Goal: Information Seeking & Learning: Learn about a topic

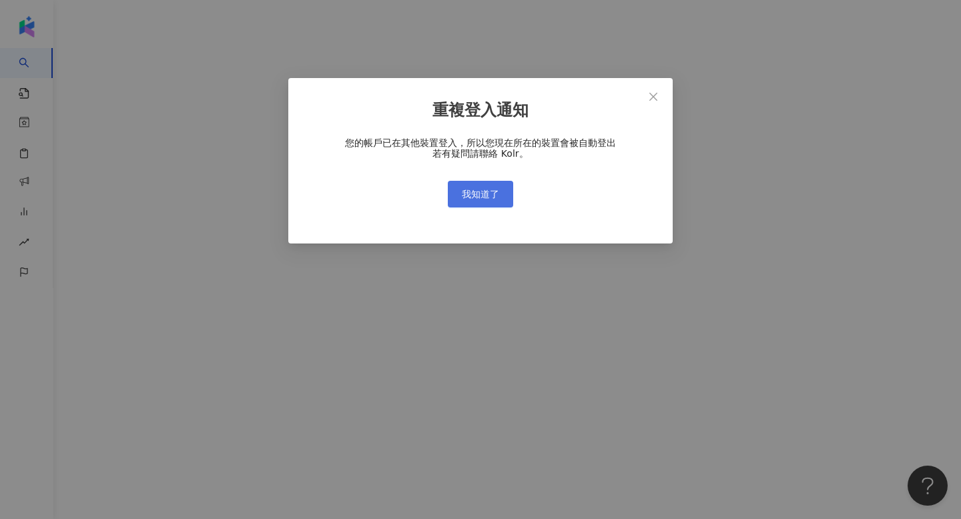
click at [464, 195] on span "我知道了" at bounding box center [480, 194] width 37 height 11
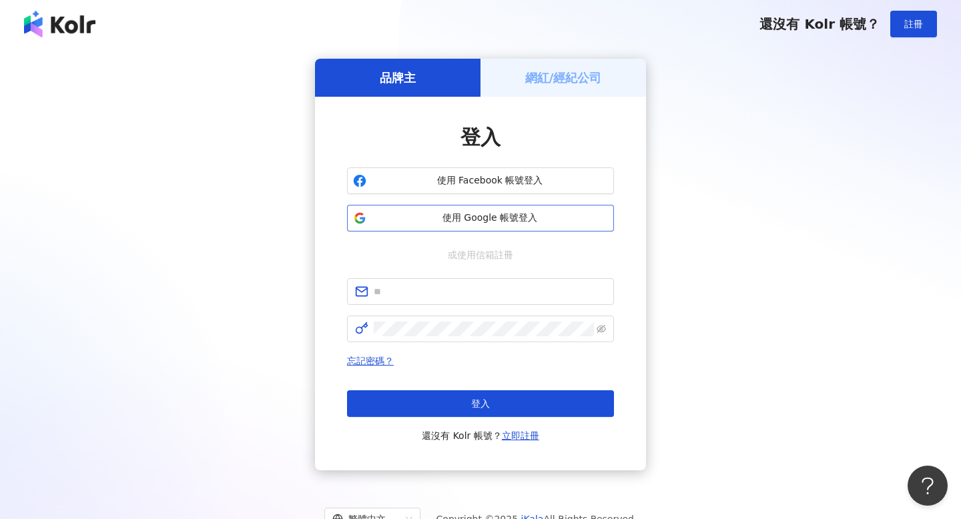
click at [455, 227] on button "使用 Google 帳號登入" at bounding box center [480, 218] width 267 height 27
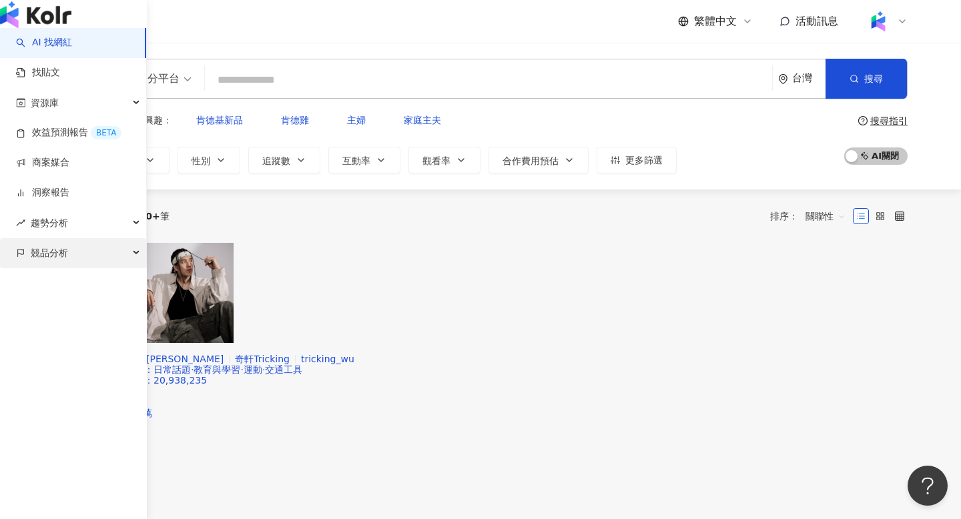
click at [80, 268] on div "競品分析" at bounding box center [73, 253] width 146 height 30
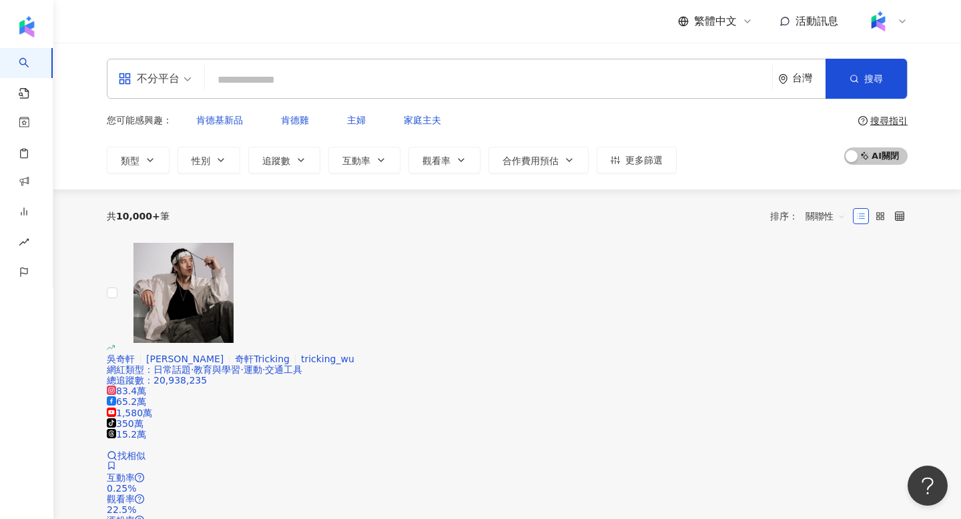
click at [302, 71] on input "search" at bounding box center [488, 79] width 557 height 25
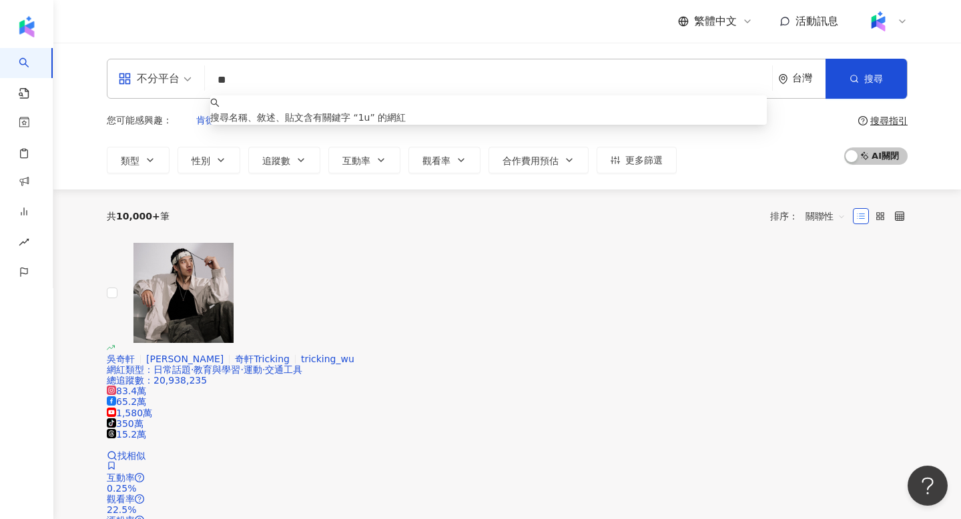
type input "*"
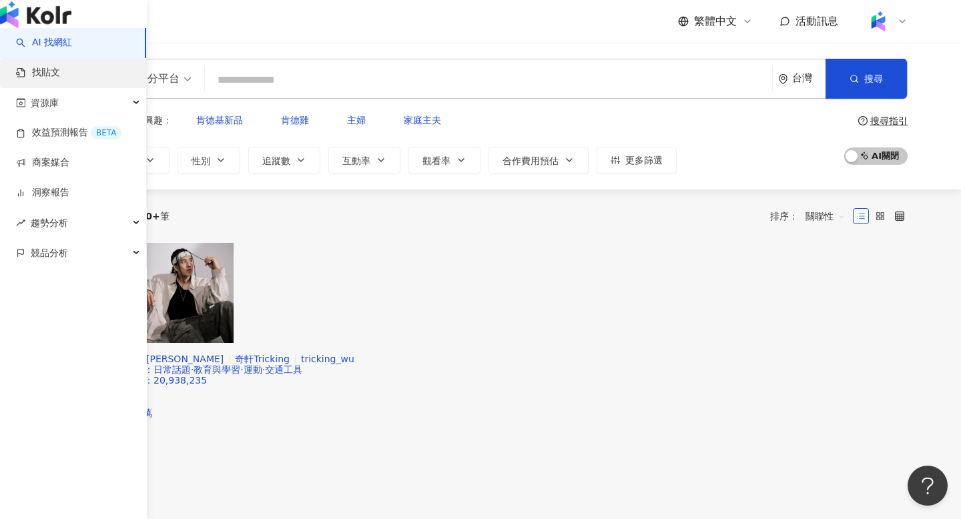
click at [41, 79] on link "找貼文" at bounding box center [38, 72] width 44 height 13
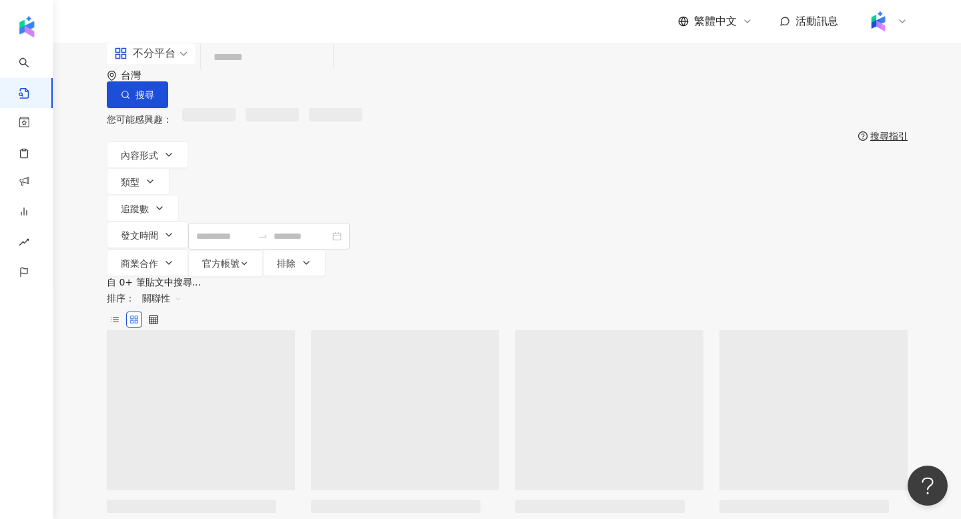
click at [328, 72] on input "search" at bounding box center [266, 57] width 121 height 29
type input "*"
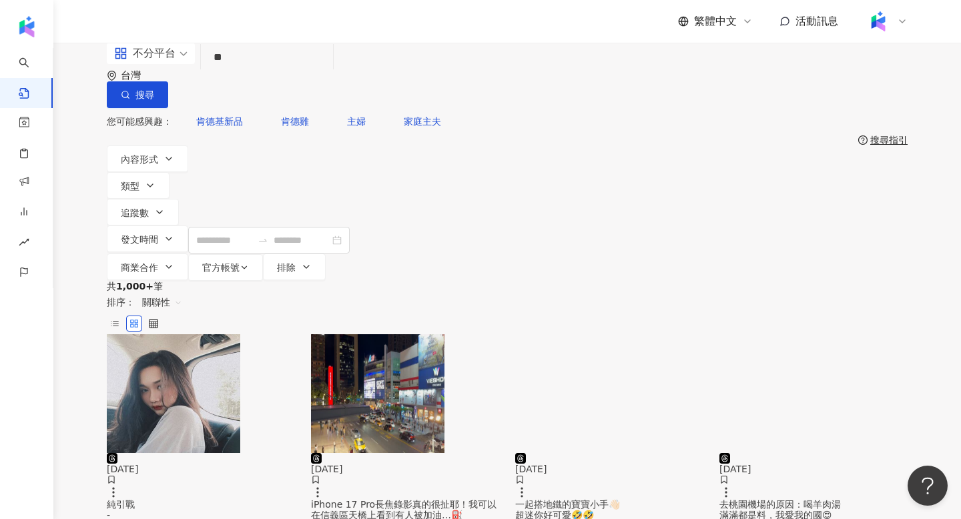
type input "*"
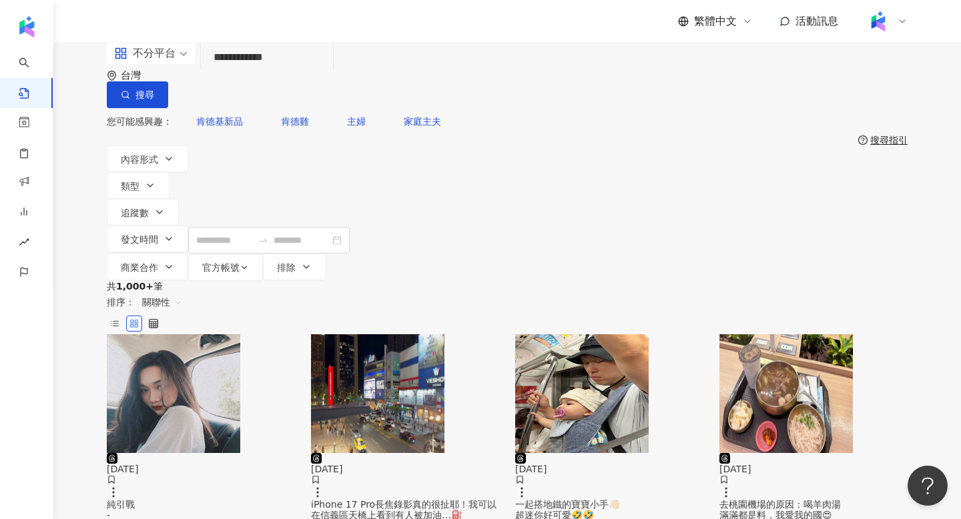
type input "**********"
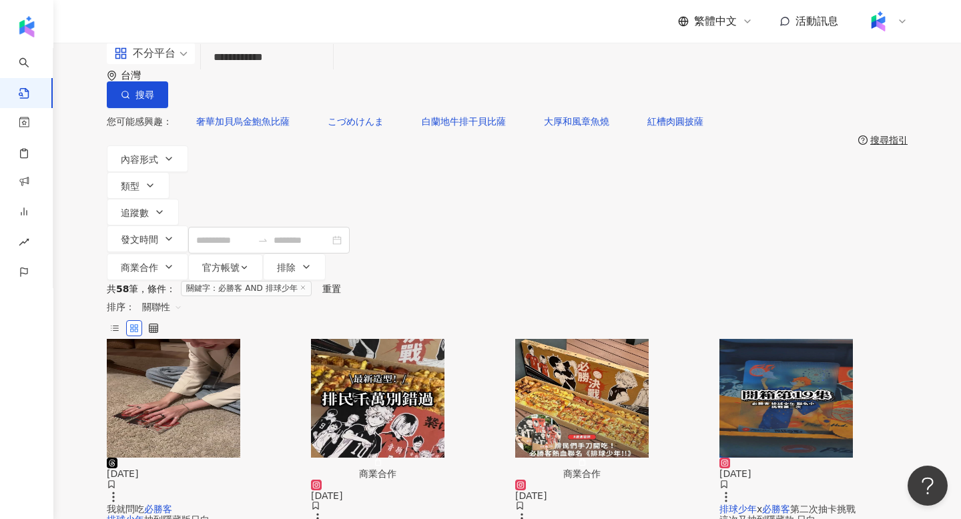
click at [180, 64] on span "不分平台" at bounding box center [150, 53] width 73 height 21
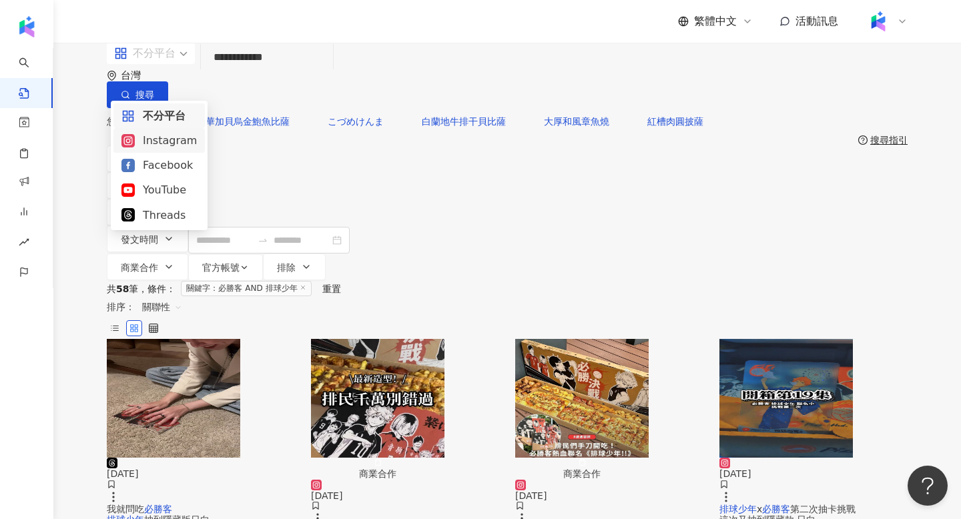
click at [172, 145] on div "Instagram" at bounding box center [158, 140] width 75 height 17
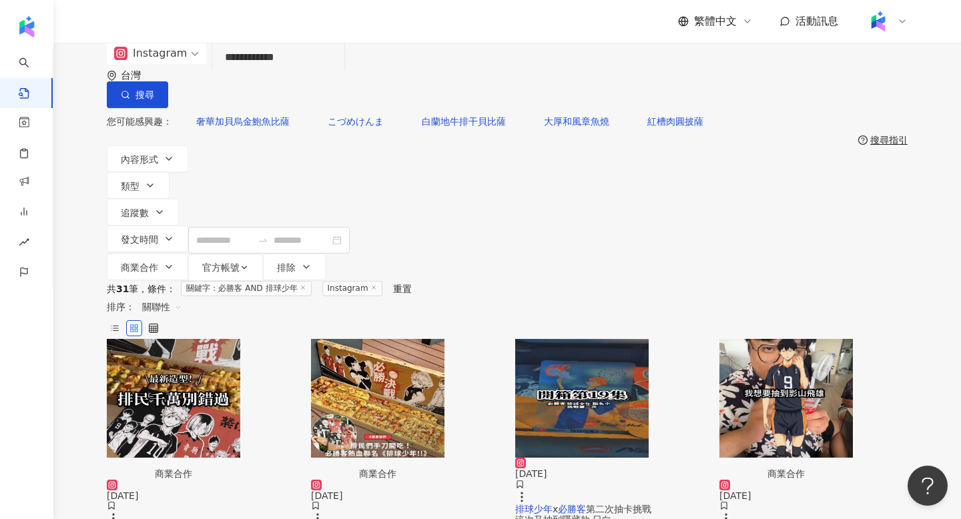
click at [147, 64] on div "Instagram" at bounding box center [150, 53] width 73 height 21
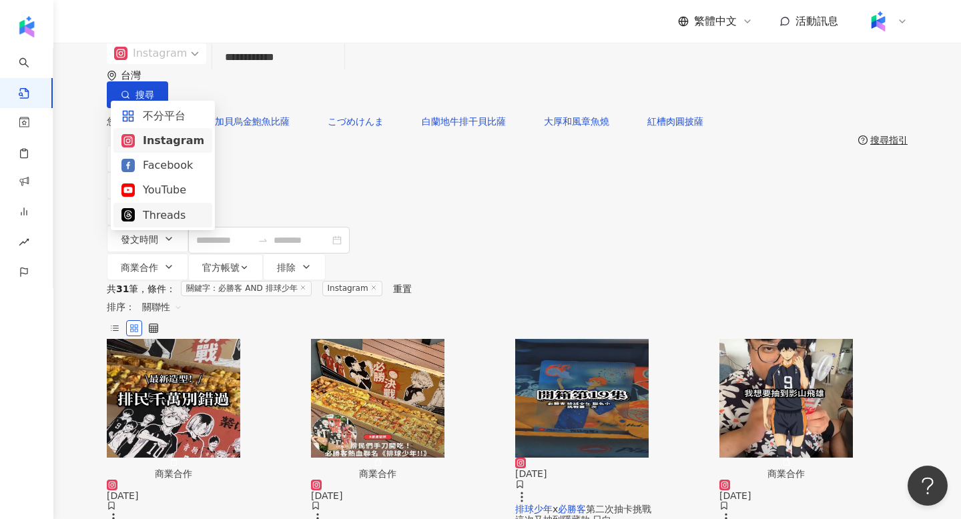
click at [163, 212] on div "Threads" at bounding box center [162, 215] width 83 height 17
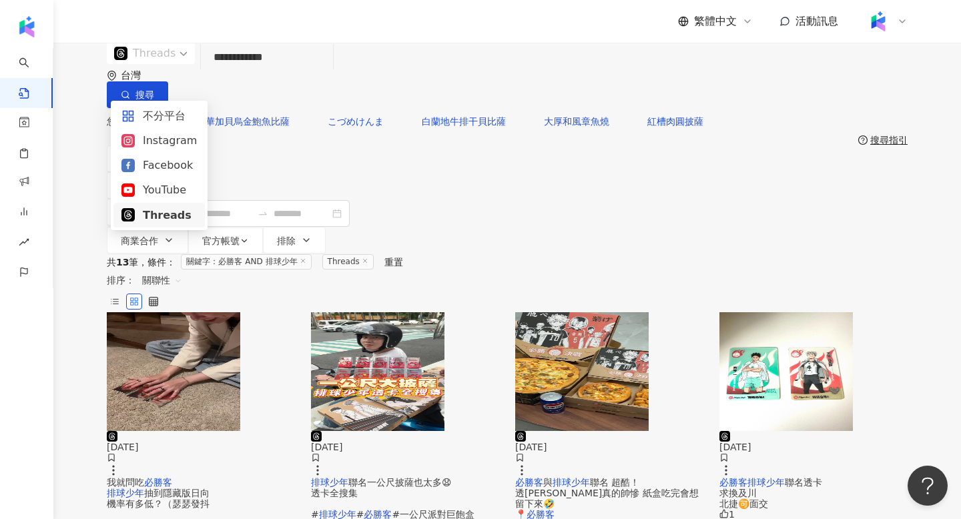
click at [145, 64] on div "Threads" at bounding box center [144, 53] width 61 height 21
click at [158, 171] on div "Facebook" at bounding box center [158, 165] width 75 height 17
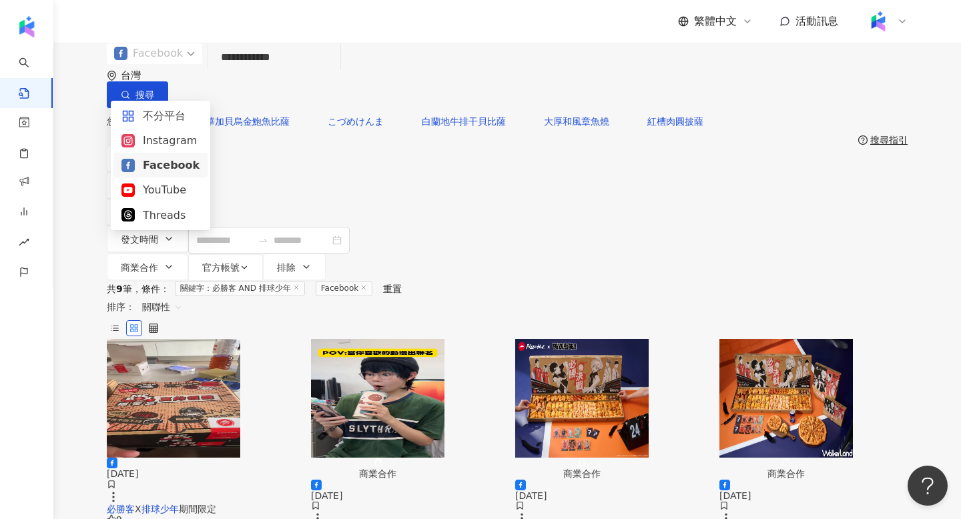
click at [172, 64] on span at bounding box center [154, 53] width 81 height 21
click at [178, 193] on div "YouTube" at bounding box center [160, 190] width 78 height 17
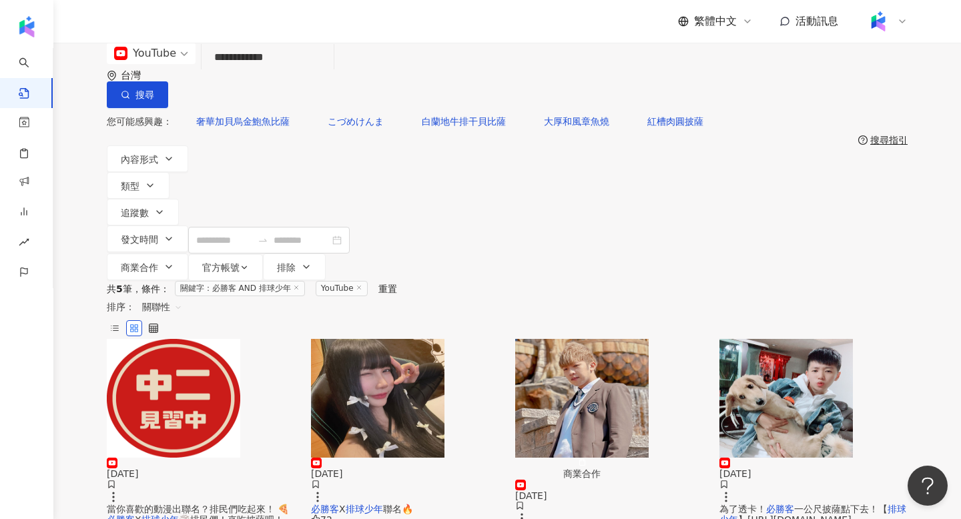
drag, startPoint x: 347, startPoint y: 87, endPoint x: 133, endPoint y: 85, distance: 213.6
click at [133, 85] on div "**********" at bounding box center [507, 75] width 801 height 65
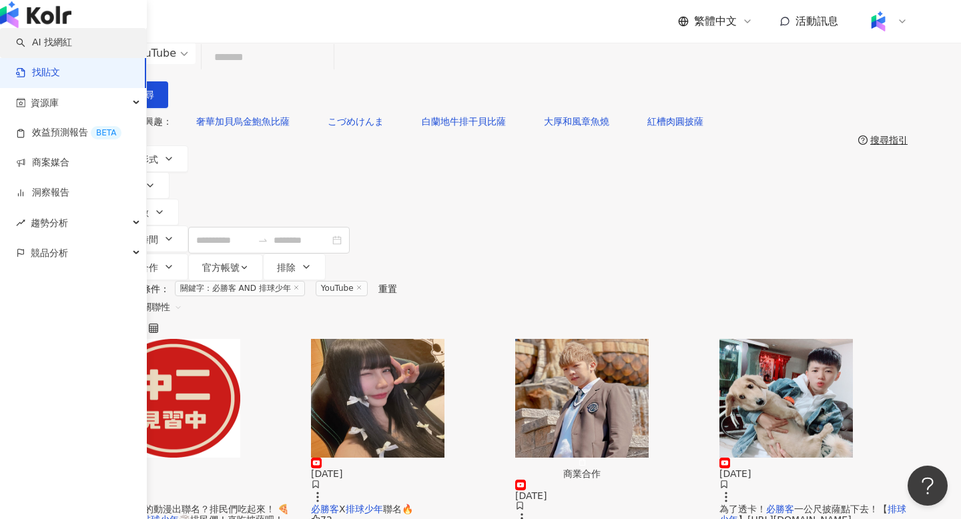
click at [21, 49] on link "AI 找網紅" at bounding box center [44, 42] width 56 height 13
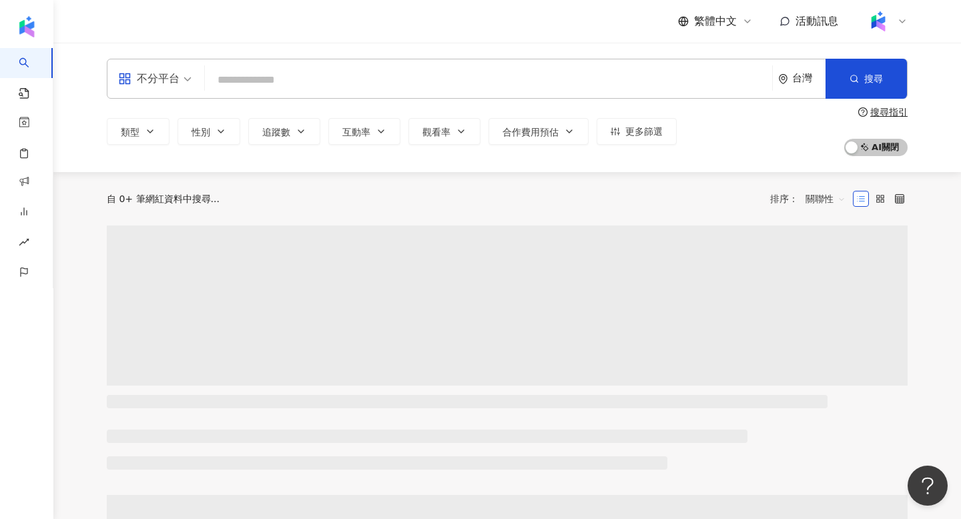
click at [316, 87] on input "search" at bounding box center [488, 79] width 557 height 25
type input "**********"
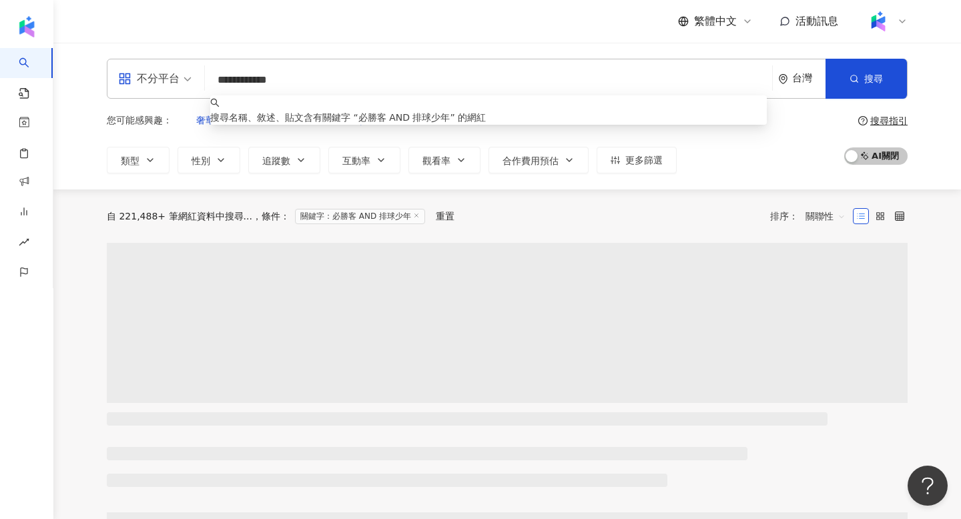
click at [455, 50] on div "**********" at bounding box center [507, 116] width 908 height 147
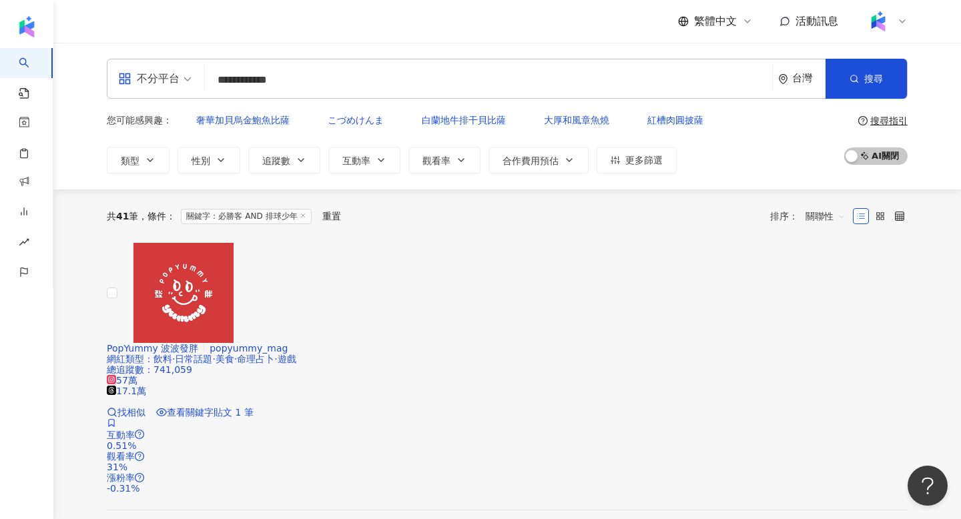
click at [830, 218] on div "共 41 筆 條件 ： 關鍵字：必勝客 AND 排球少年 重置 排序： 關聯性" at bounding box center [507, 216] width 801 height 53
click at [826, 212] on span "關聯性" at bounding box center [826, 216] width 40 height 21
click at [825, 255] on div "追蹤數" at bounding box center [825, 255] width 33 height 15
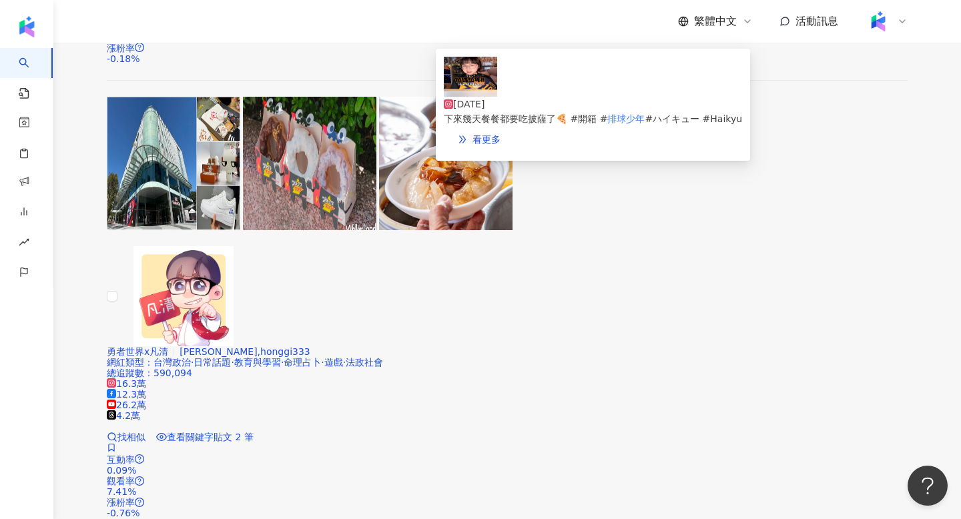
scroll to position [2268, 0]
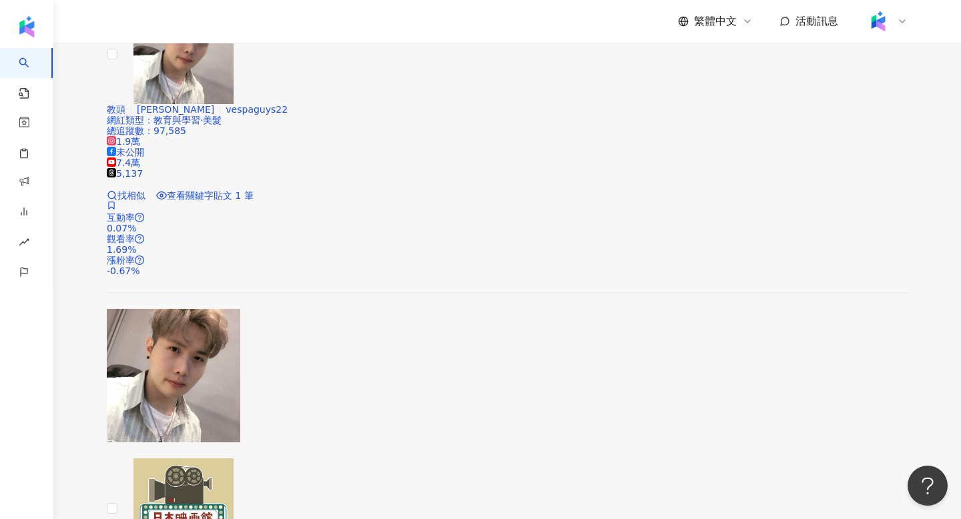
scroll to position [2381, 0]
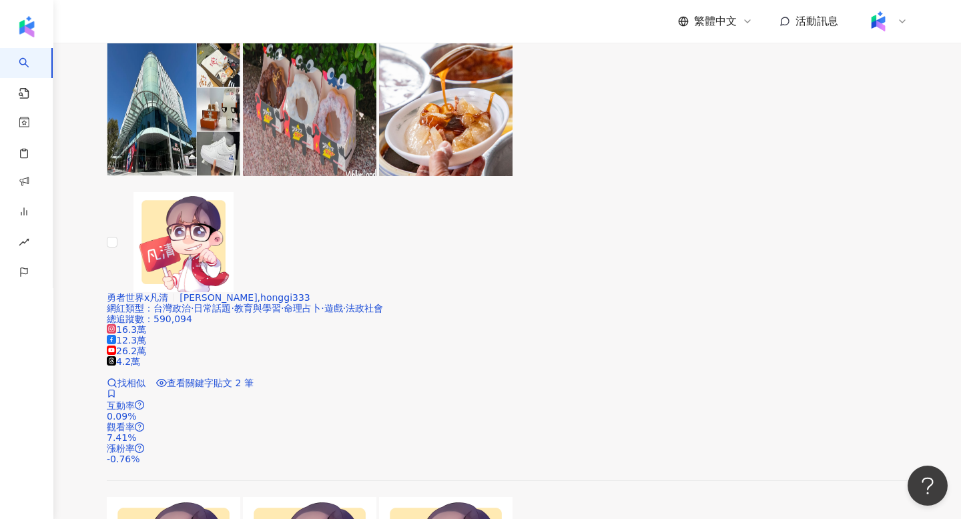
scroll to position [2259, 0]
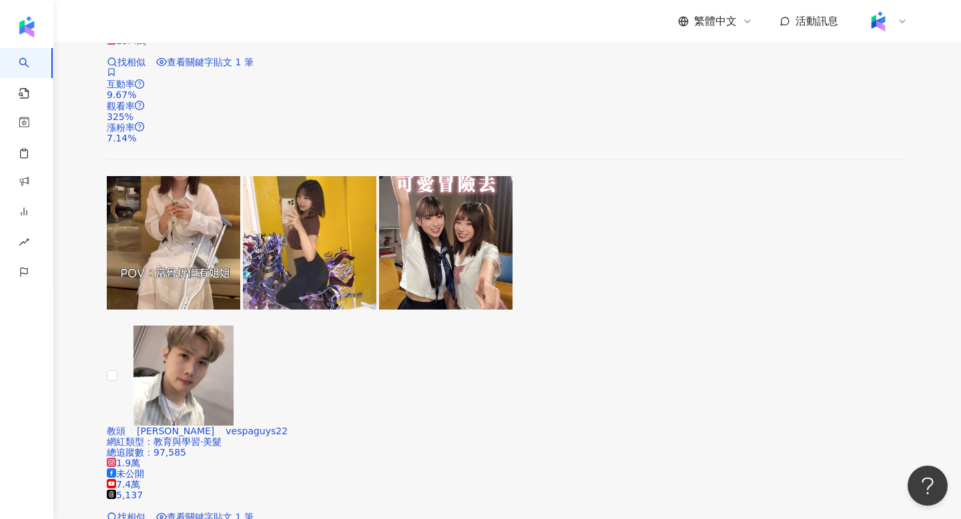
scroll to position [2381, 0]
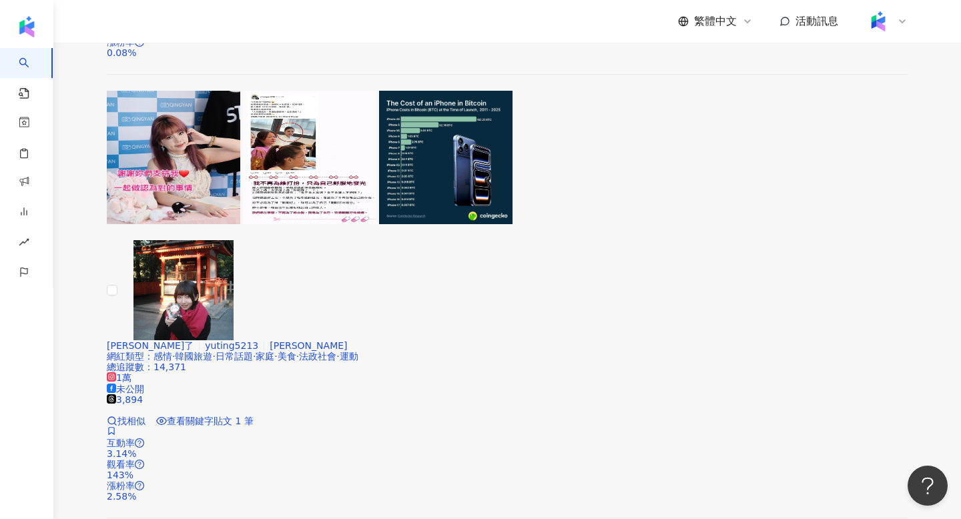
scroll to position [2277, 0]
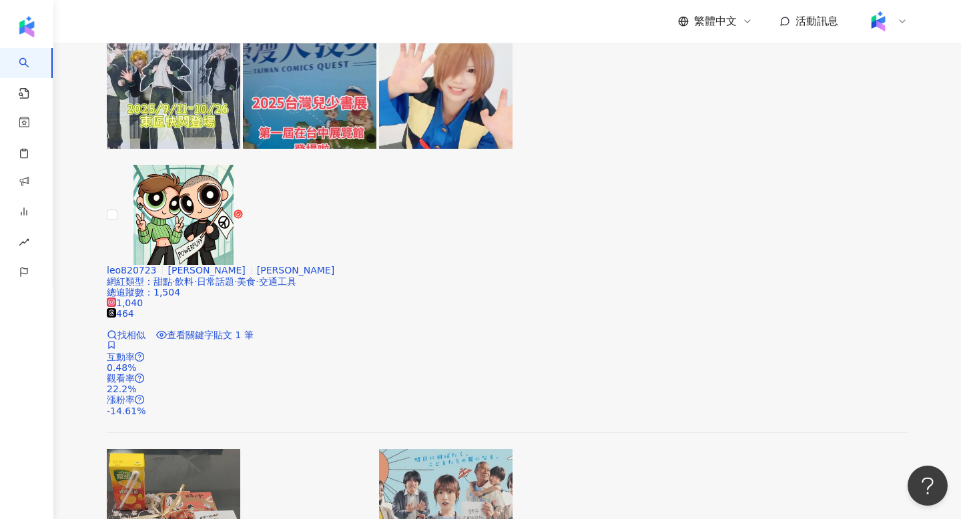
scroll to position [974, 0]
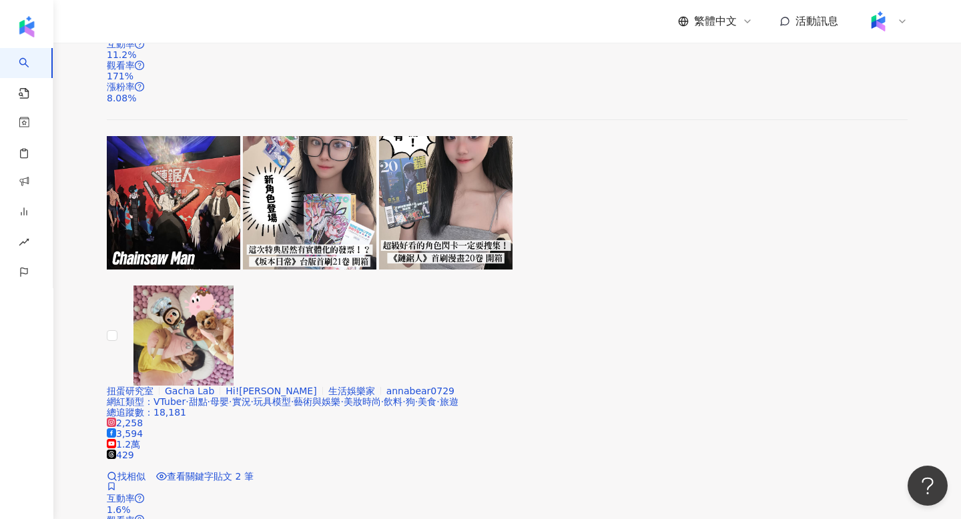
scroll to position [2277, 0]
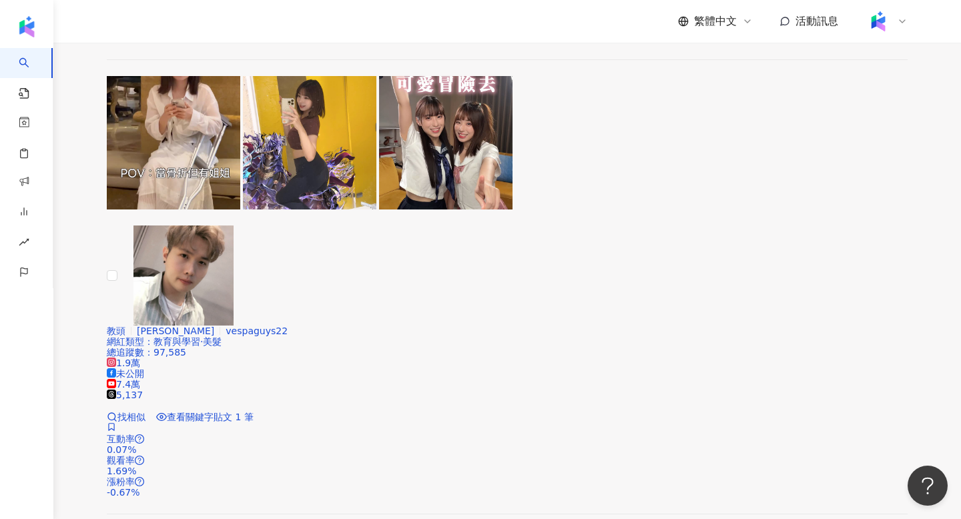
scroll to position [2381, 0]
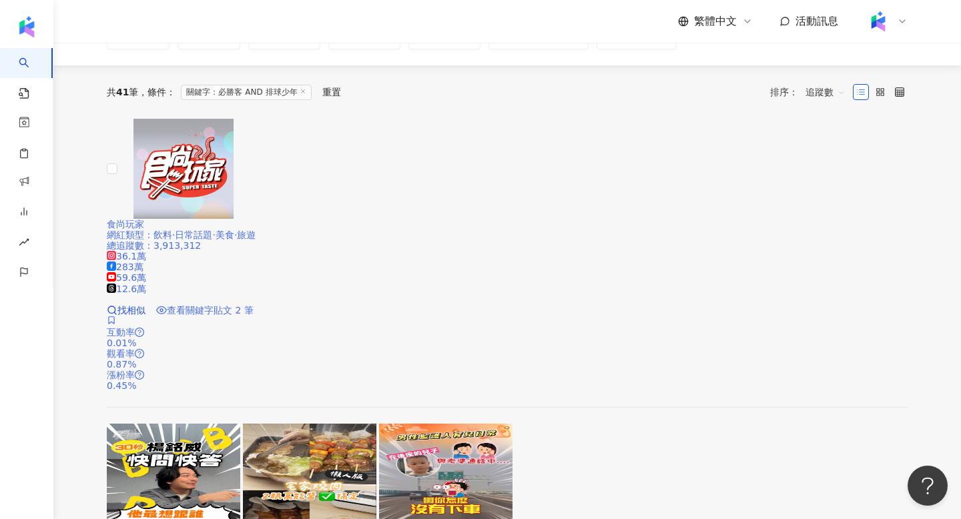
scroll to position [127, 0]
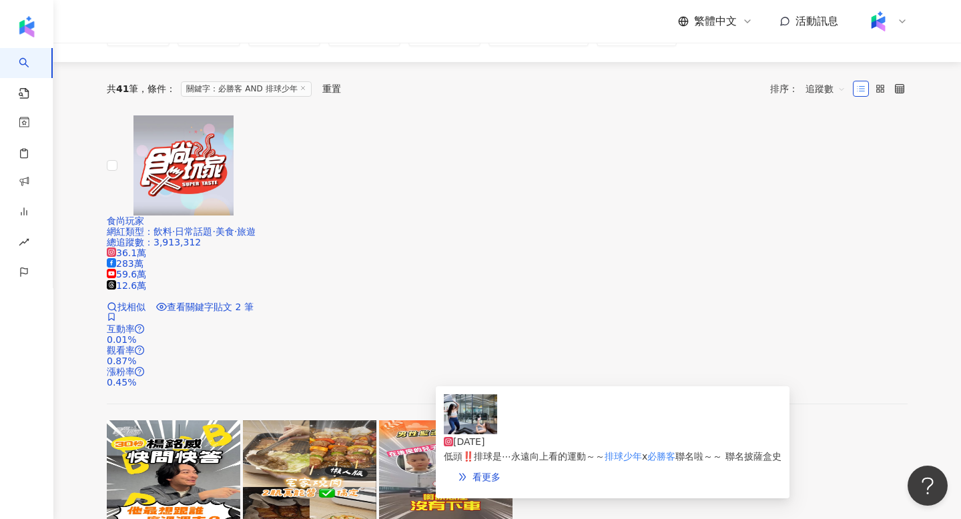
click at [473, 444] on div "[DATE] 低頭‼️排球是⋯永遠向上看的運動～～ 排球少年 x 必勝客 聯名啦～～ 聯名披薩盒史" at bounding box center [613, 428] width 338 height 69
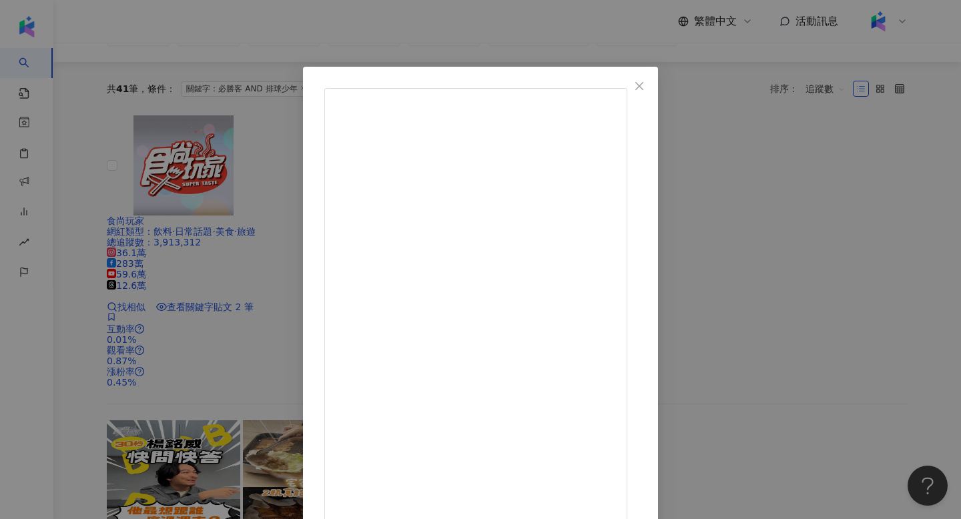
click at [152, 284] on div "[PERSON_NAME] 雙胞胎姊妹 台北大食怪 [DATE] 當戀人反目時⋯（？ 不我們是在訓練啦！！ 練完後總是會有好累、低落、感情分裂的時候🥺 這時候…" at bounding box center [480, 259] width 961 height 519
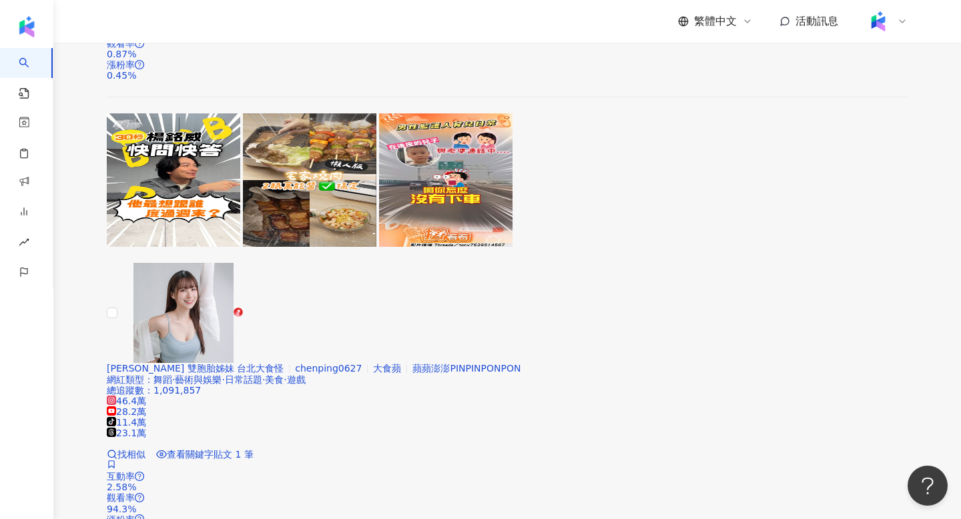
scroll to position [400, 0]
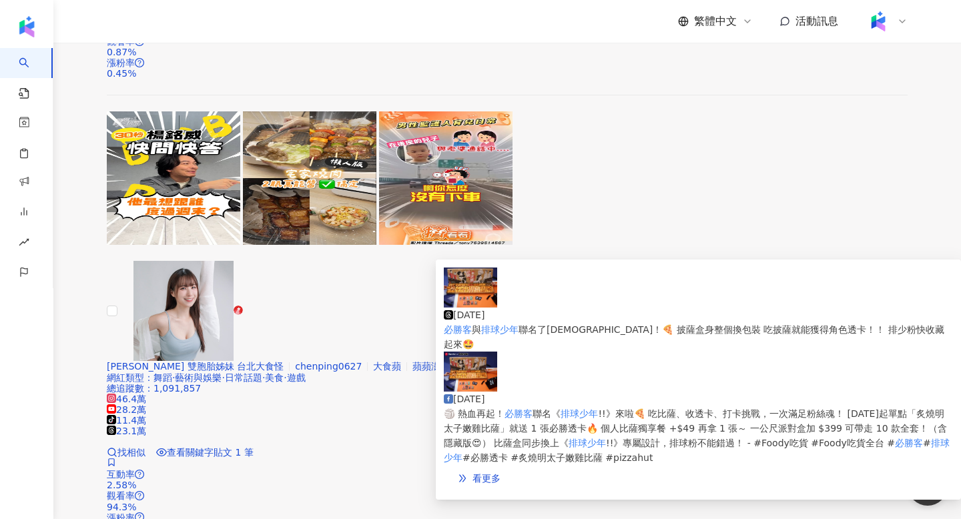
click at [469, 306] on img at bounding box center [470, 288] width 53 height 40
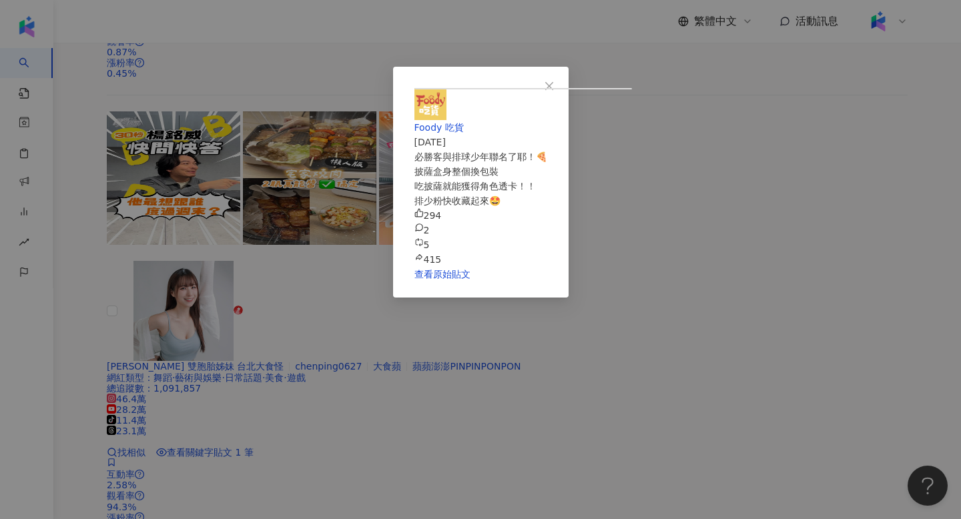
click at [114, 305] on div "Foody 吃貨 [DATE] 必勝客與排球少年聯名了耶！🍕 披薩盒身整個換包裝 吃披薩就能獲得角色透卡！！ 排少粉快收藏起來🤩 294 2 5 415 查看…" at bounding box center [480, 259] width 961 height 519
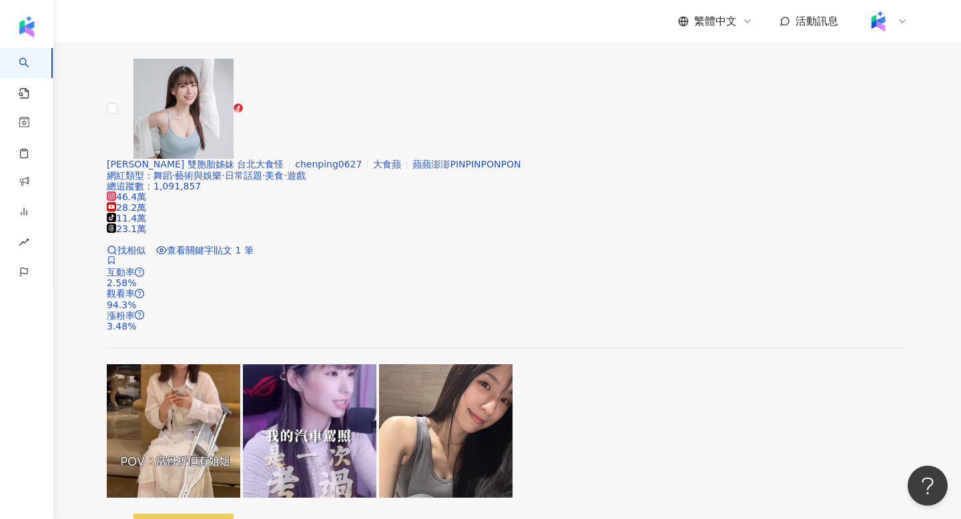
scroll to position [604, 0]
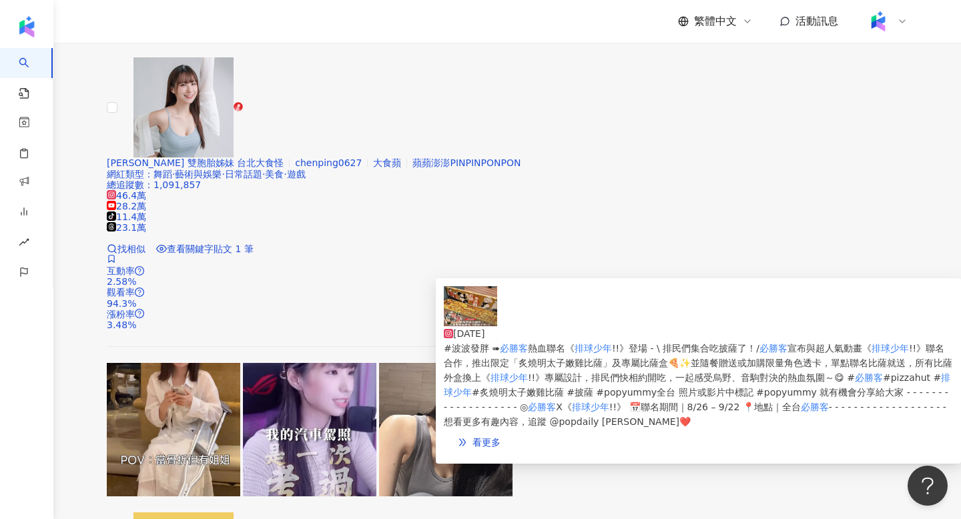
click at [441, 314] on div "[DATE] #波波發胖 ➠ 必勝客 熱血聯名《 排球少年 !!》登場 - \ 排民們集合吃披薩了！/ 必勝客 宣布與超人氣動畫《 排球少年 !!》聯名合作，…" at bounding box center [698, 371] width 525 height 186
click at [457, 316] on img at bounding box center [470, 306] width 53 height 40
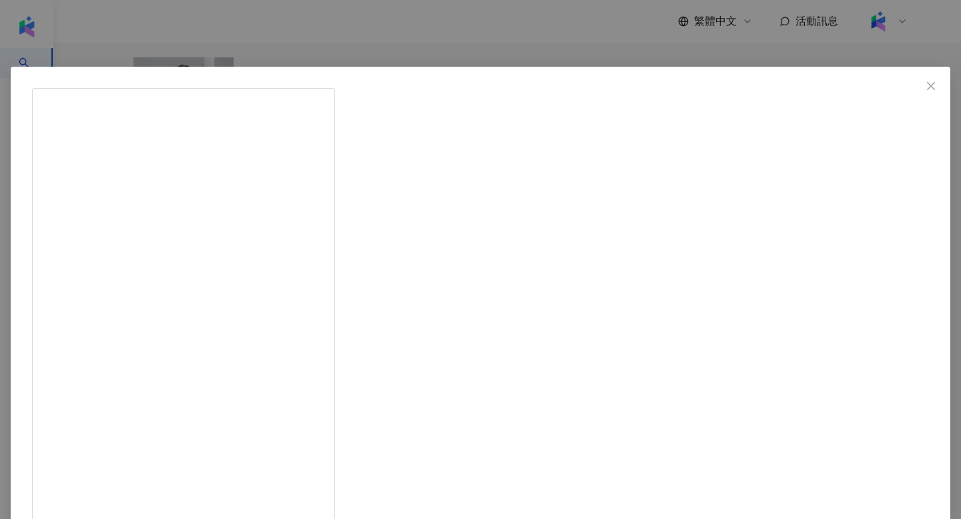
click at [143, 218] on div "PopYummy 波波發胖 [DATE] #波波發胖 ➠ 必勝客熱血聯名《排球少年!!》登場 - \ 排民們集合吃披薩了！/ 必勝客宣布與超人氣動畫《排球少年…" at bounding box center [480, 259] width 961 height 519
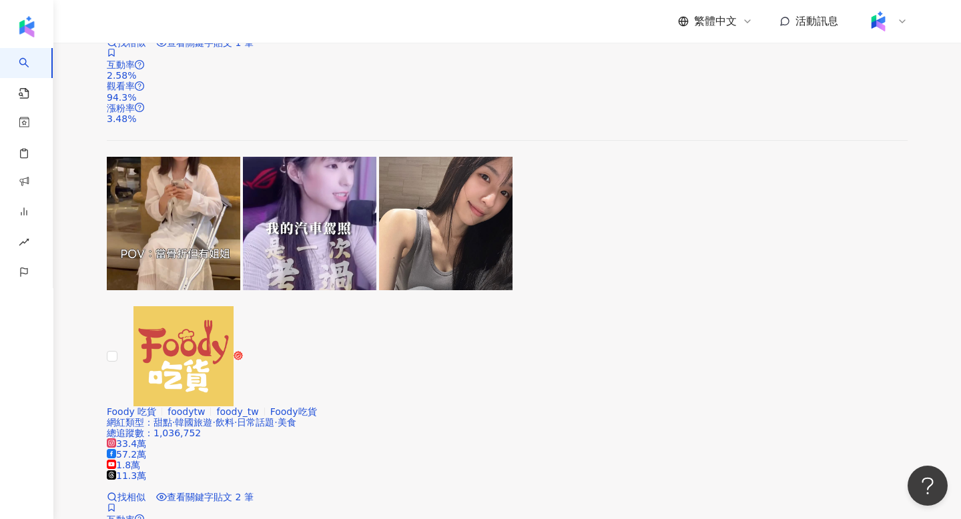
scroll to position [812, 0]
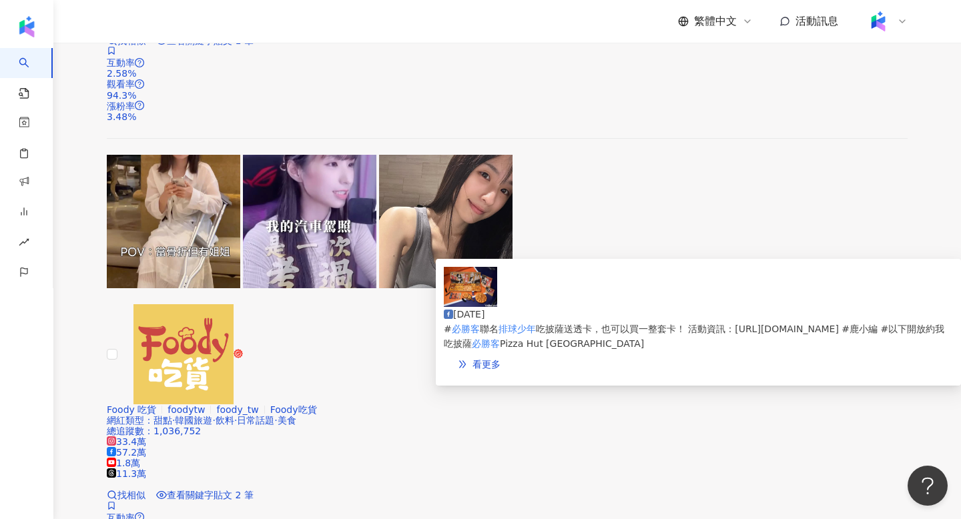
click at [460, 304] on img at bounding box center [470, 287] width 53 height 40
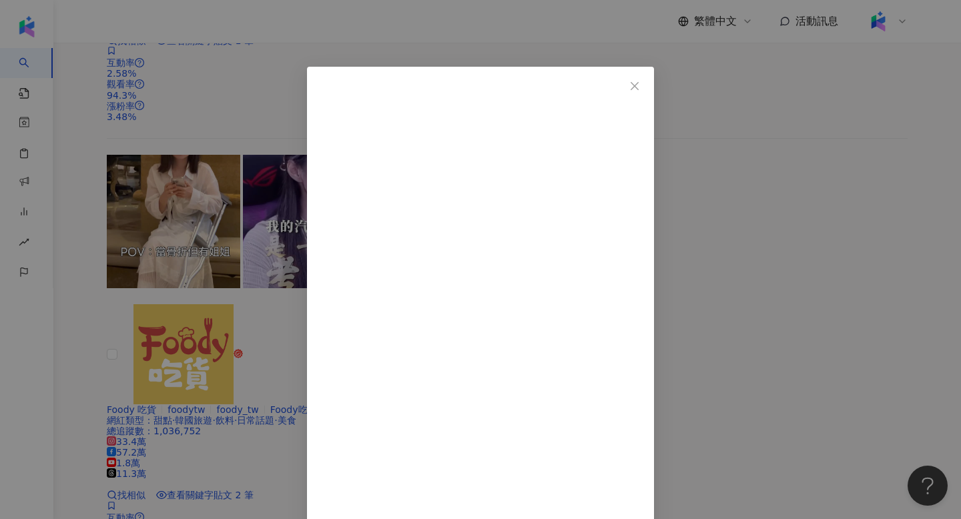
click at [124, 304] on div "Walkerland 窩客島 [DATE] #必勝客聯名排球少年 吃披薩送透卡，也可以買一整套卡！ 活動資訊：[URL][DOMAIN_NAME] #鹿小編 …" at bounding box center [480, 259] width 961 height 519
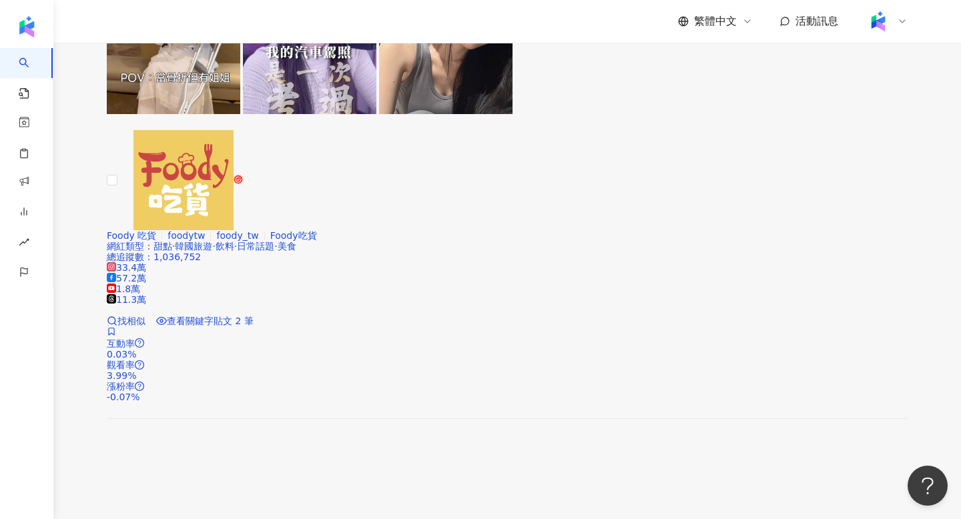
scroll to position [988, 0]
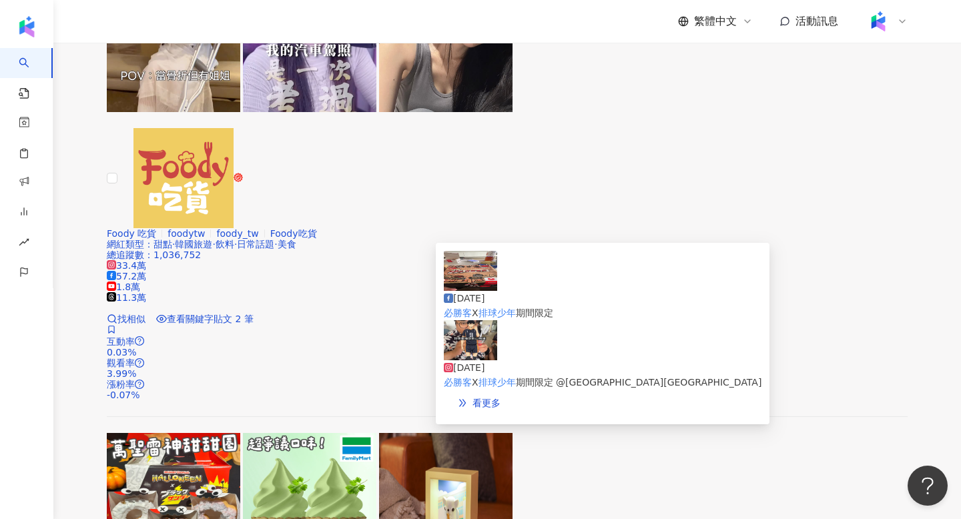
click at [465, 340] on img at bounding box center [470, 340] width 53 height 40
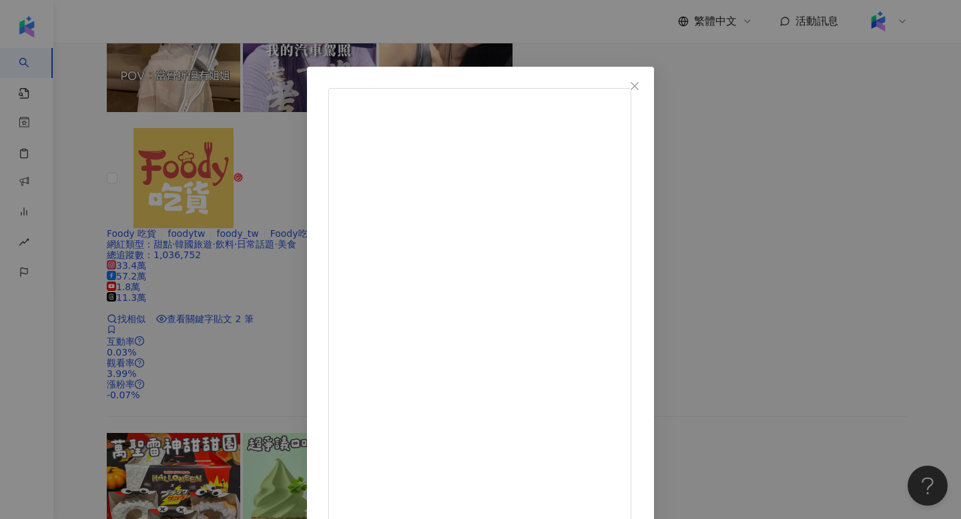
click at [154, 254] on div "勇者世界x凡清 [DATE] 必勝客X排球少年 期間限定 @[GEOGRAPHIC_DATA][GEOGRAPHIC_DATA] 696 6 2.8萬 查看原…" at bounding box center [480, 259] width 961 height 519
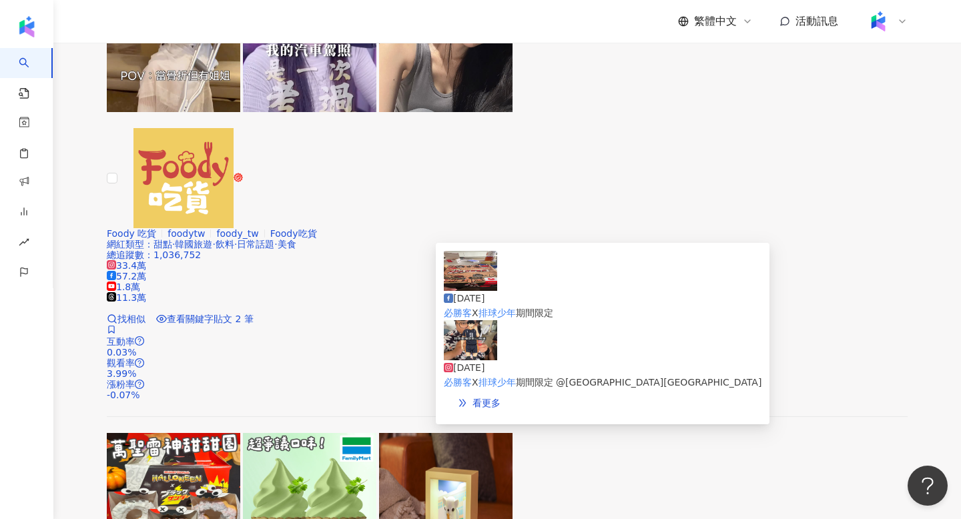
click at [471, 280] on img at bounding box center [470, 271] width 53 height 40
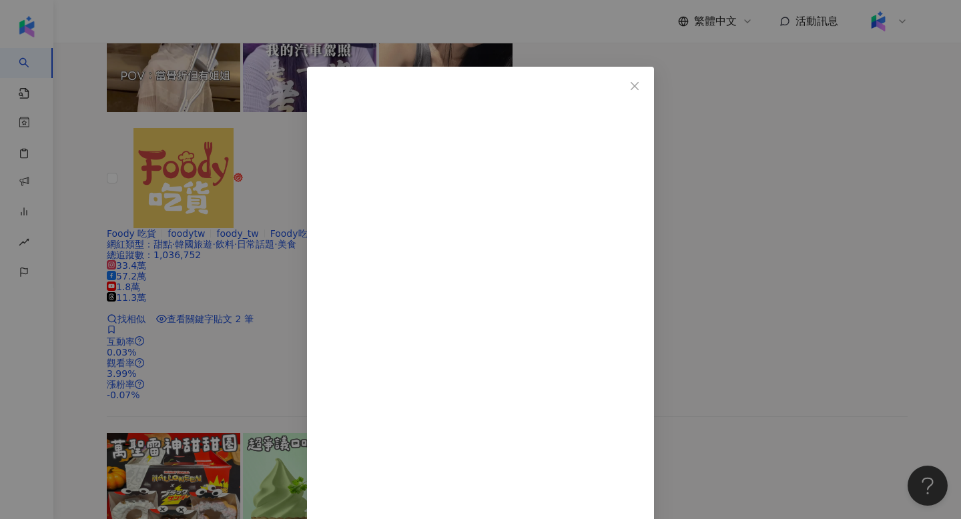
click at [149, 253] on div "勇者世界x凡清 [DATE] 必勝客X排球少年 期間限定 9 查看原始貼文" at bounding box center [480, 259] width 961 height 519
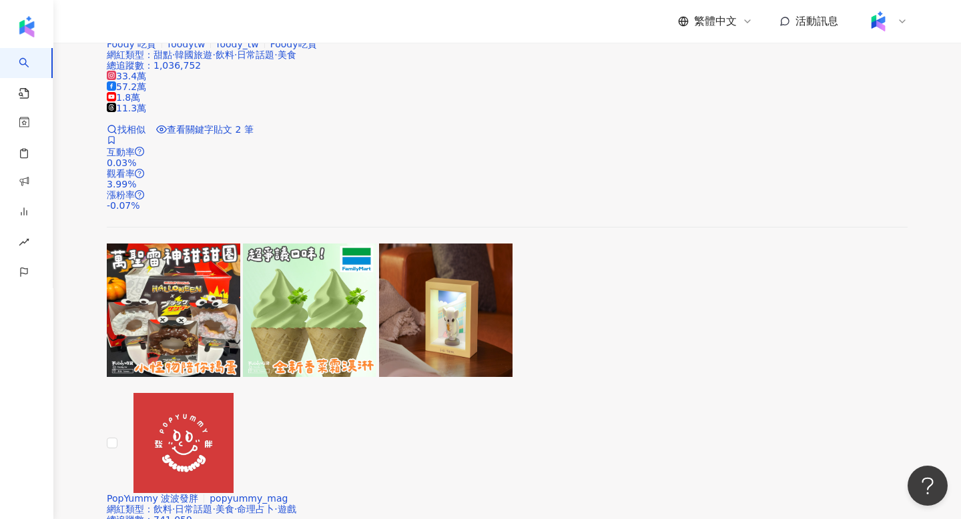
scroll to position [1180, 0]
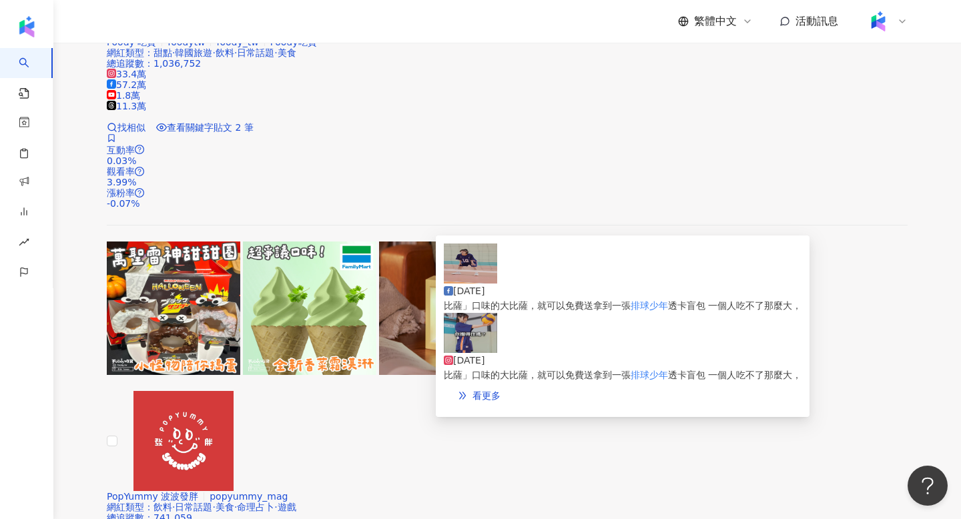
click at [473, 345] on img at bounding box center [470, 333] width 53 height 40
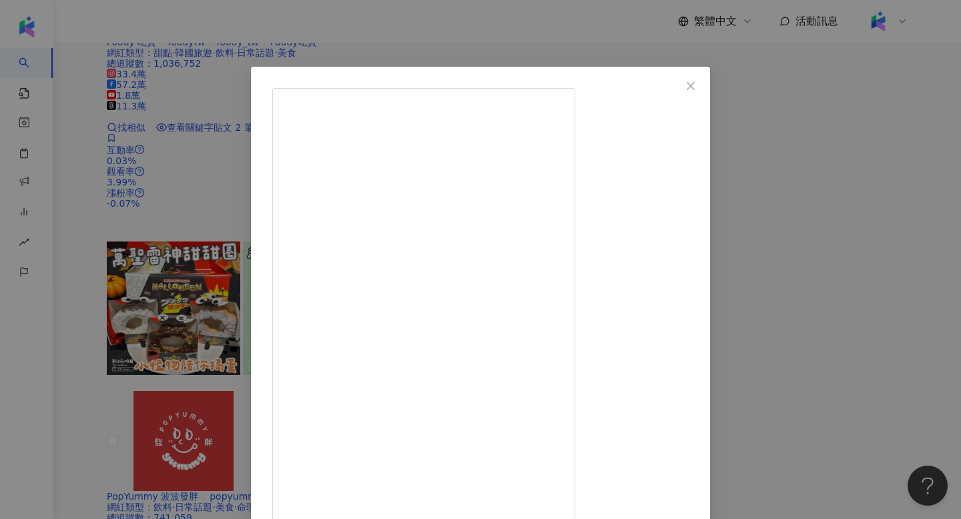
scroll to position [79, 0]
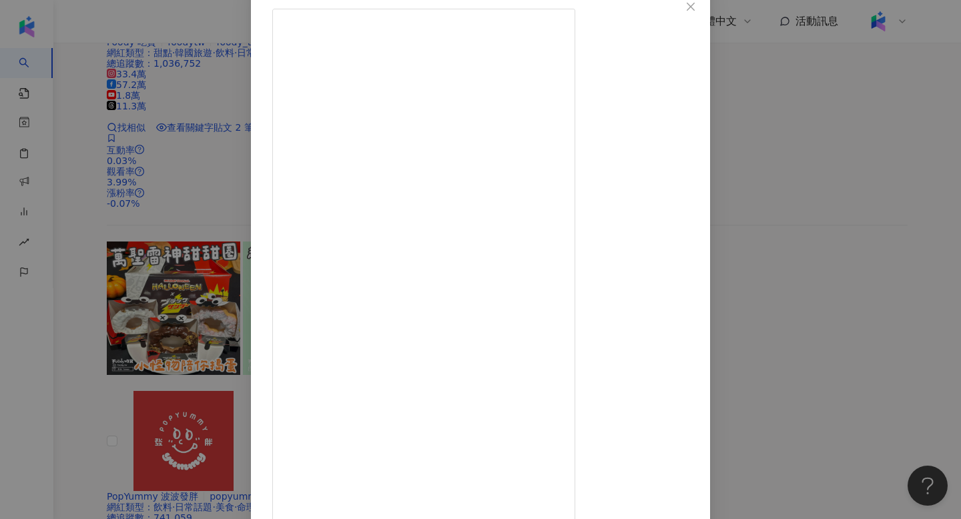
click at [124, 242] on div "慢慢｜慢老斯｜[PERSON_NAME] [DATE] 義大利 VS 台灣 賽事軼聞 本來要請出義大利黑手黨代表[PERSON_NAME]的 到了現場才發現瀏…" at bounding box center [480, 259] width 961 height 519
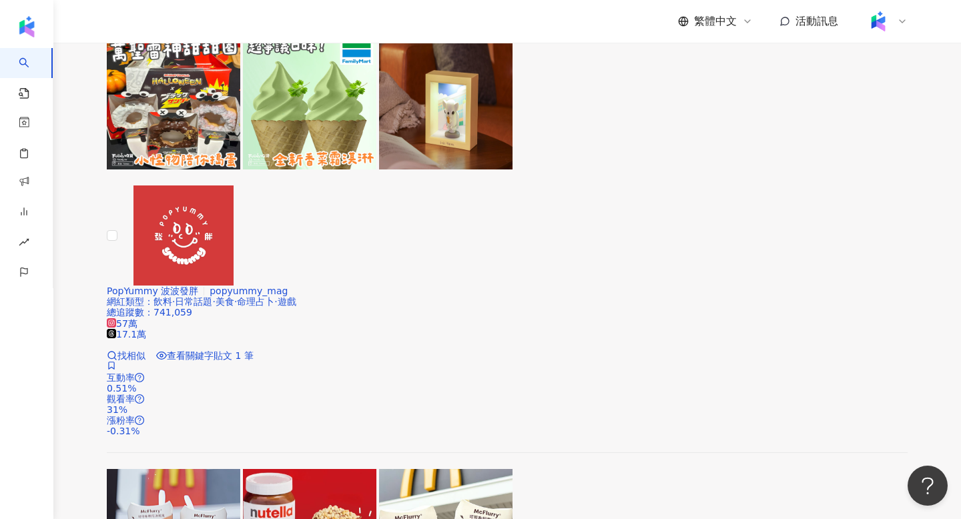
scroll to position [1378, 0]
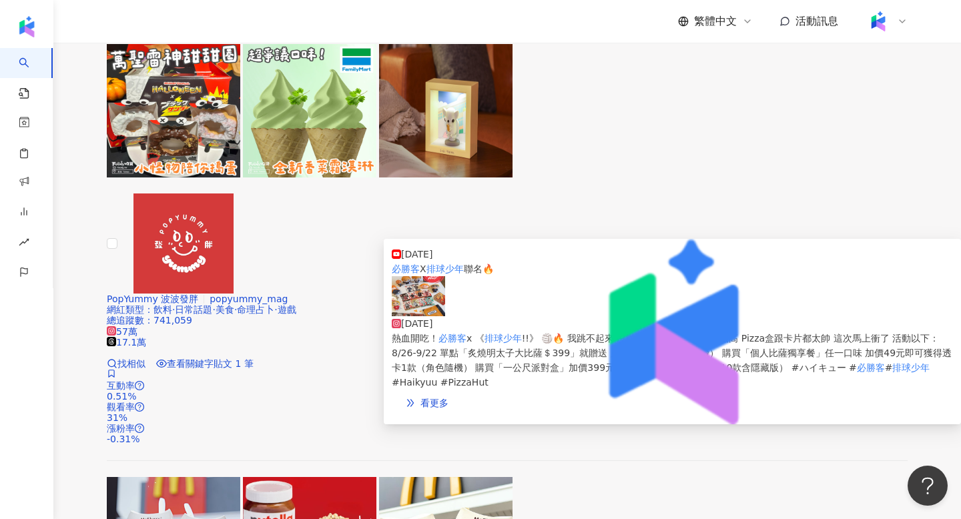
click at [436, 316] on img at bounding box center [418, 296] width 53 height 40
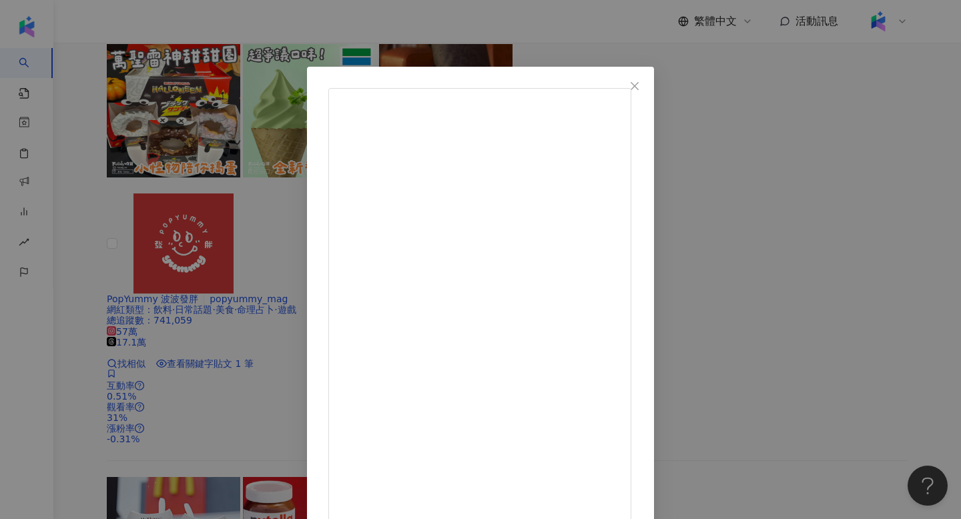
click at [154, 290] on div "賓漢玩玩具 [DATE] 熱血開吃！必勝客 x 《排球少年!!》 🏐🔥 我跳不起來 沒辦法像小巨人一樣飛的很高 Pizza盒跟卡片都太帥 這次馬上衝了 活動以…" at bounding box center [480, 259] width 961 height 519
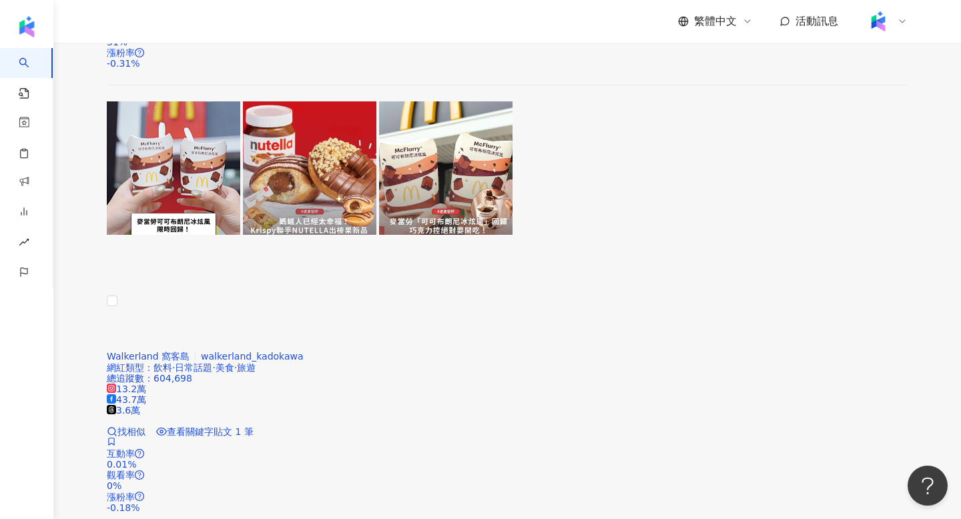
scroll to position [1754, 0]
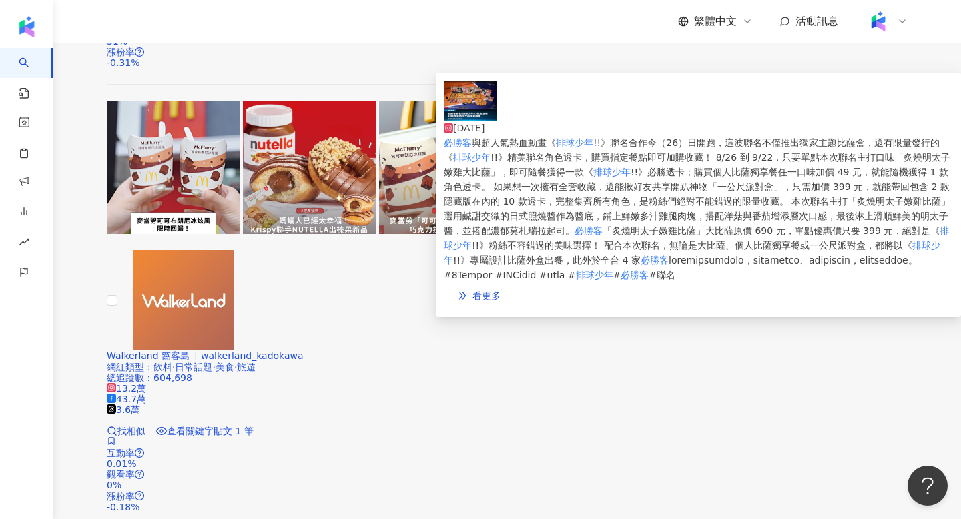
click at [489, 121] on img at bounding box center [470, 101] width 53 height 40
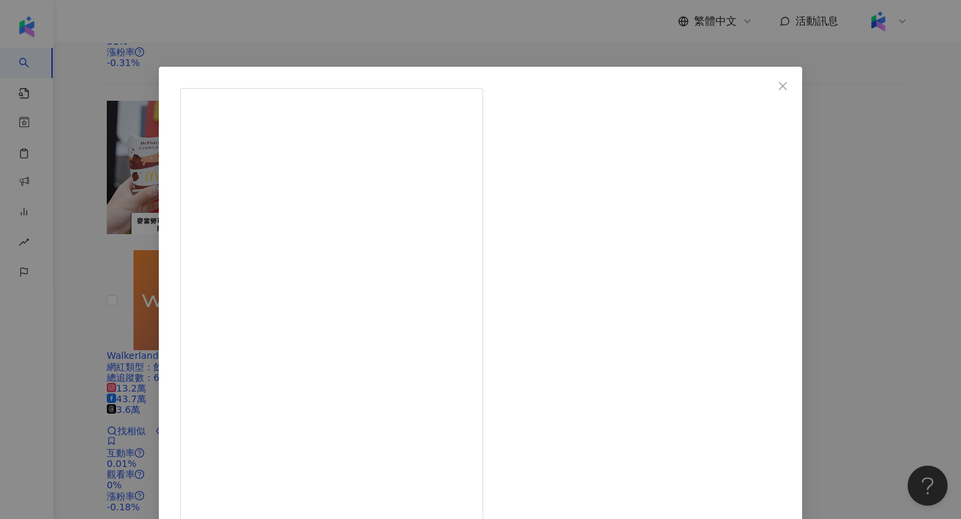
click at [824, 169] on div "4Gamers [DATE] 1,712 查看原始貼文" at bounding box center [480, 259] width 961 height 519
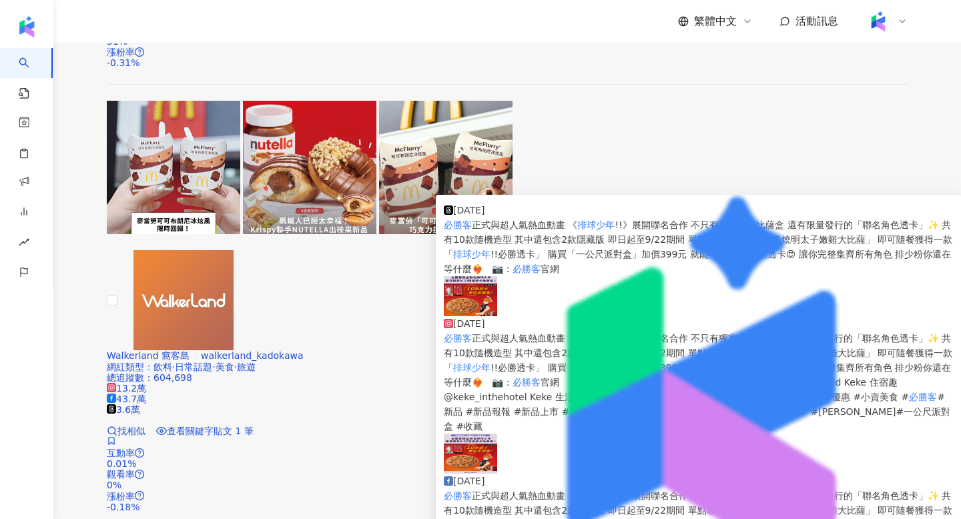
click at [466, 300] on img at bounding box center [470, 296] width 53 height 40
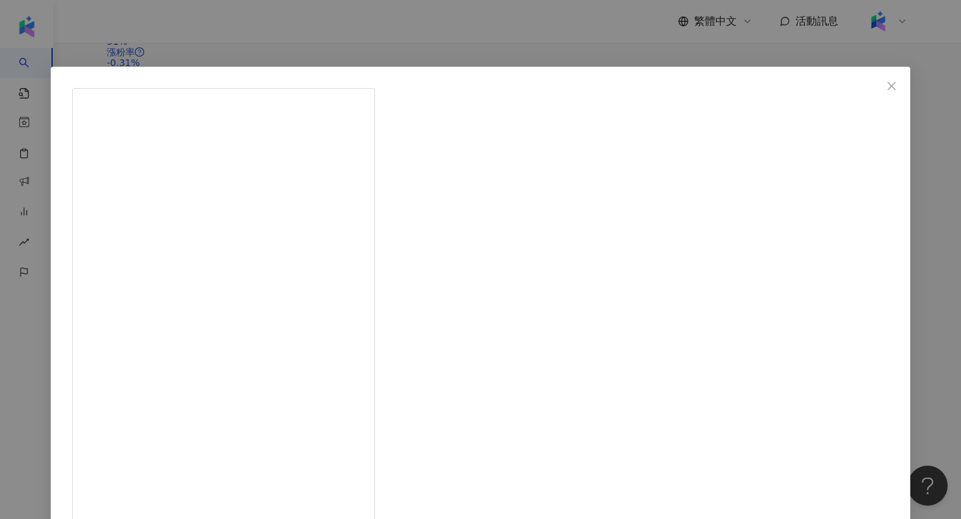
click at [874, 190] on div "keke 吃貨日記 [DATE] 必勝客正式與超人氣熱血動畫 《排球少年!!》展開聯名合作 不只有獨家主題比薩盒 還有限量發行的「聯名角色透卡」✨ 共有10款…" at bounding box center [480, 259] width 961 height 519
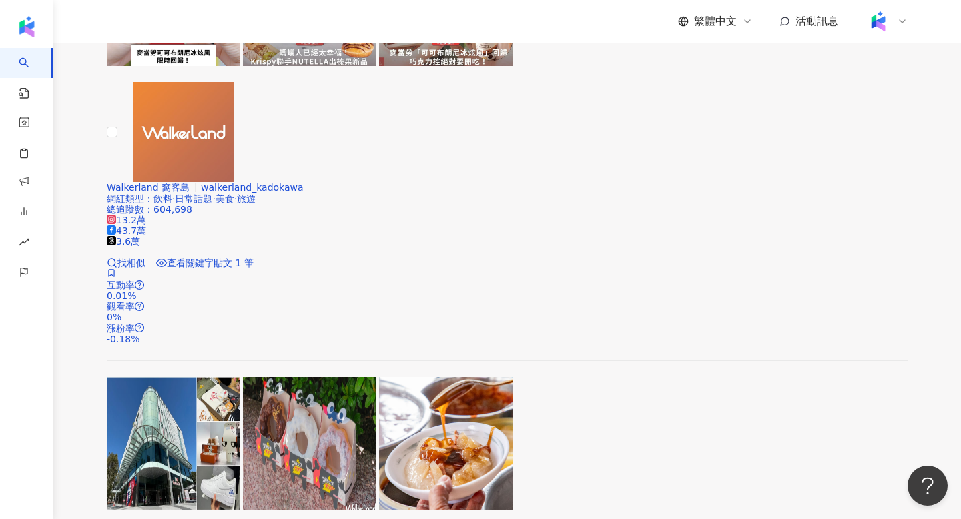
scroll to position [1937, 0]
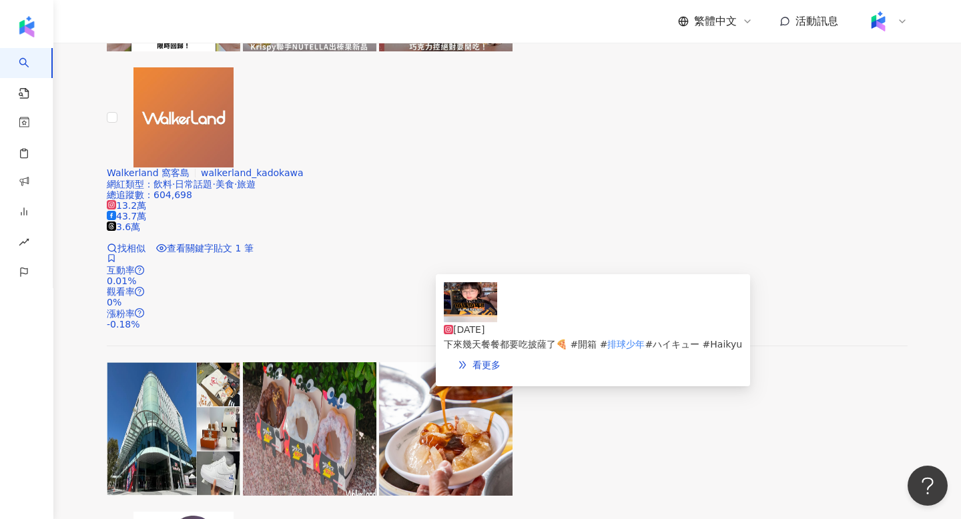
click at [456, 308] on img at bounding box center [470, 302] width 53 height 40
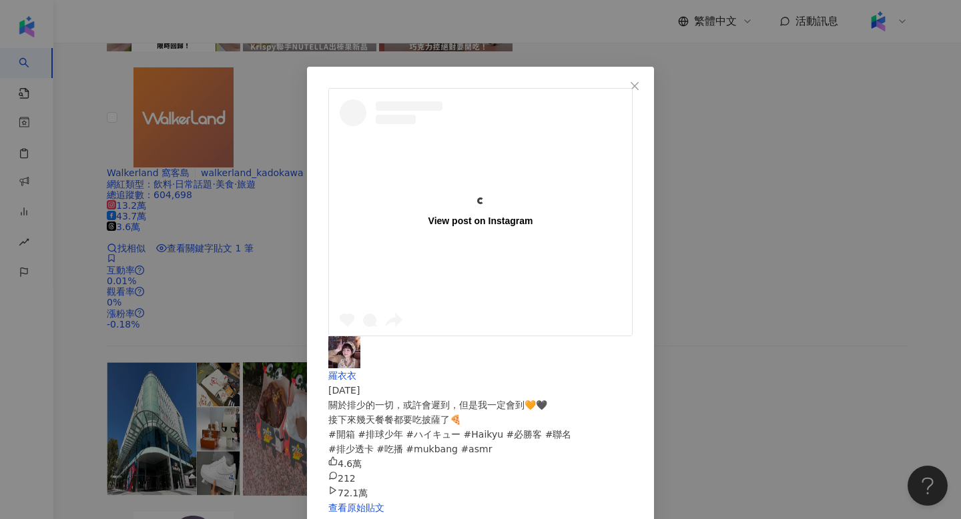
click at [889, 175] on div "View post on Instagram 羅衣衣 [DATE] 關於排少的一切，或許會遲到，但是我一定會到🧡🖤 接下來幾天餐餐都要吃披薩了🍕 #開箱 #排…" at bounding box center [480, 259] width 961 height 519
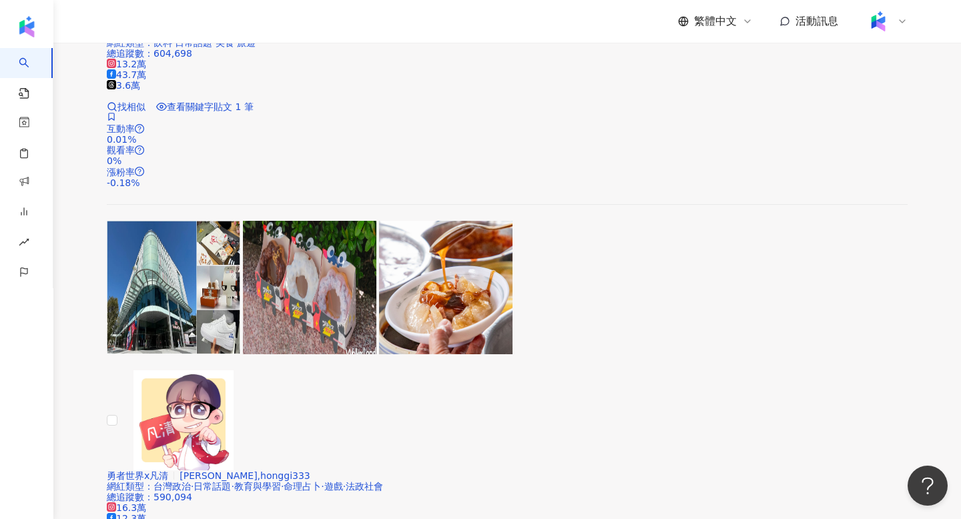
scroll to position [2080, 0]
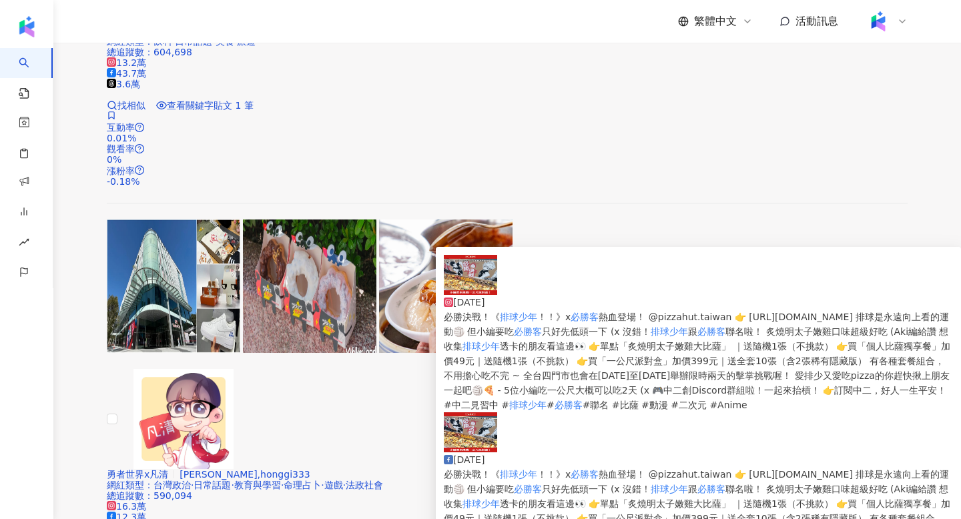
click at [458, 412] on img at bounding box center [470, 432] width 53 height 40
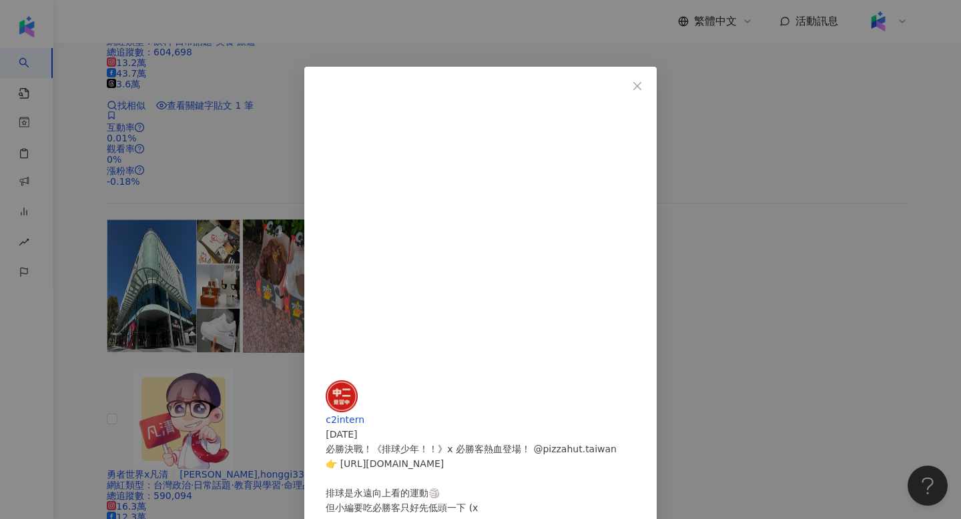
click at [870, 188] on div "c2intern [DATE] 10 查看原始貼文" at bounding box center [480, 259] width 961 height 519
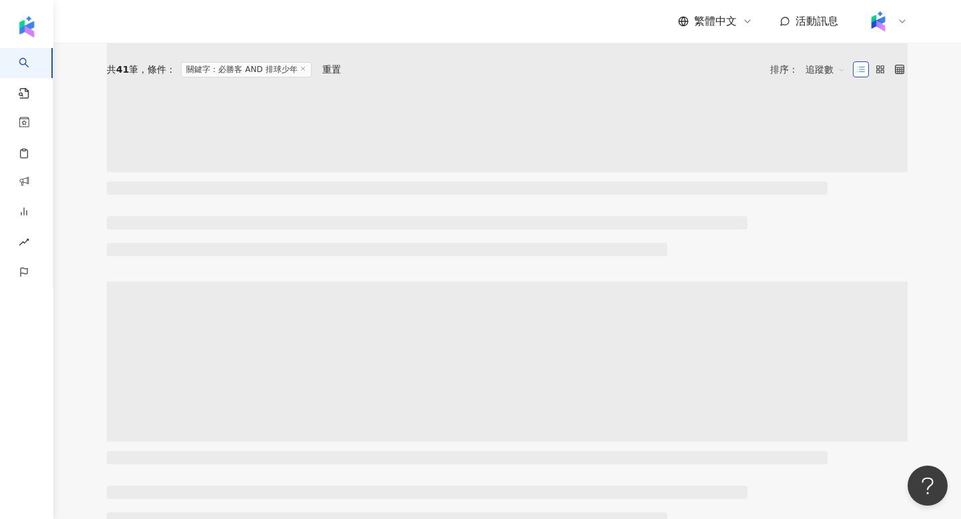
scroll to position [0, 0]
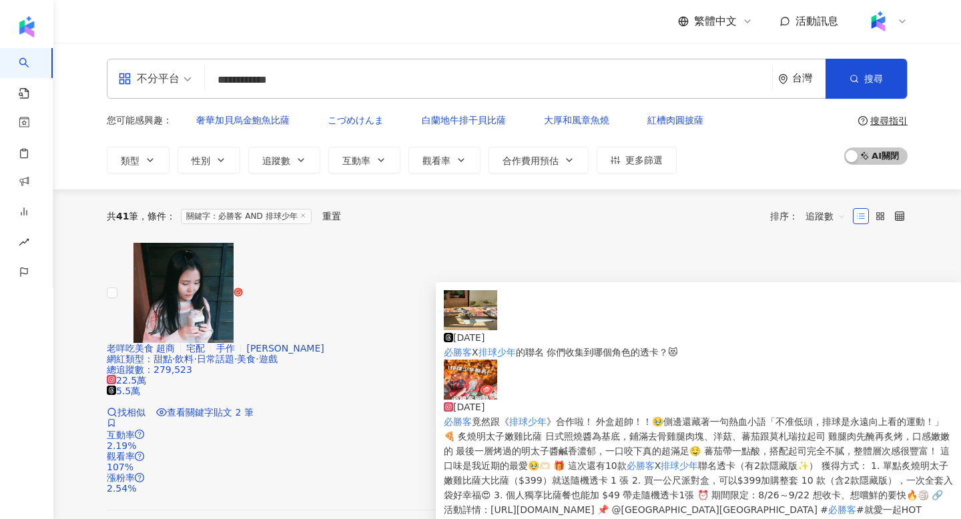
click at [481, 321] on img at bounding box center [470, 310] width 53 height 40
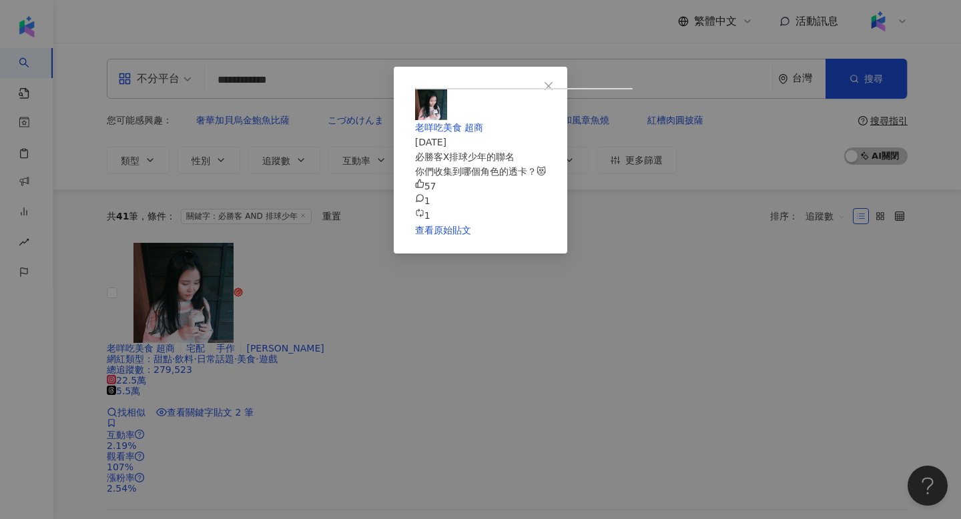
click at [450, 459] on div "老咩吃美食 超商 [DATE] 必勝客X排球少年的聯名 你們收集到哪個角色的透卡？😻 57 1 1 查看原始貼文" at bounding box center [480, 259] width 961 height 519
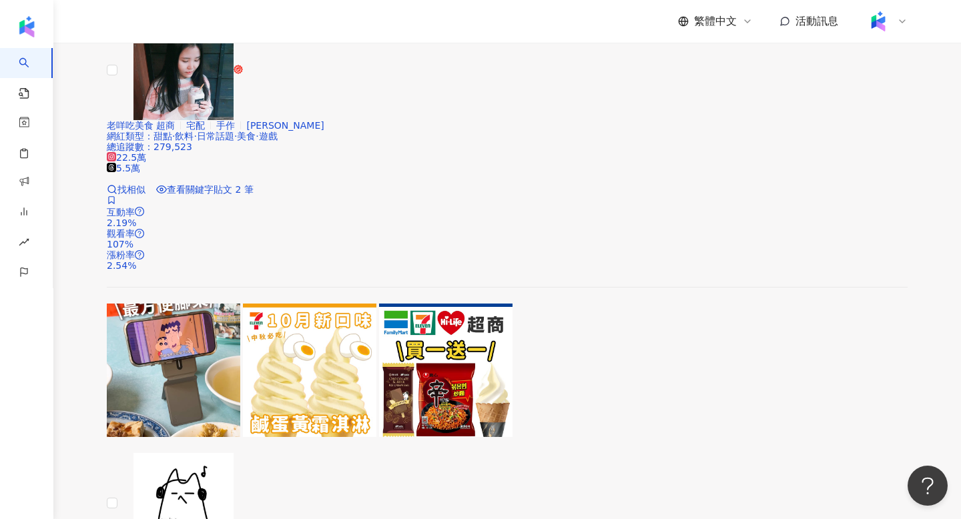
scroll to position [188, 0]
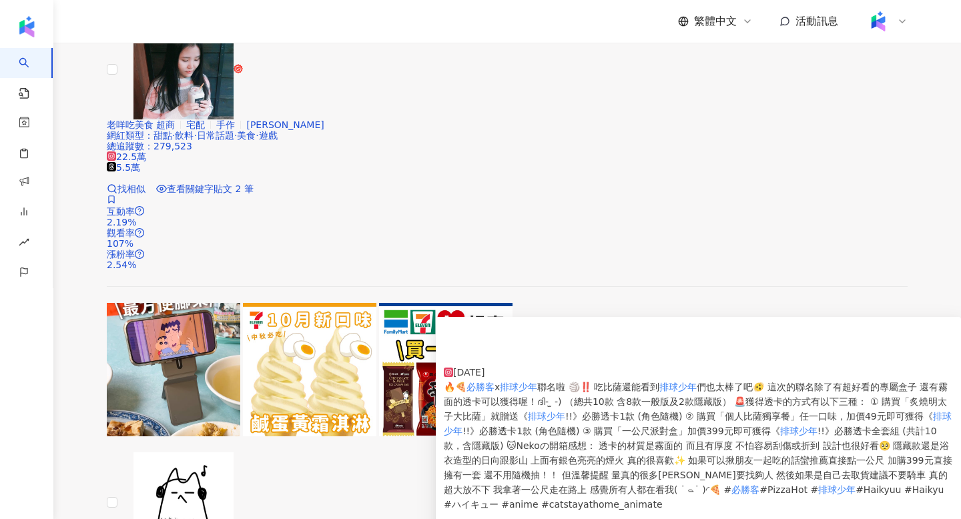
click at [479, 357] on img at bounding box center [470, 345] width 53 height 40
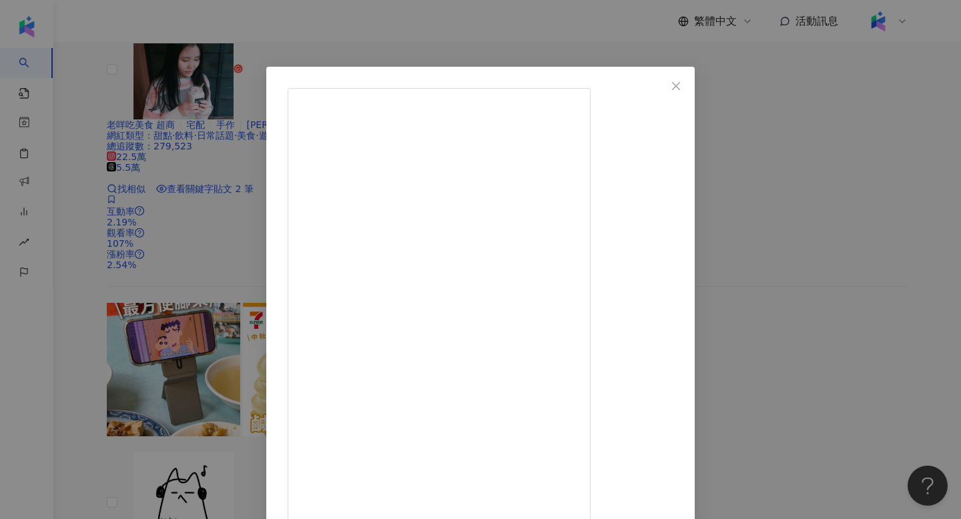
click at [846, 201] on div "catstayathome [DATE] 3,386 5 8.4萬 查看原始貼文" at bounding box center [480, 259] width 961 height 519
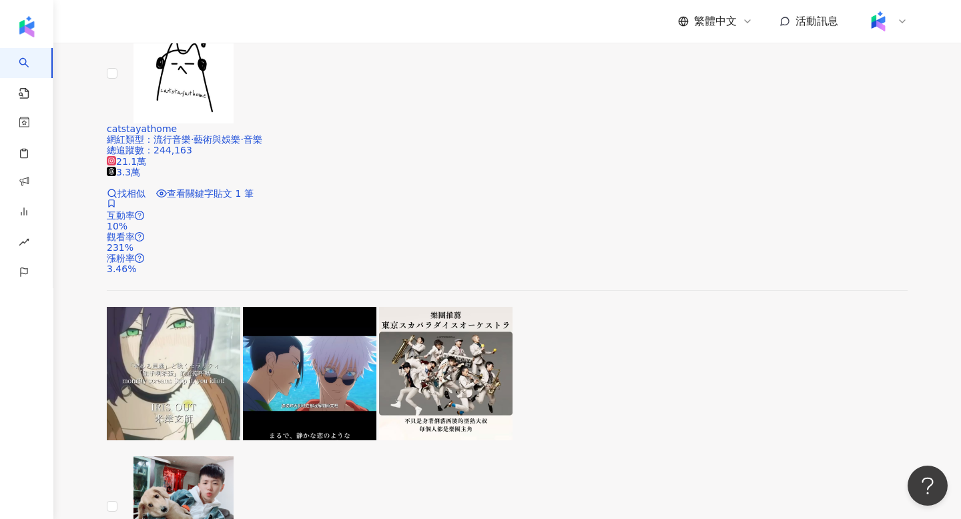
scroll to position [617, 0]
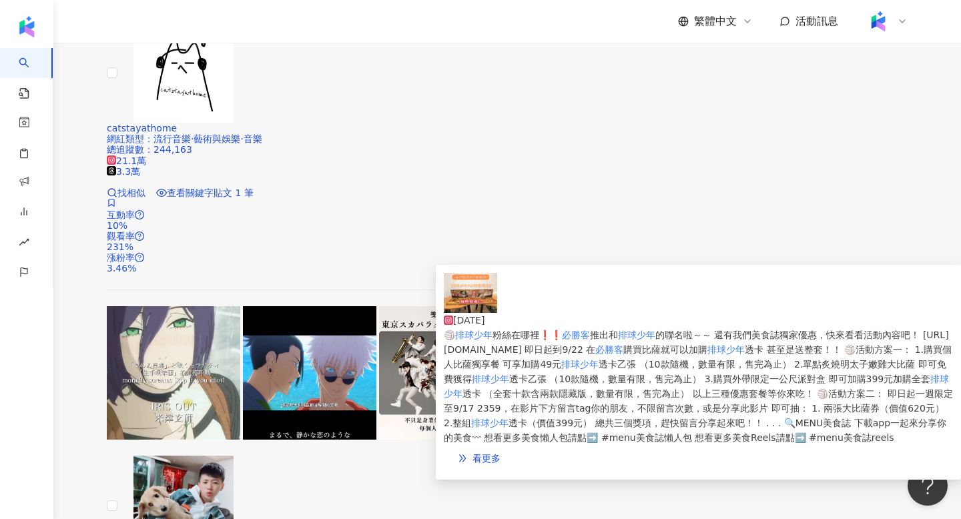
click at [483, 302] on img at bounding box center [470, 293] width 53 height 40
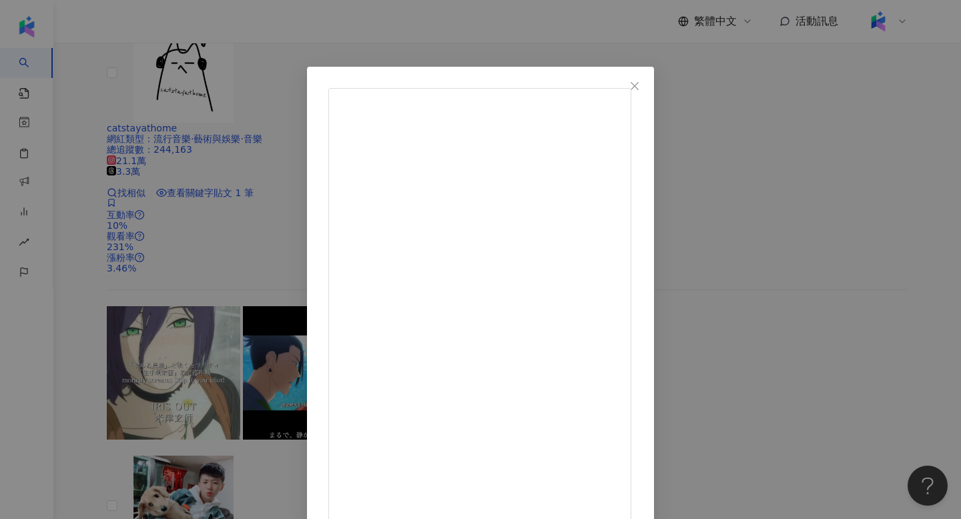
click at [886, 217] on div "menutaiwan [DATE] 191 897 8,063 查看原始貼文" at bounding box center [480, 259] width 961 height 519
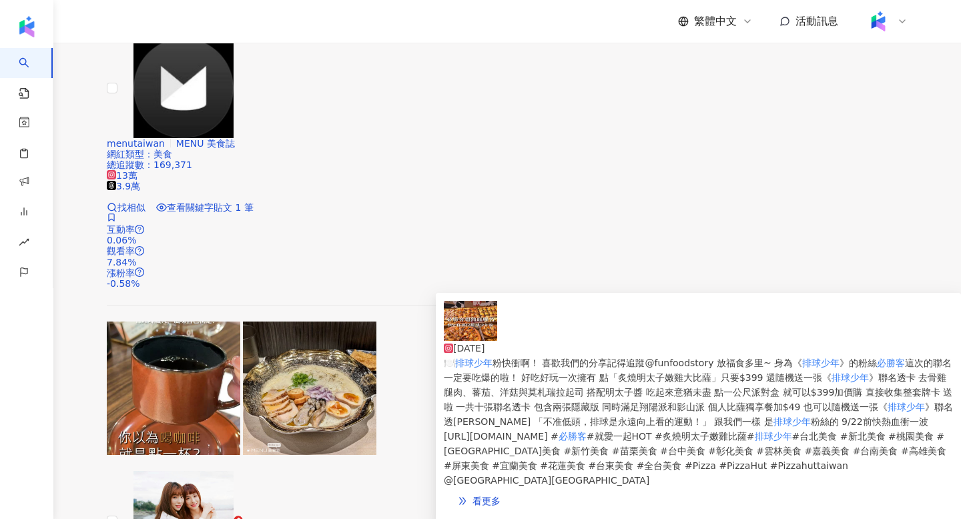
scroll to position [1460, 0]
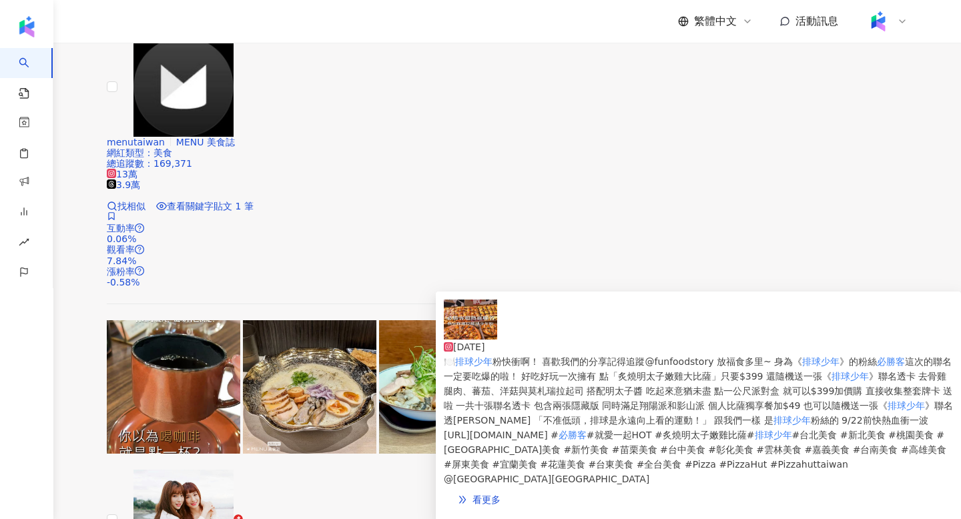
click at [478, 324] on img at bounding box center [470, 320] width 53 height 40
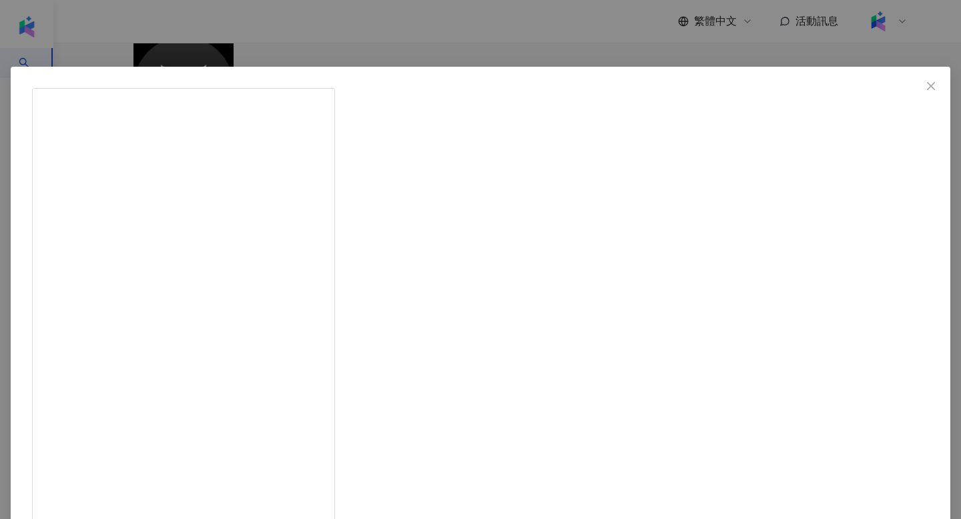
click at [114, 316] on div "Taiwan Foodie [PERSON_NAME]＆Eggy 食在好玩 [DATE] 259 42 1.5萬 查看原始貼文" at bounding box center [480, 259] width 961 height 519
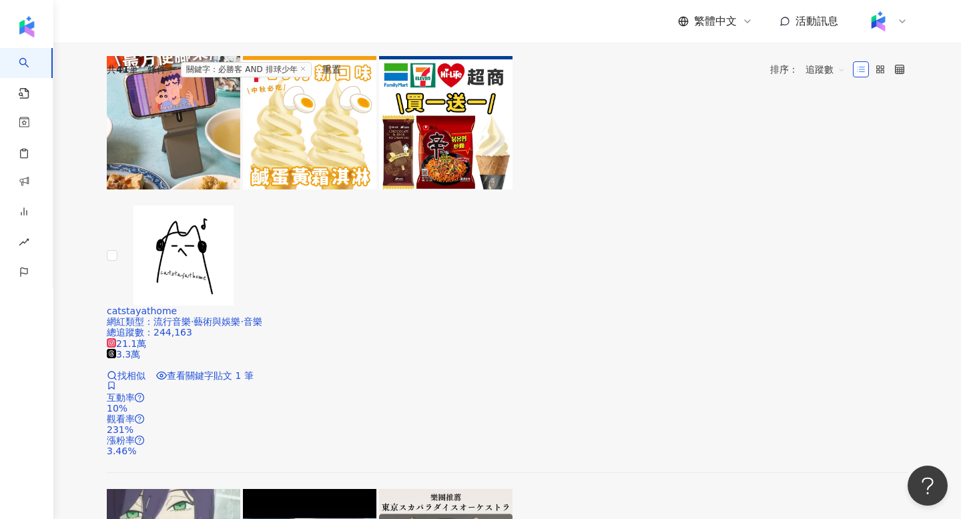
scroll to position [0, 0]
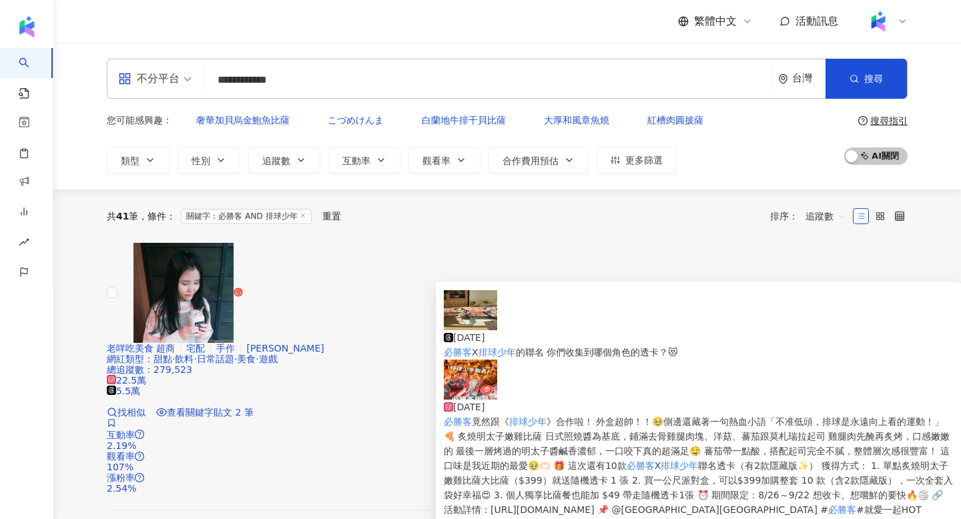
click at [475, 321] on img at bounding box center [470, 310] width 53 height 40
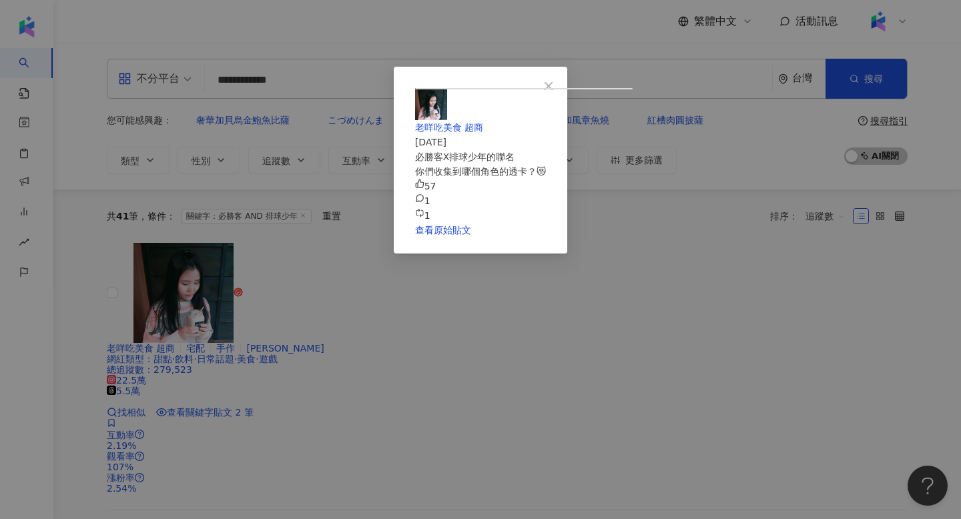
click at [839, 208] on div "老咩吃美食 超商 [DATE] 必勝客X排球少年的聯名 你們收集到哪個角色的透卡？😻 57 1 1 查看原始貼文" at bounding box center [480, 259] width 961 height 519
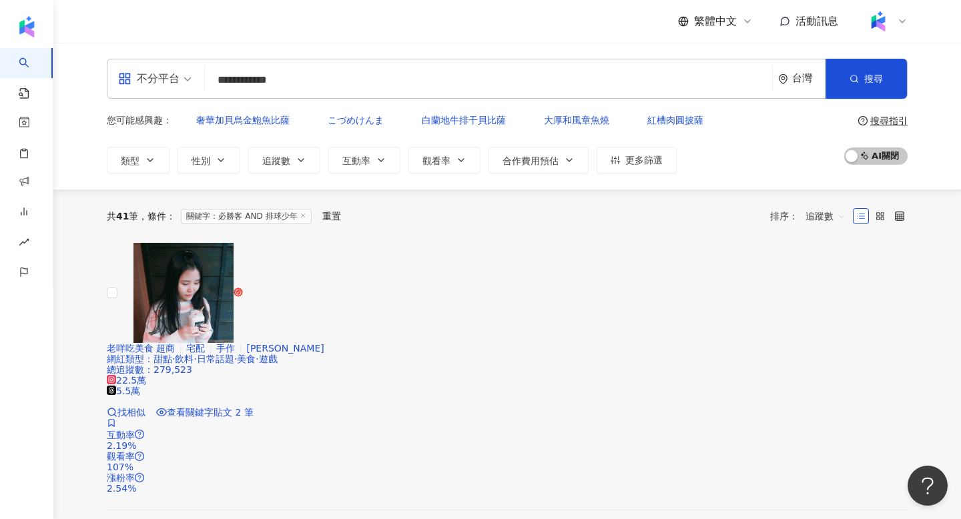
scroll to position [29, 0]
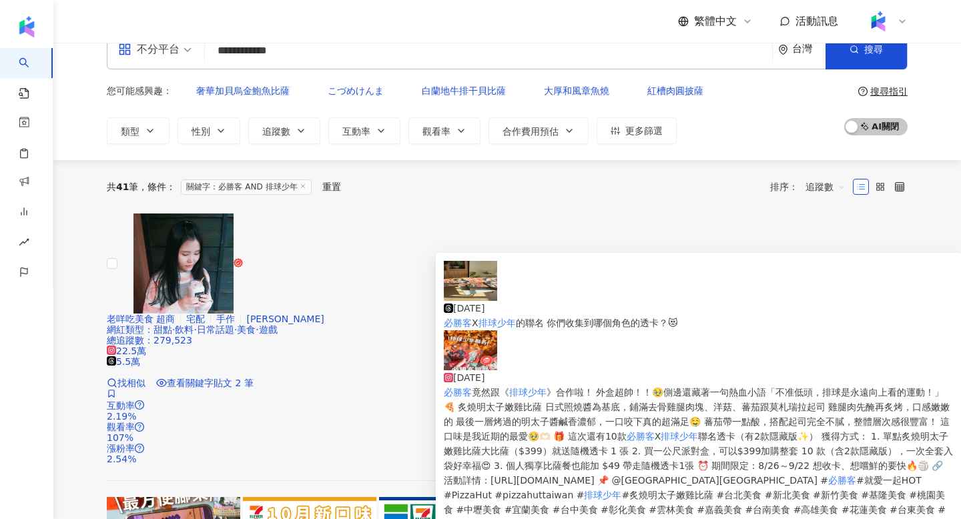
click at [470, 354] on img at bounding box center [470, 350] width 53 height 40
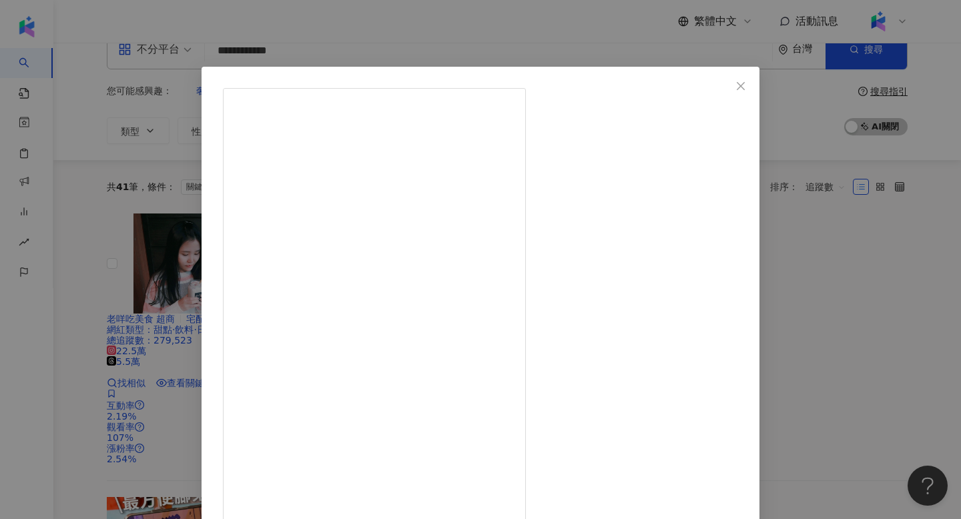
scroll to position [79, 0]
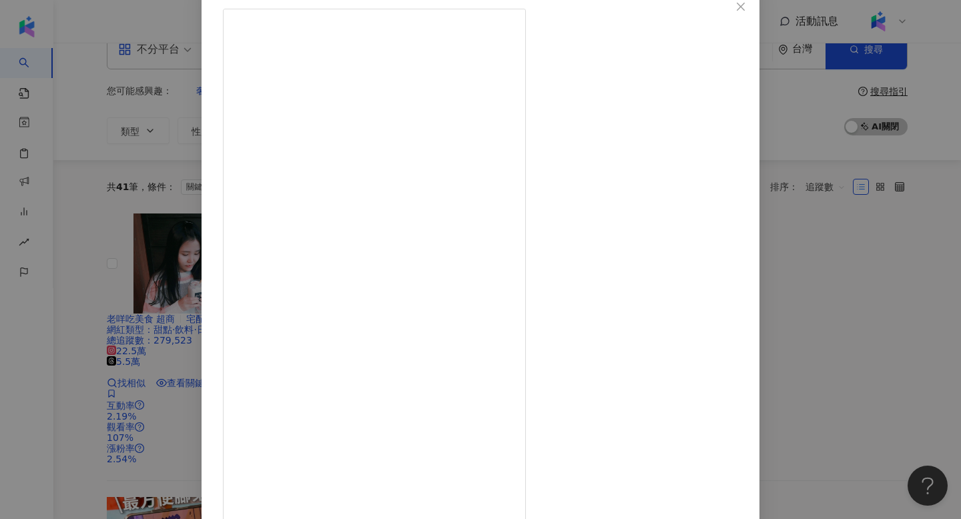
click at [854, 278] on div "老咩吃美食 超商 [DATE] 6,128 44 18萬 查看原始貼文" at bounding box center [480, 259] width 961 height 519
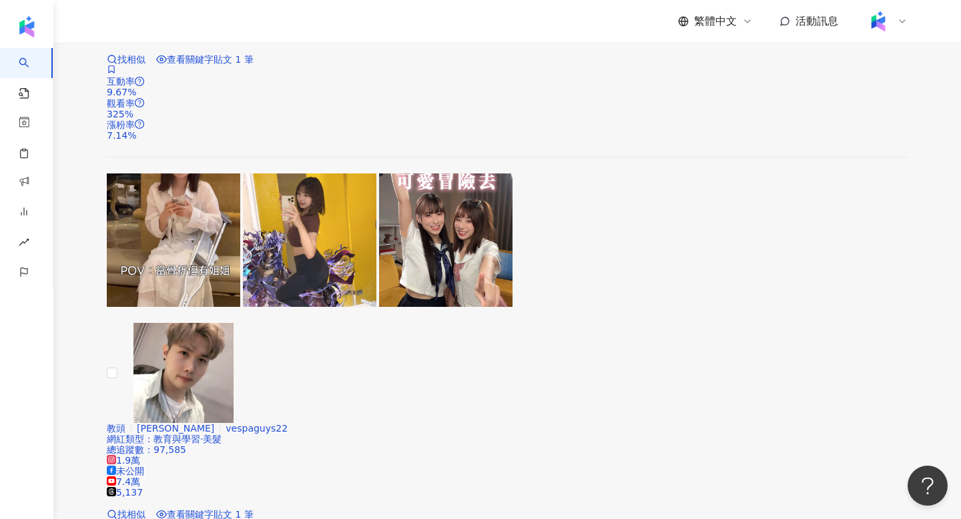
scroll to position [2238, 0]
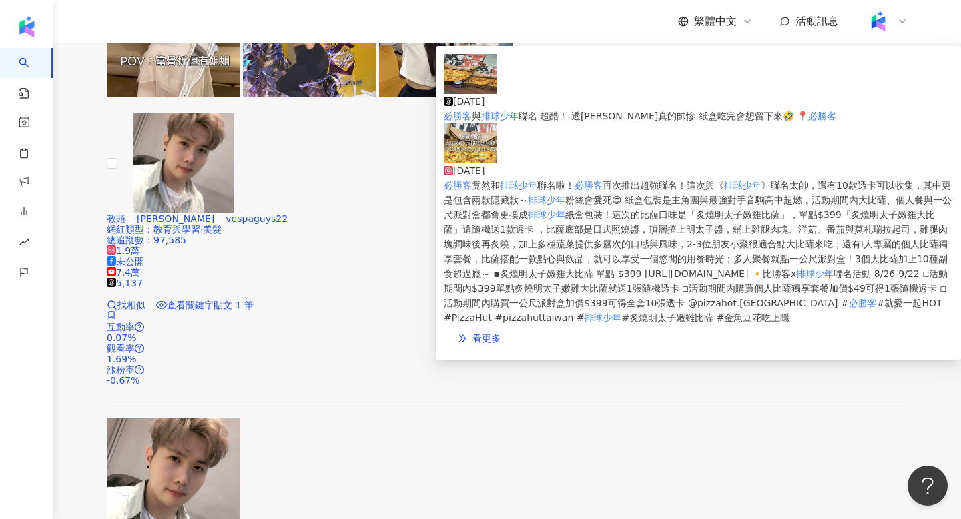
click at [464, 89] on img at bounding box center [470, 74] width 53 height 40
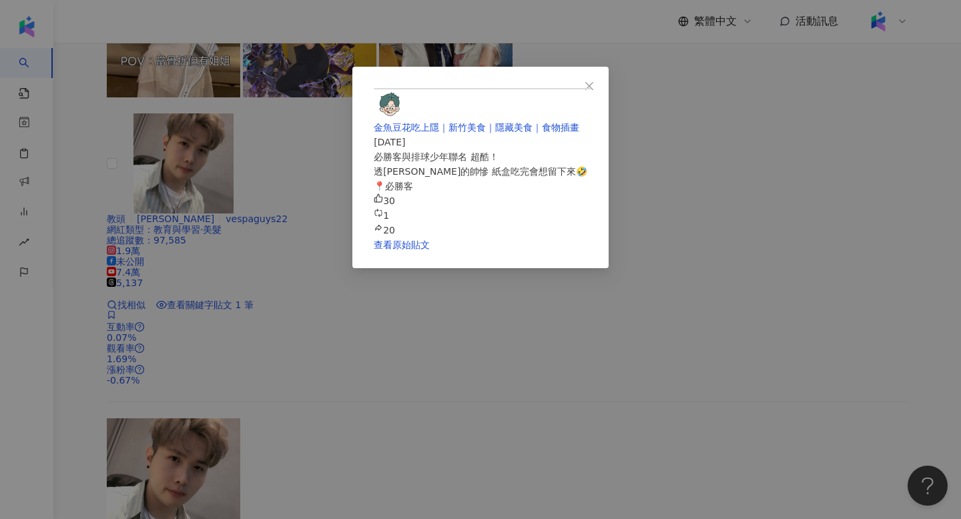
click at [865, 149] on div "金魚豆花吃上隱｜新竹美食｜隱藏美食｜食物插畫 [DATE] 必勝客與排球少年聯名 超酷！ 透[PERSON_NAME]真的帥慘 紙盒吃完會想留下來🤣 📍必勝客…" at bounding box center [480, 259] width 961 height 519
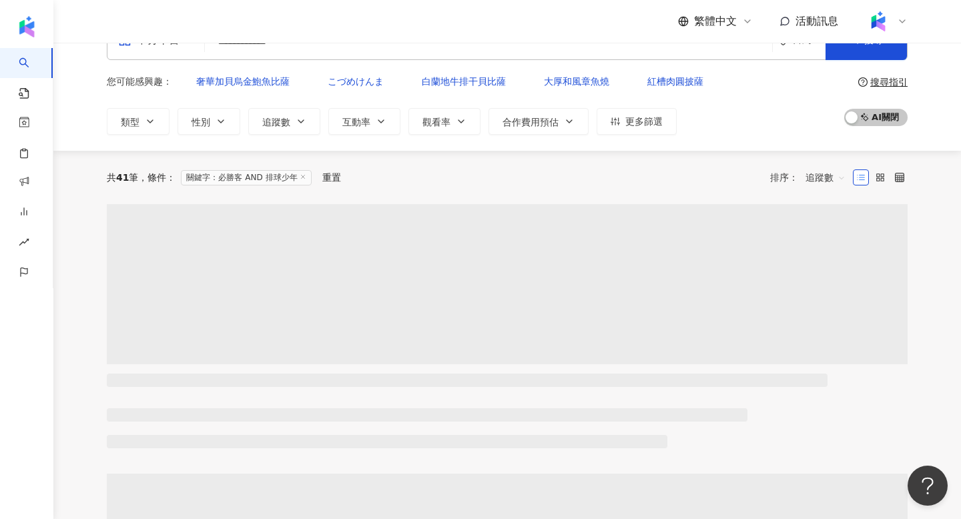
scroll to position [0, 0]
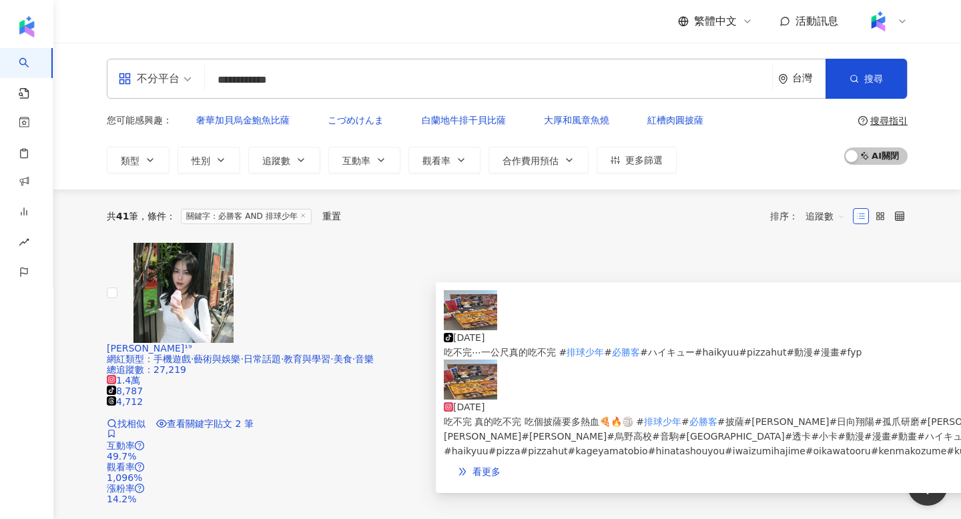
click at [466, 323] on img at bounding box center [470, 310] width 53 height 40
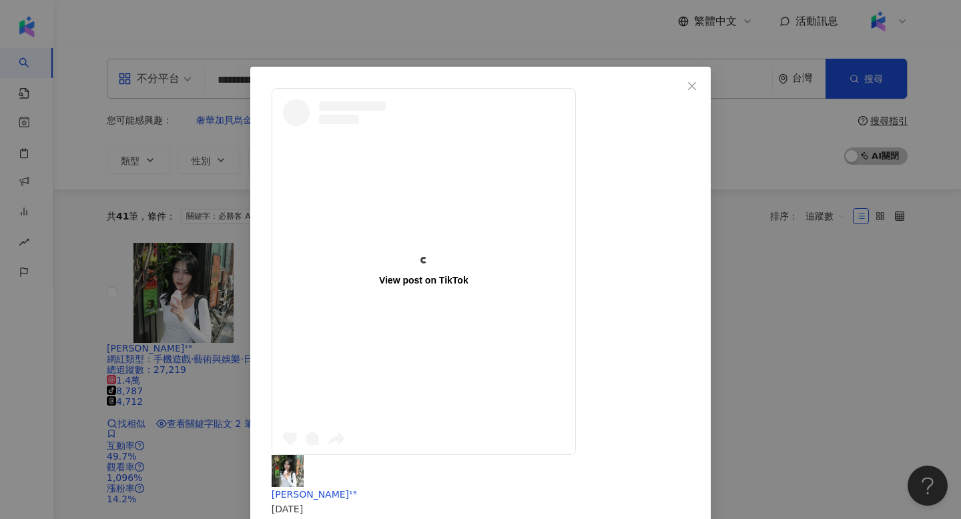
click at [860, 192] on div "View post on TikTok [PERSON_NAME]¹⁹ [DATE] 吃不完⋯一公尺真的吃不完 #排球少年#必勝客#ハイキュー#haikyuu…" at bounding box center [480, 259] width 961 height 519
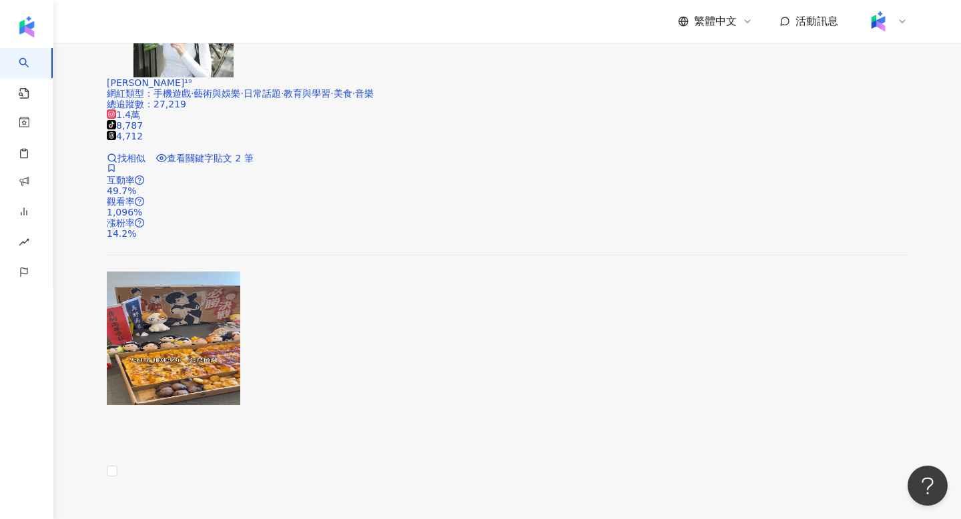
scroll to position [232, 0]
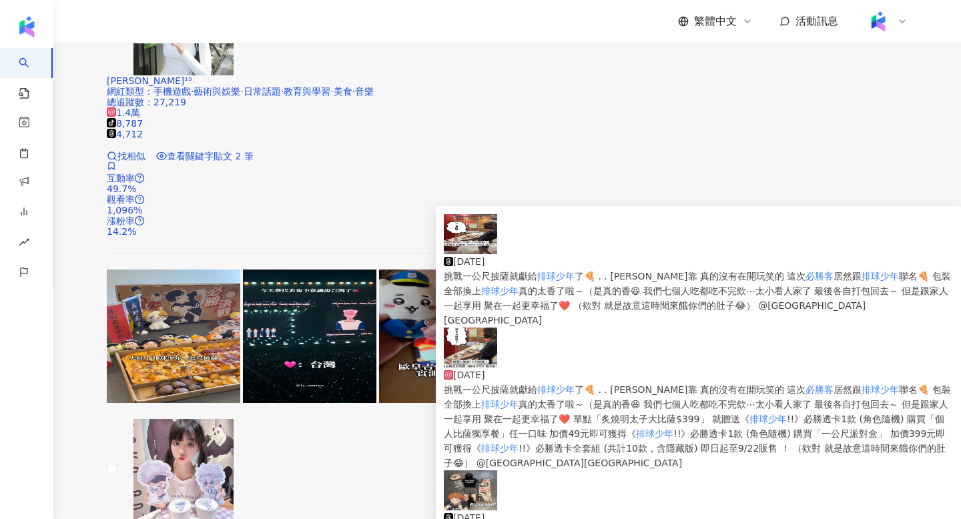
click at [481, 254] on img at bounding box center [470, 234] width 53 height 40
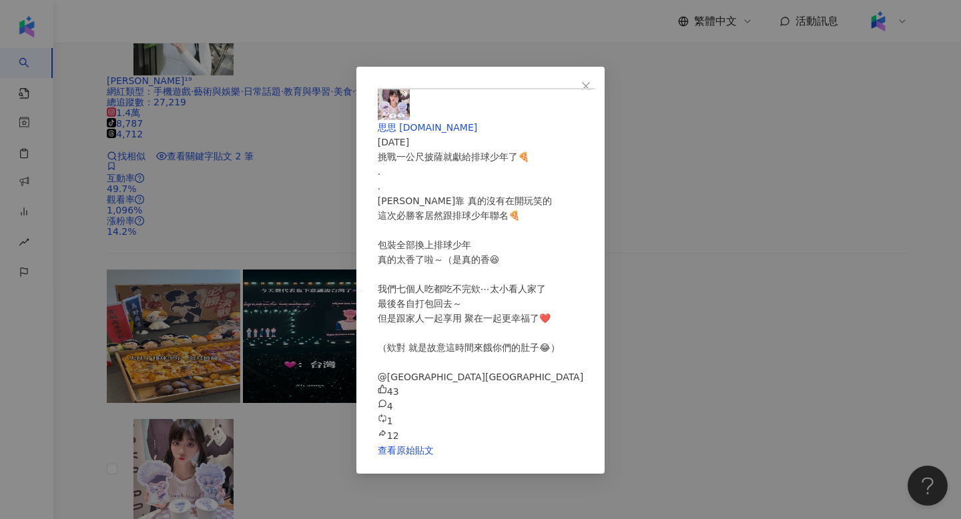
scroll to position [217, 0]
click at [825, 235] on div "思思 [DOMAIN_NAME] [DATE] 挑戰一公尺披薩就獻給排球少年了🍕 . . [PERSON_NAME]靠 真的沒有在開玩笑的 這次必勝客居然跟排…" at bounding box center [480, 259] width 961 height 519
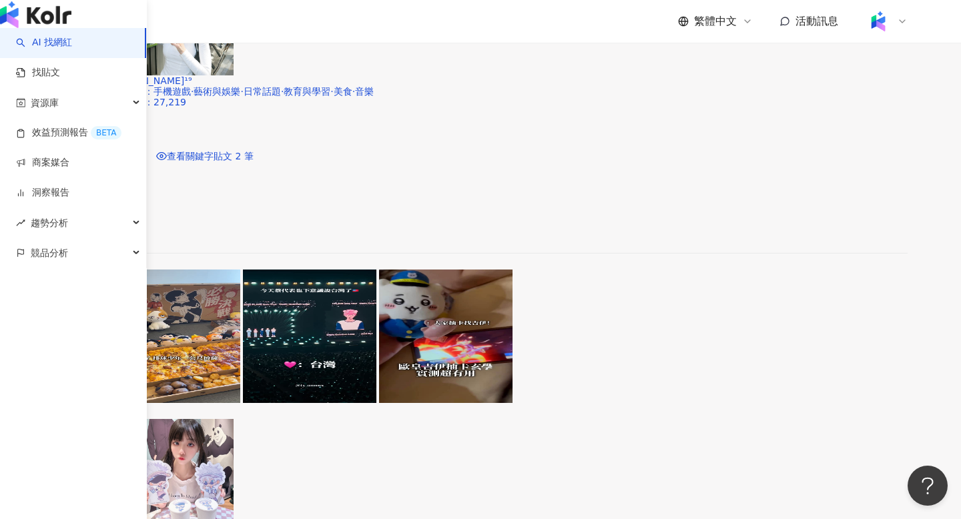
click at [43, 22] on img "button" at bounding box center [35, 14] width 71 height 27
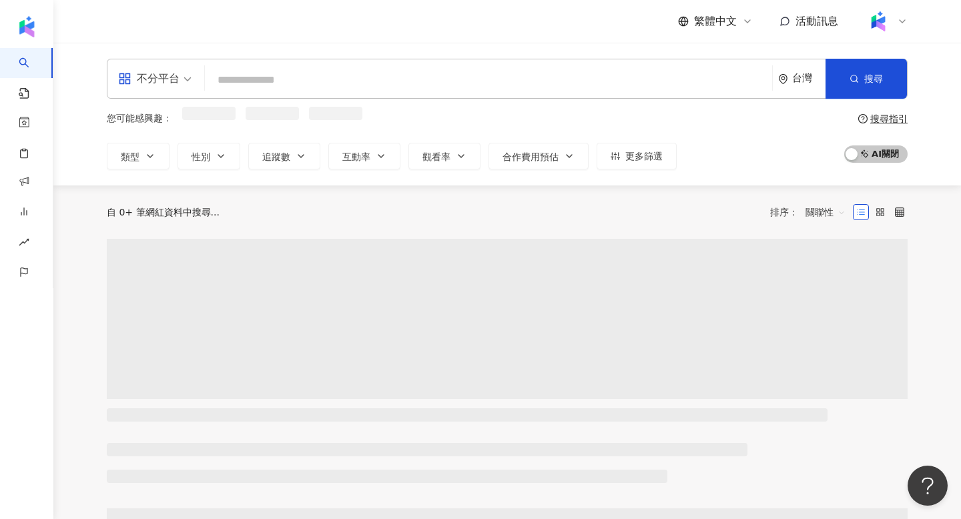
click at [384, 67] on div "不分平台 台灣 搜尋 keyword 搜尋名稱、敘述、貼文含有關鍵字 “ 必勝客 AND 排球少年 ” 的網紅" at bounding box center [507, 79] width 801 height 40
click at [371, 91] on input "search" at bounding box center [488, 79] width 557 height 25
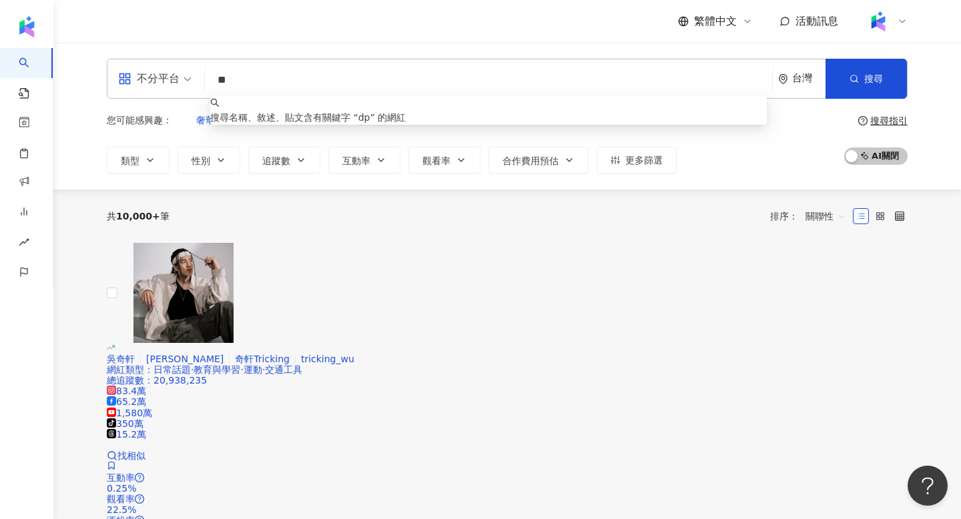
type input "*"
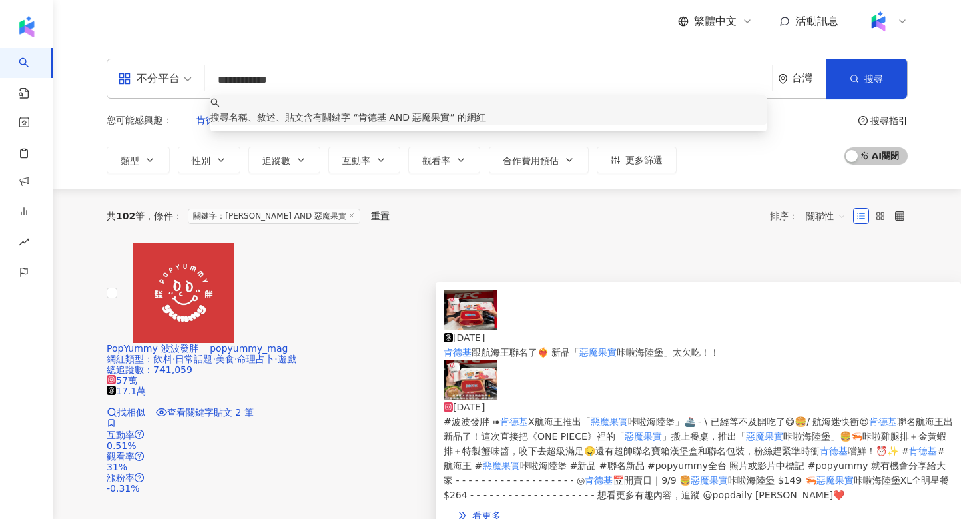
type input "**********"
click at [463, 328] on img at bounding box center [470, 310] width 53 height 40
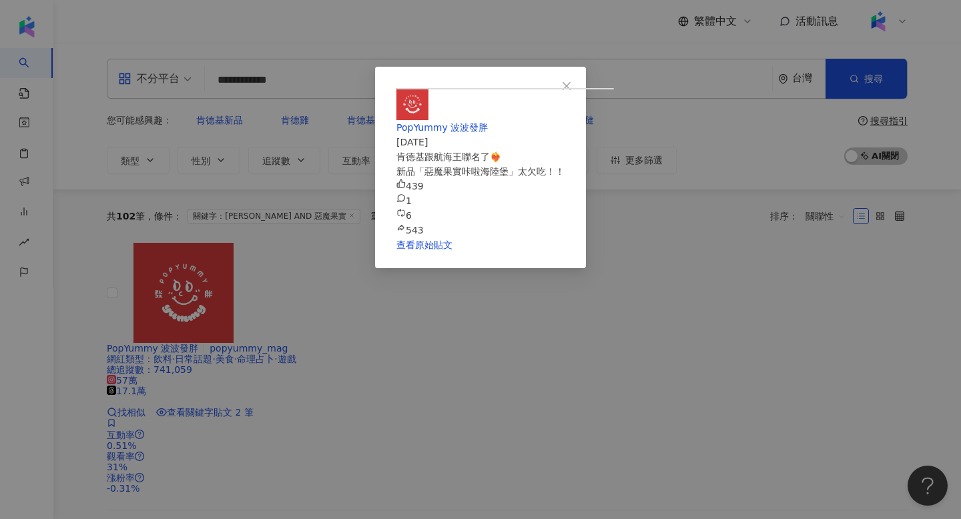
click at [822, 233] on div "PopYummy 波波發胖 [DATE] 肯德基跟航海王聯名了❤️‍🔥 新品「惡魔果實咔啦海陸堡」太欠吃！！ 439 1 6 543 查看原始貼文" at bounding box center [480, 259] width 961 height 519
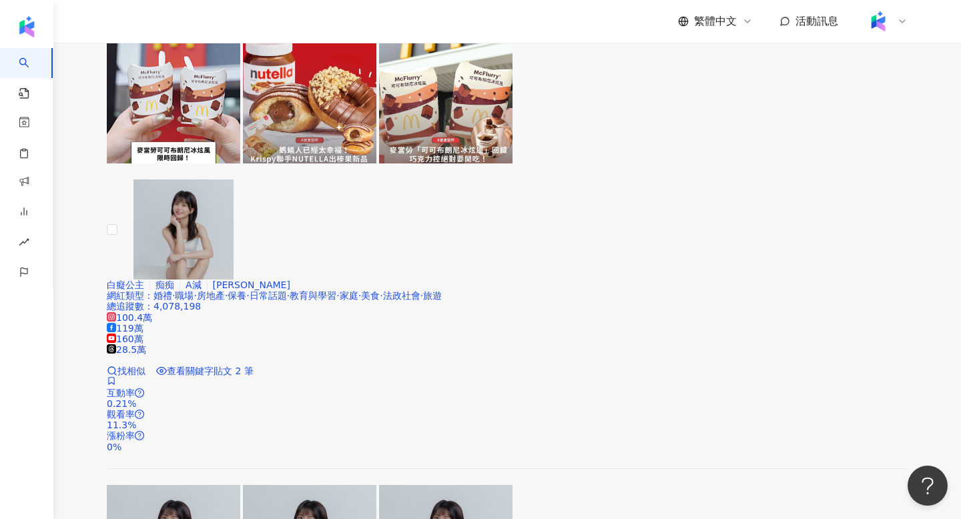
scroll to position [491, 0]
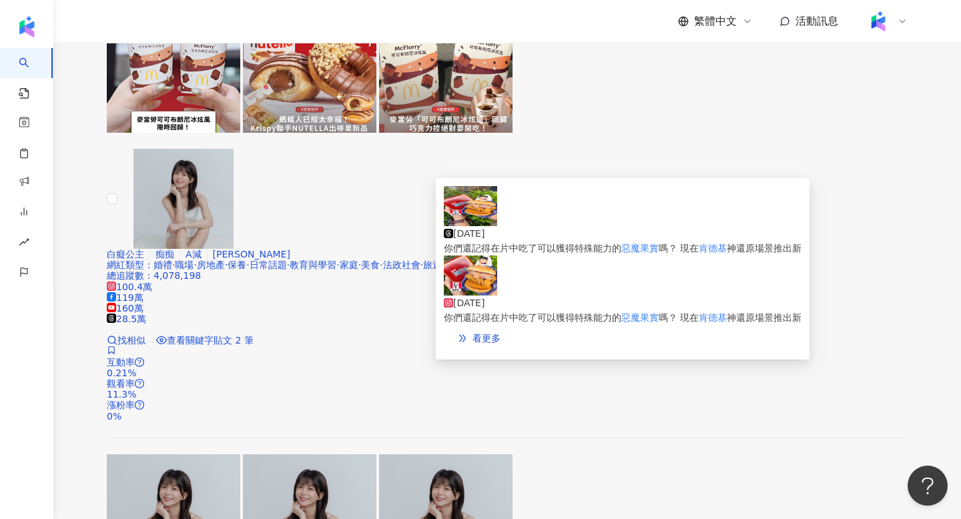
click at [461, 226] on img at bounding box center [470, 206] width 53 height 40
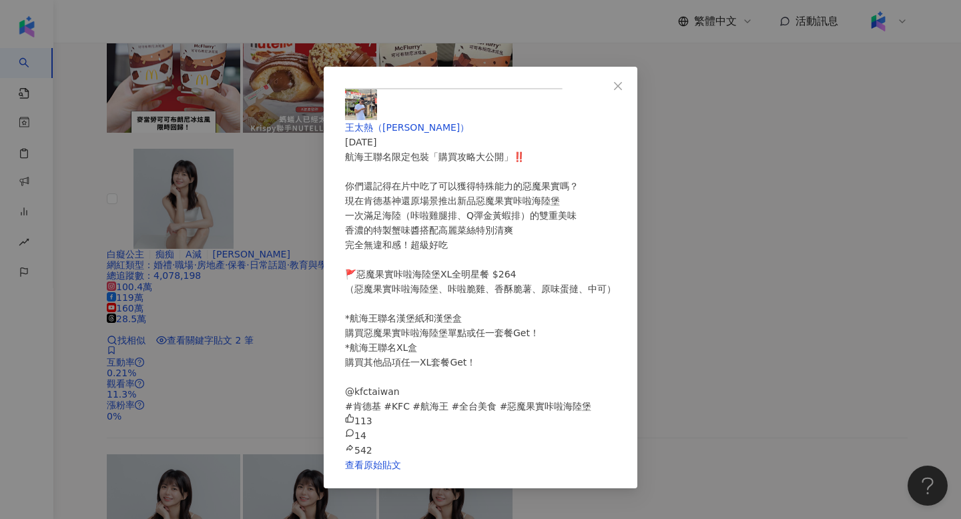
scroll to position [147, 0]
click at [844, 208] on div "王太熱（[PERSON_NAME]） [DATE] 航海王聯名限定包裝「購買攻略大公開」‼️ 你們還記得在片中吃了可以獲得特殊能力的惡魔果實嗎？ 現在肯德基神…" at bounding box center [480, 259] width 961 height 519
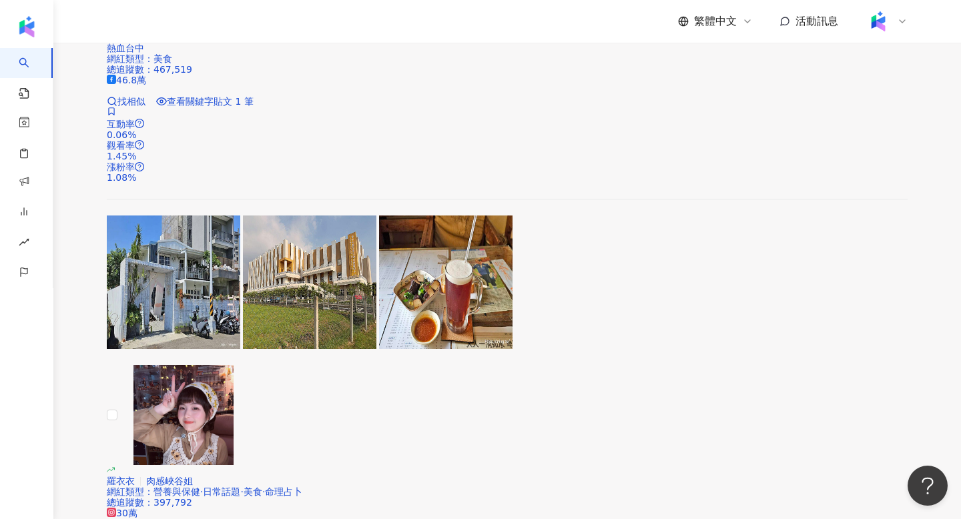
scroll to position [1597, 0]
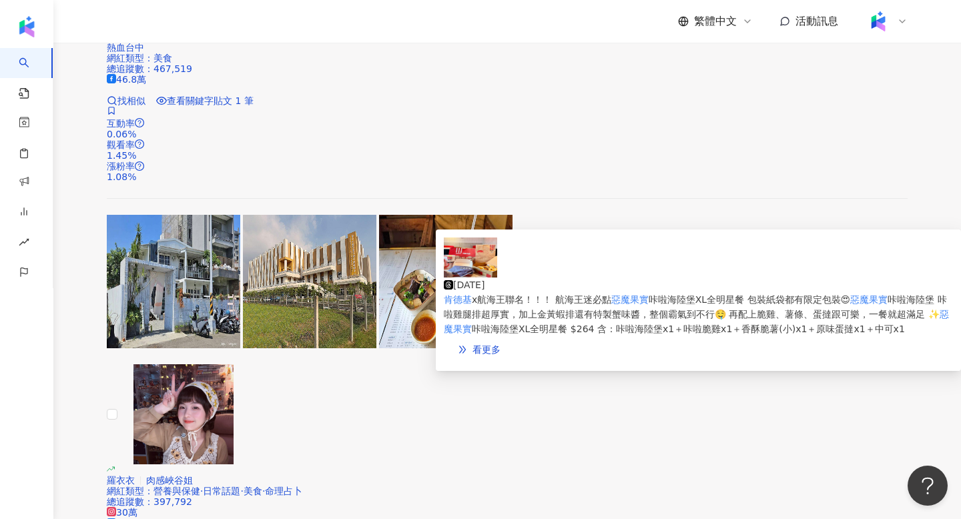
click at [477, 265] on img at bounding box center [470, 258] width 53 height 40
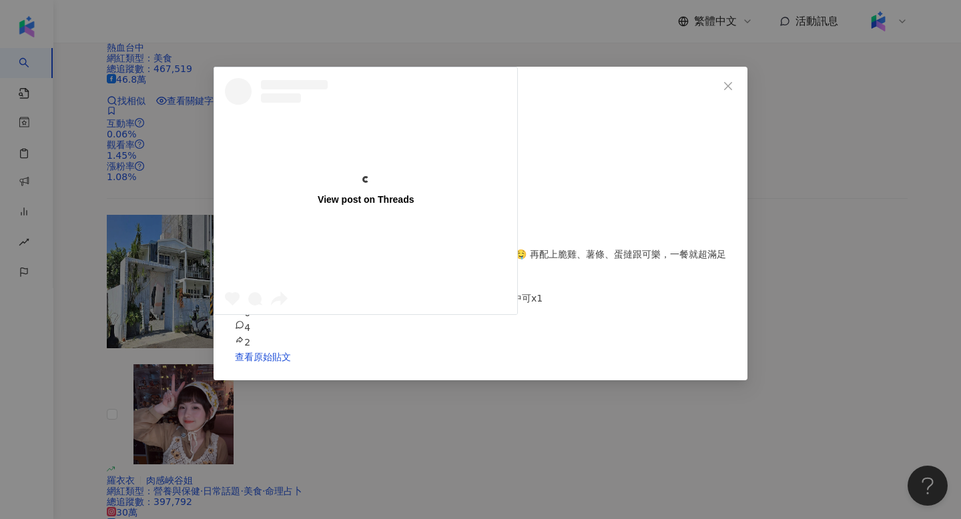
scroll to position [57, 0]
click at [867, 195] on div "View post on Threads [PERSON_NAME] [DATE] 肯德基x航海王聯名！！！ 航海王迷必點 惡魔果實咔啦海陸堡XL全明星餐 包…" at bounding box center [480, 259] width 961 height 519
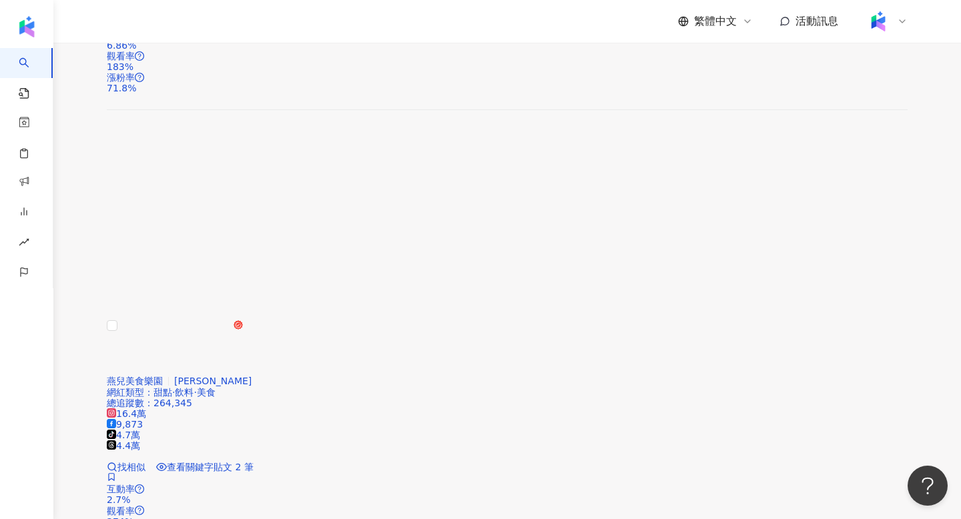
scroll to position [2193, 0]
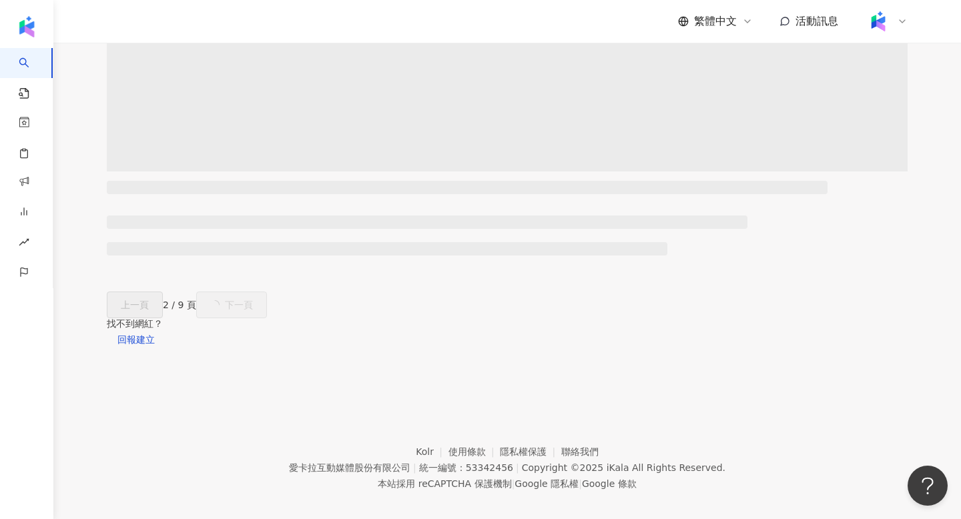
scroll to position [0, 0]
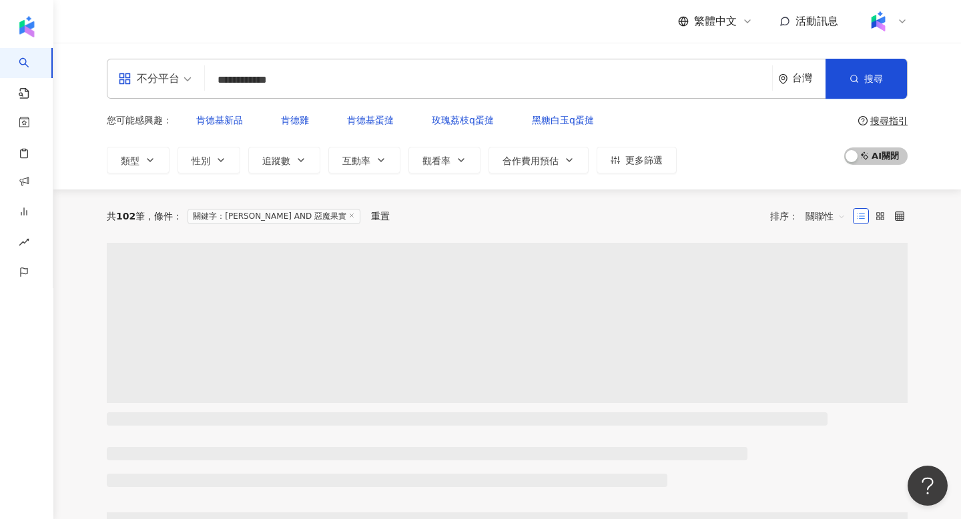
click at [831, 206] on span "關聯性" at bounding box center [826, 216] width 40 height 21
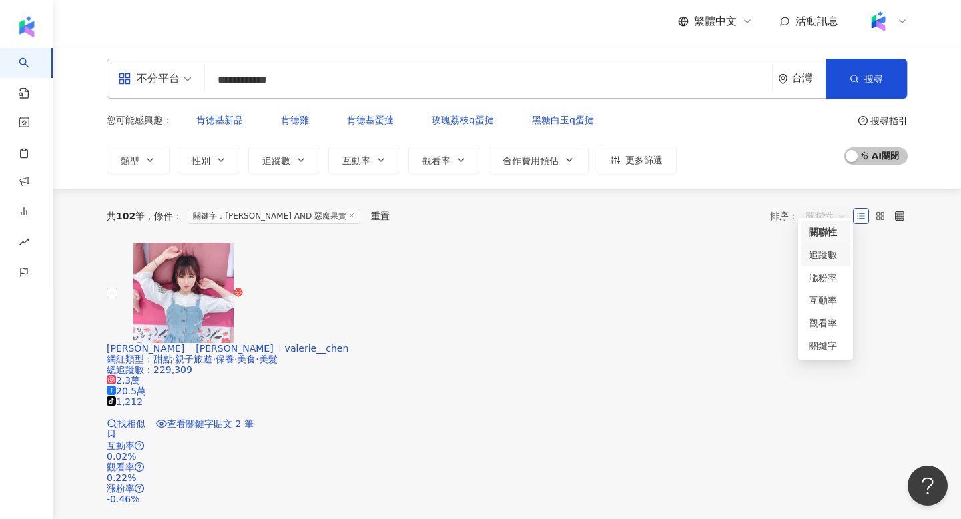
click at [822, 252] on div "追蹤數" at bounding box center [825, 255] width 33 height 15
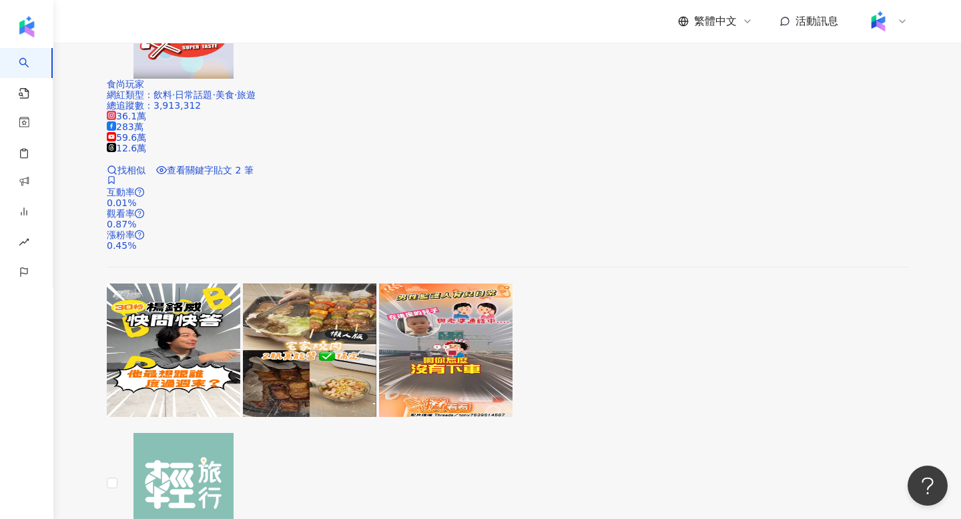
scroll to position [1153, 0]
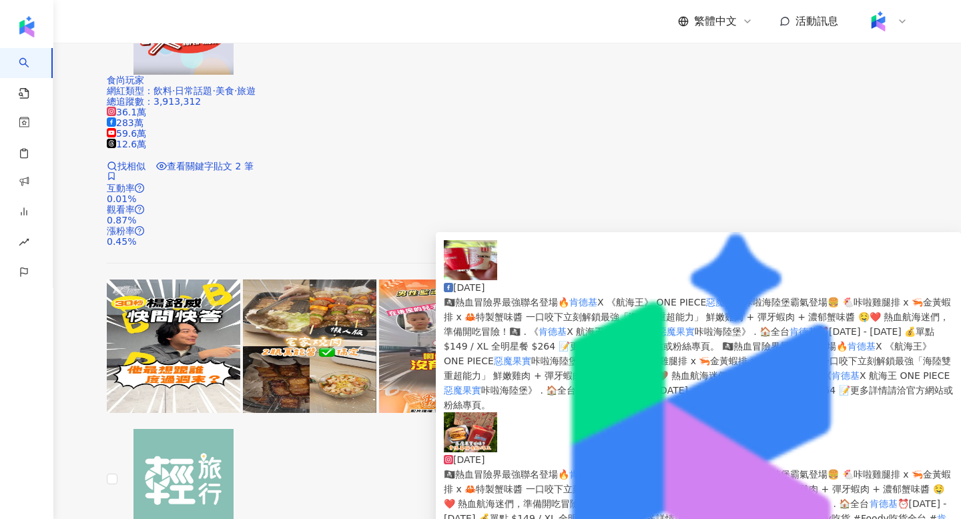
click at [483, 400] on img at bounding box center [698, 418] width 525 height 372
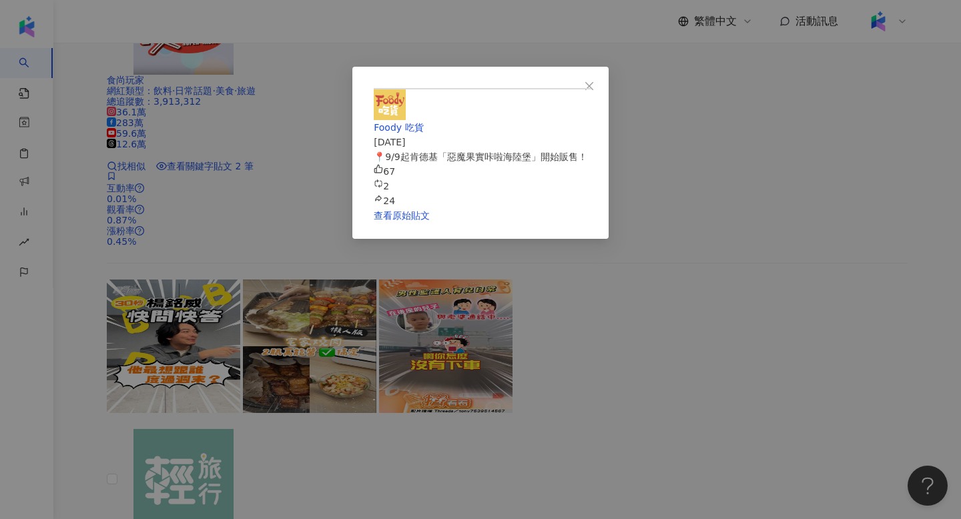
click at [822, 244] on div "Foody 吃貨 [DATE] 📍9/9起肯德基「惡魔果實咔啦海陸堡」開始販售！ 67 2 24 查看原始貼文" at bounding box center [480, 259] width 961 height 519
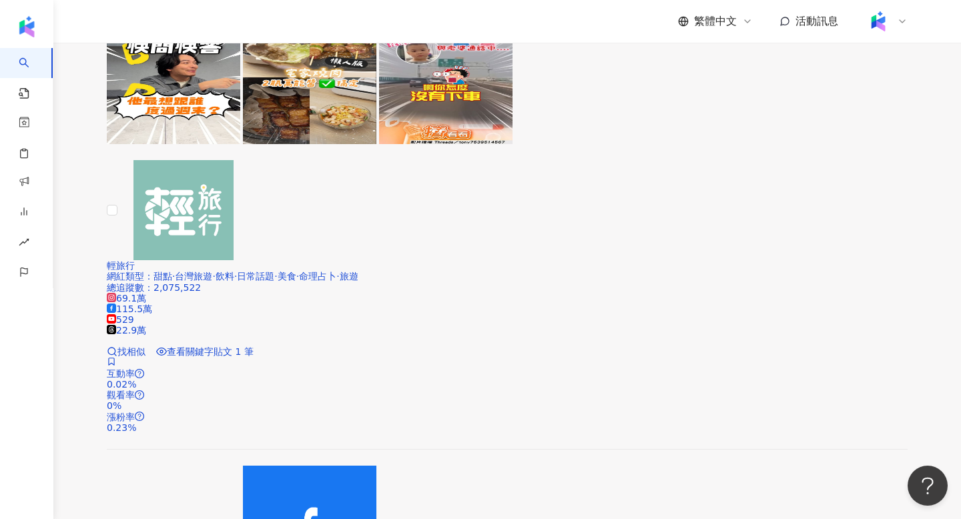
scroll to position [1424, 0]
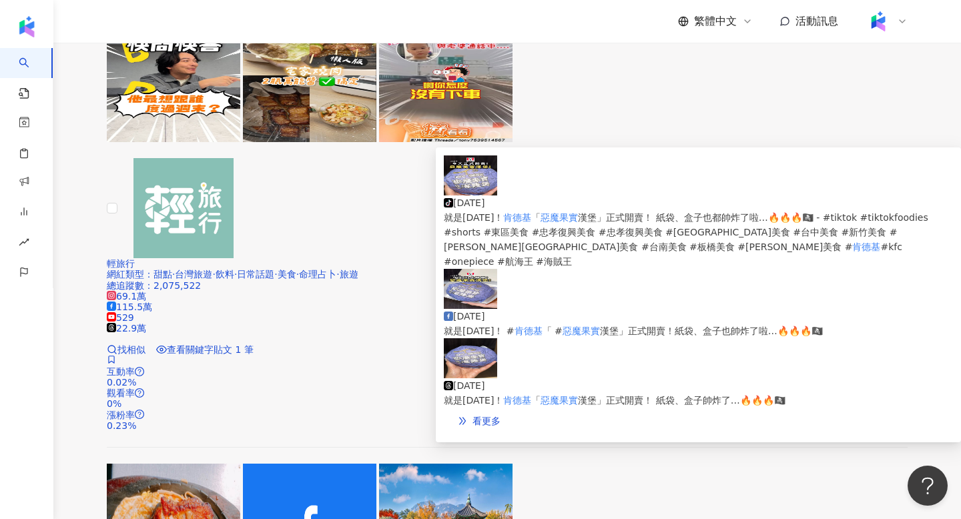
click at [475, 181] on img at bounding box center [470, 176] width 53 height 40
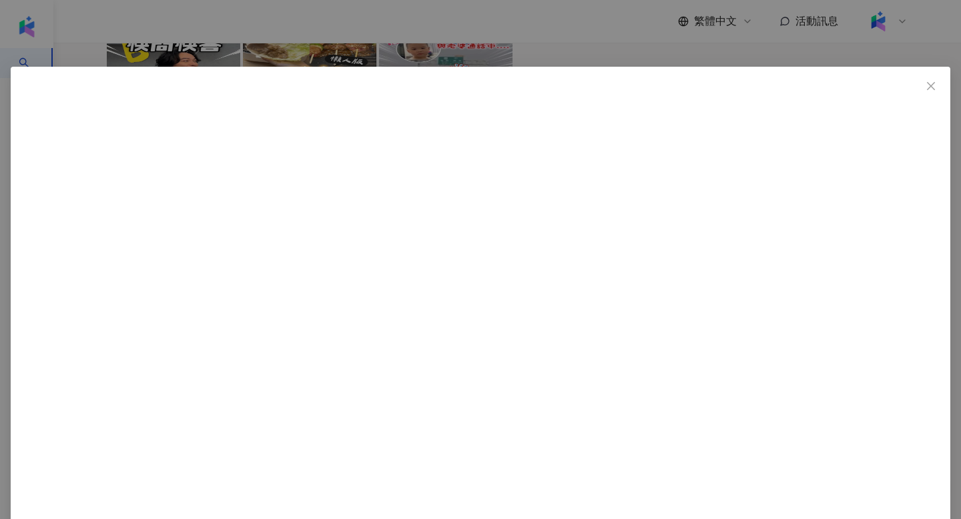
click at [812, 210] on div "大食女 in Wonderland [DATE] 就是[DATE]！[PERSON_NAME]「惡魔果實漢堡」正式開賣！ 紙袋、盒子也都帥炸了啦…🔥🔥🔥🏴‍☠…" at bounding box center [480, 259] width 961 height 519
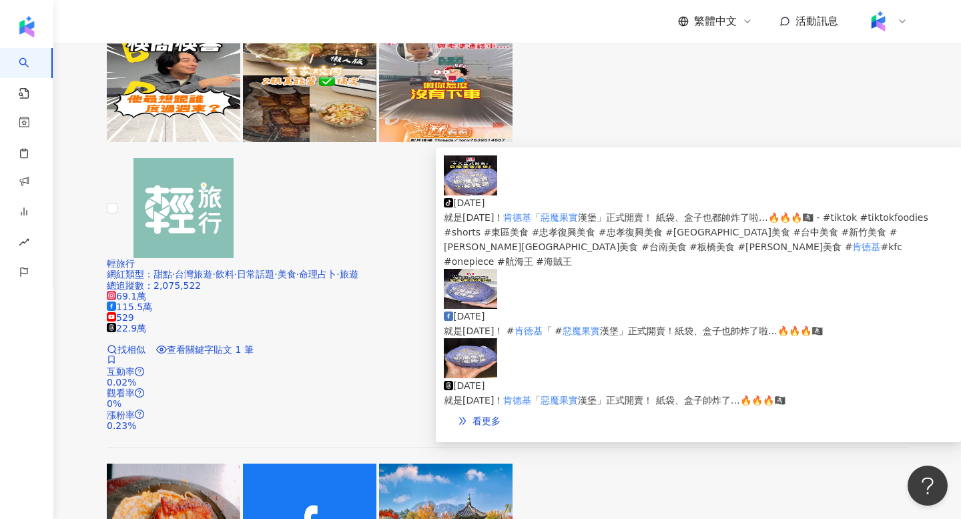
click at [481, 338] on img at bounding box center [470, 358] width 53 height 40
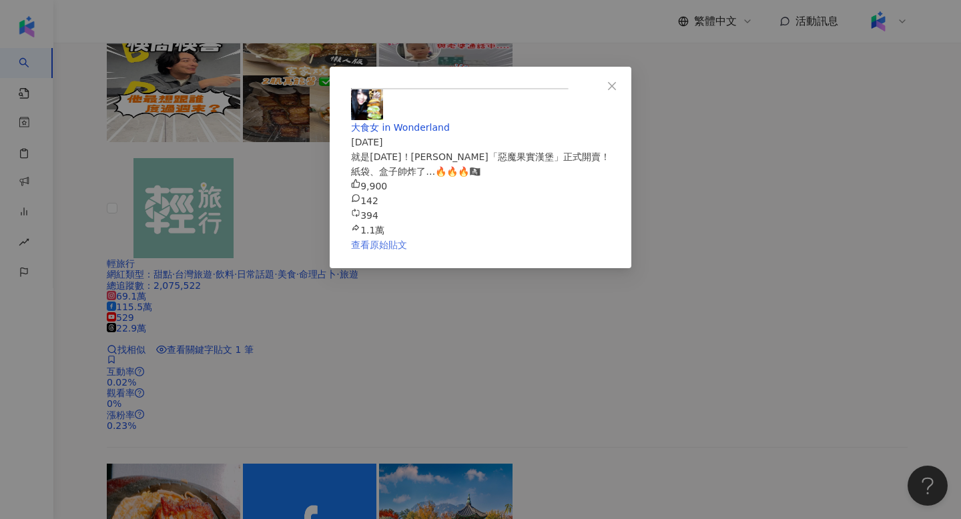
click at [407, 250] on link "查看原始貼文" at bounding box center [379, 245] width 56 height 11
click at [861, 101] on div "大食女 in Wonderland [DATE] 就是[DATE]！[PERSON_NAME]「惡魔果實漢堡」正式開賣！ 紙袋、盒子帥炸了…🔥🔥🔥🏴‍☠️ 9…" at bounding box center [480, 259] width 961 height 519
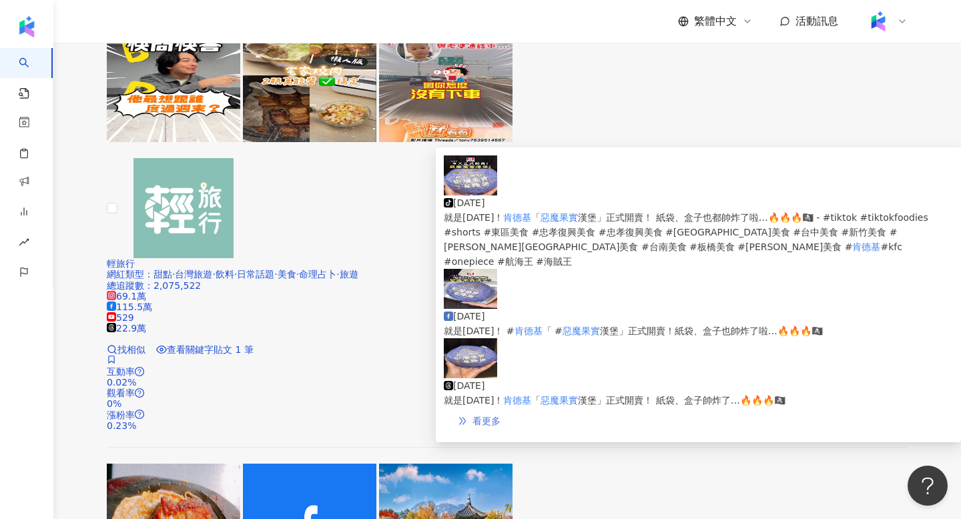
click at [501, 416] on span "看更多" at bounding box center [487, 421] width 28 height 11
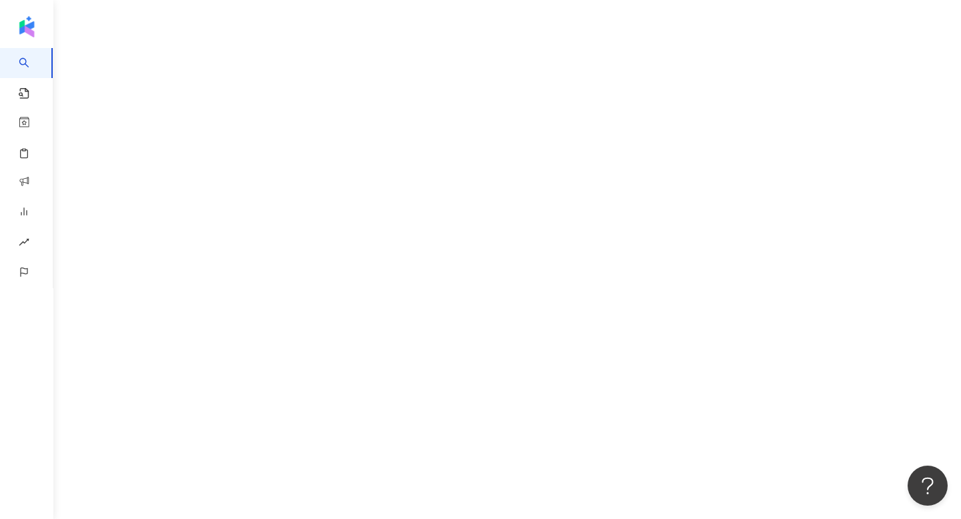
scroll to position [61, 0]
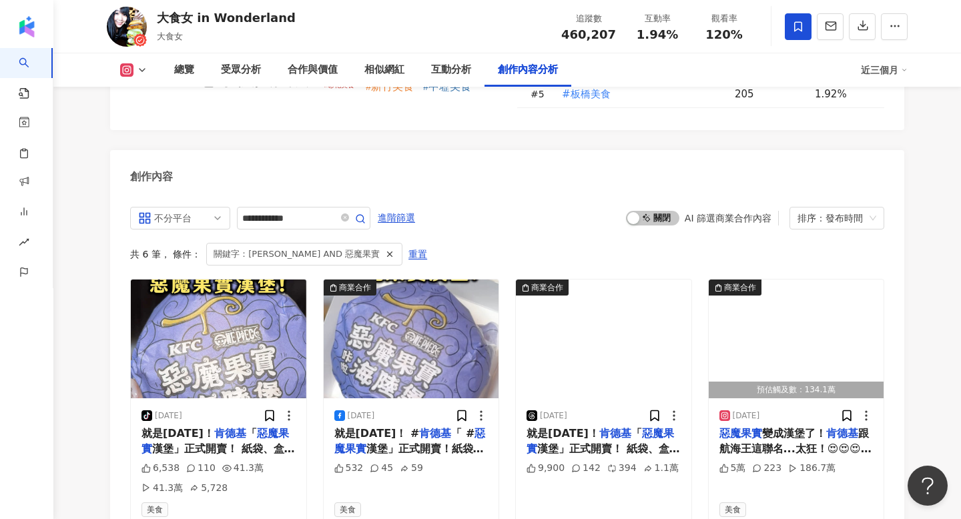
scroll to position [4067, 0]
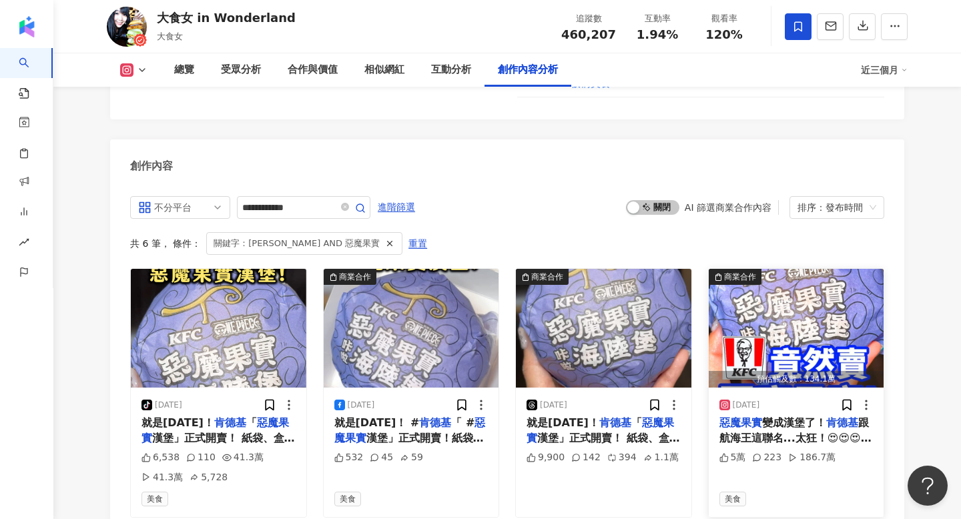
click at [870, 272] on img "button" at bounding box center [797, 328] width 176 height 119
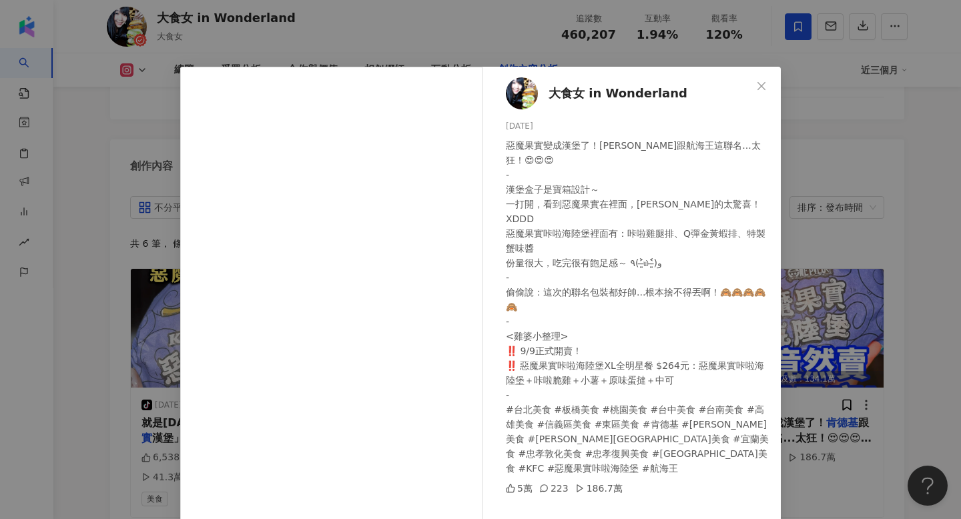
scroll to position [79, 0]
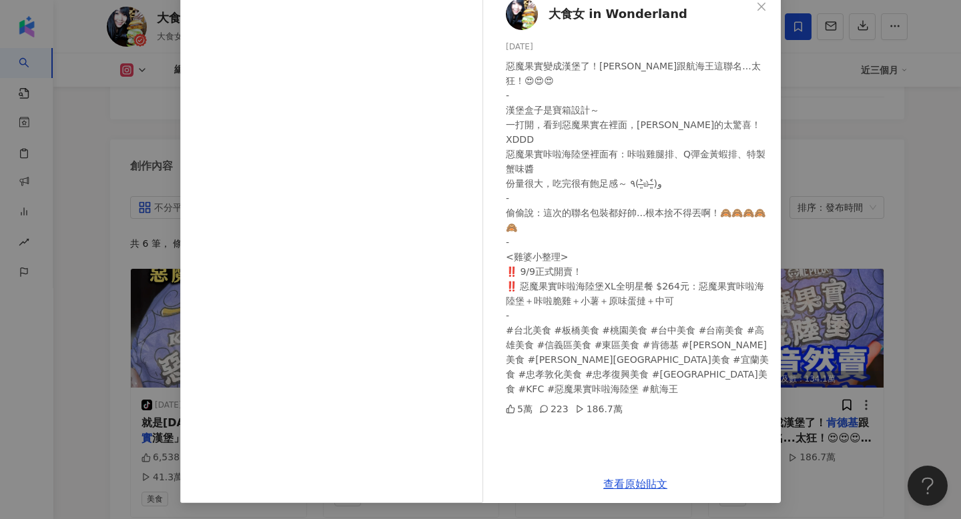
click at [636, 489] on div "查看原始貼文" at bounding box center [635, 484] width 291 height 38
click at [634, 485] on link "查看原始貼文" at bounding box center [635, 484] width 64 height 13
click at [75, 83] on div "大食女 in Wonderland 2025/9/9 惡魔果實變成漢堡了！肯德基跟航海王這聯名...太狂！😍😍😍 - 漢堡盒子是寶箱設計～ 一打開，看到惡魔果…" at bounding box center [480, 259] width 961 height 519
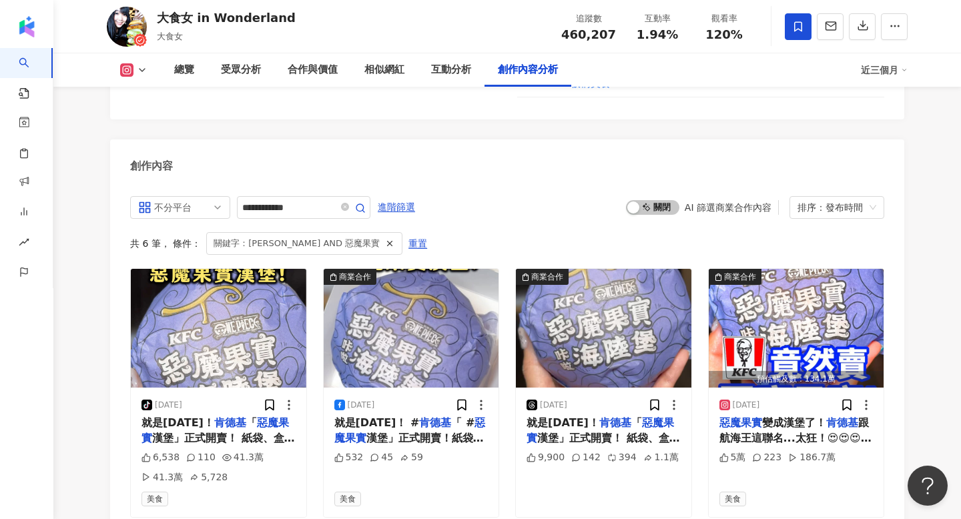
scroll to position [4077, 0]
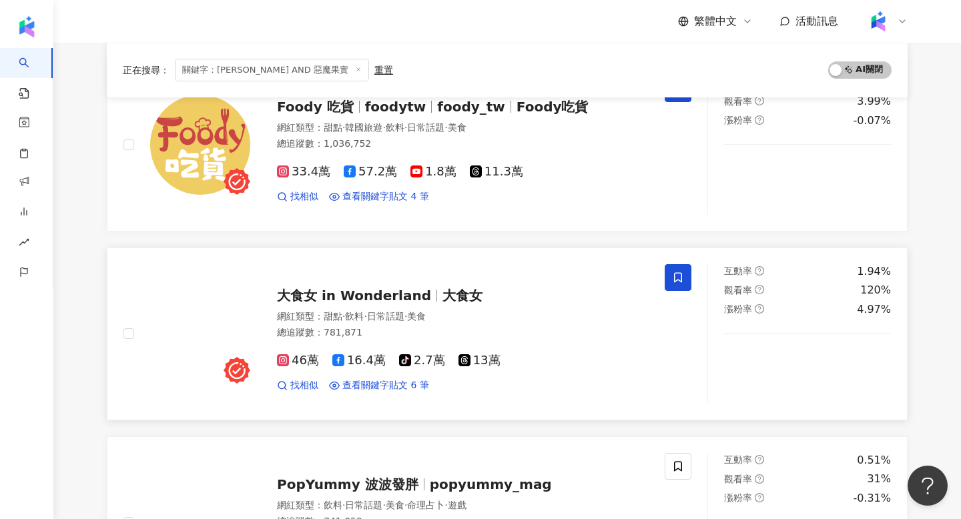
scroll to position [1294, 0]
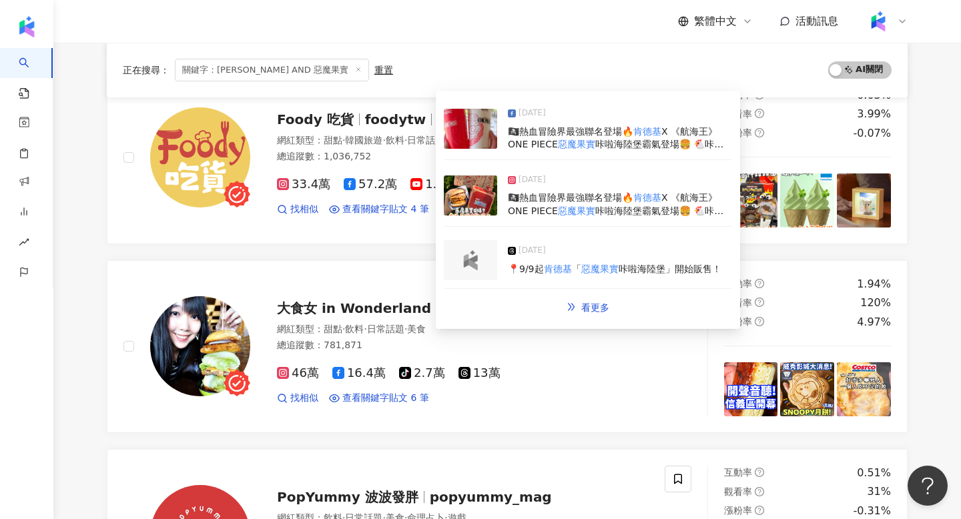
click at [483, 261] on img at bounding box center [470, 260] width 27 height 20
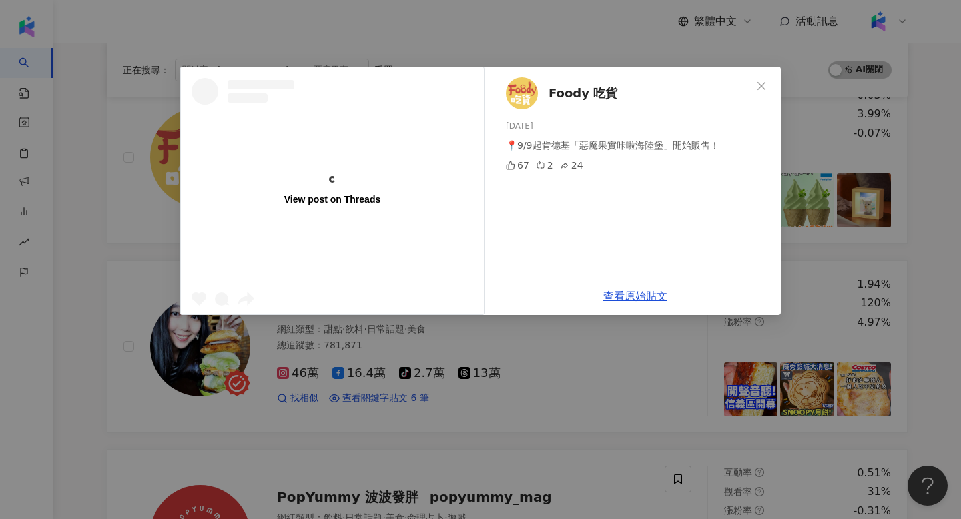
click at [856, 226] on div "View post on Threads Foody 吃貨 2025/9/4 📍9/9起肯德基「惡魔果實咔啦海陸堡」開始販售！ 67 2 24 查看原始貼文" at bounding box center [480, 259] width 961 height 519
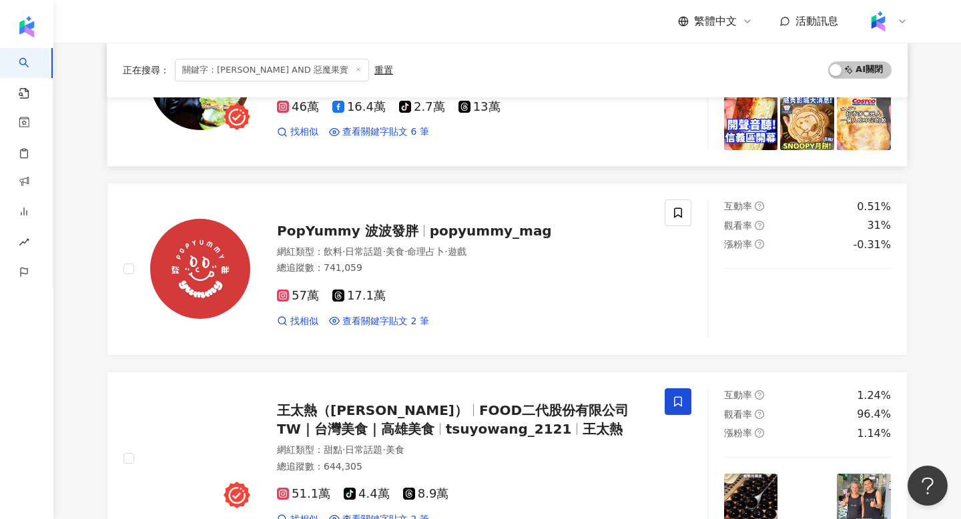
scroll to position [1593, 0]
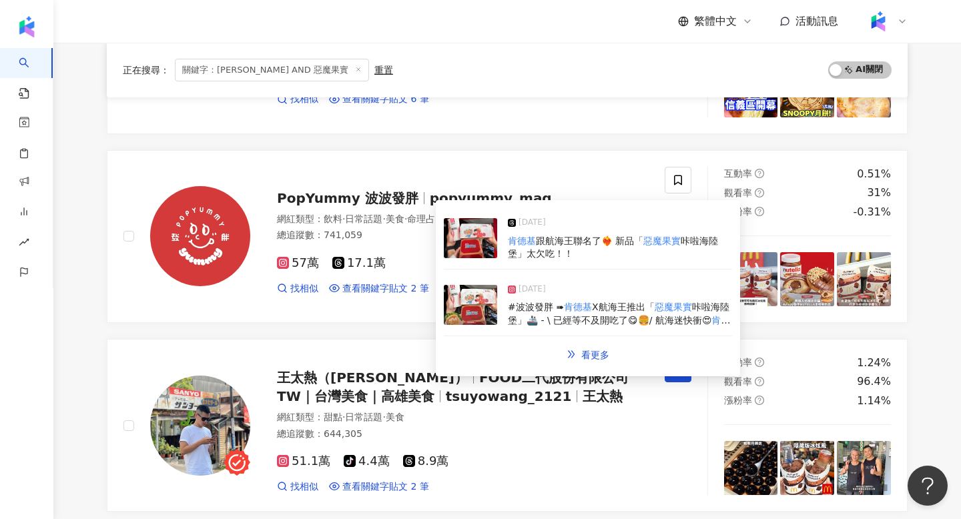
click at [470, 240] on img at bounding box center [470, 238] width 53 height 40
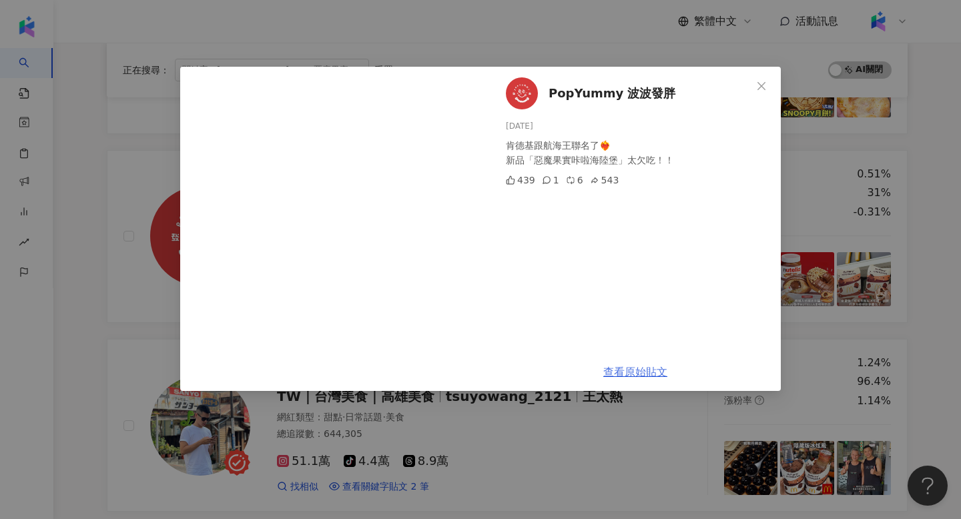
click at [633, 370] on link "查看原始貼文" at bounding box center [635, 372] width 64 height 13
click at [147, 315] on div "PopYummy 波波發胖 [DATE] 肯德基跟航海王聯名了❤️‍🔥 新品「惡魔果實咔啦海陸堡」太欠吃！！ 439 1 6 543 查看原始貼文" at bounding box center [480, 259] width 961 height 519
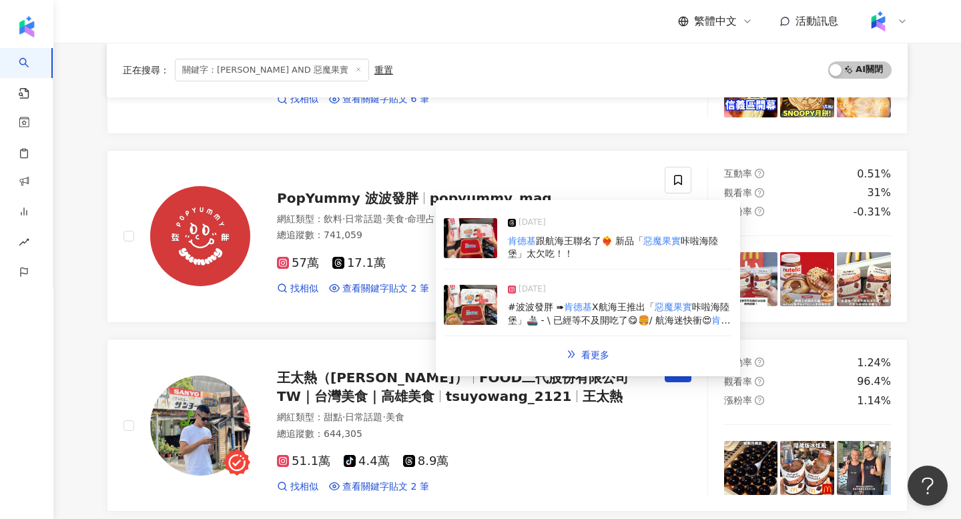
click at [468, 324] on img at bounding box center [470, 305] width 53 height 40
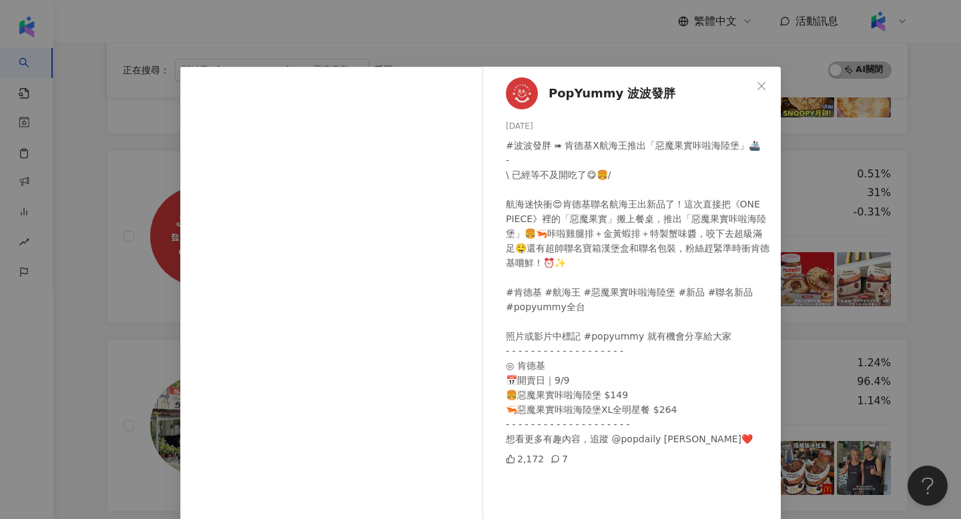
scroll to position [79, 0]
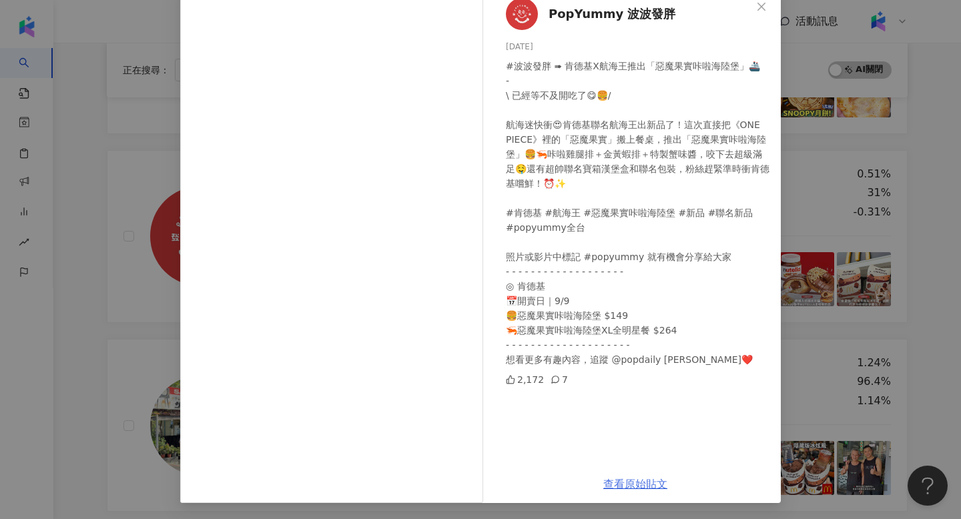
click at [645, 482] on link "查看原始貼文" at bounding box center [635, 484] width 64 height 13
click at [137, 77] on div "PopYummy 波波發胖 2025/9/4 #波波發胖 ➠ 肯德基X航海王推出「惡魔果實咔啦海陸堡」🚢 - \ 已經等不及開吃了😋🍔/ 航海迷快衝😍肯德基聯…" at bounding box center [480, 259] width 961 height 519
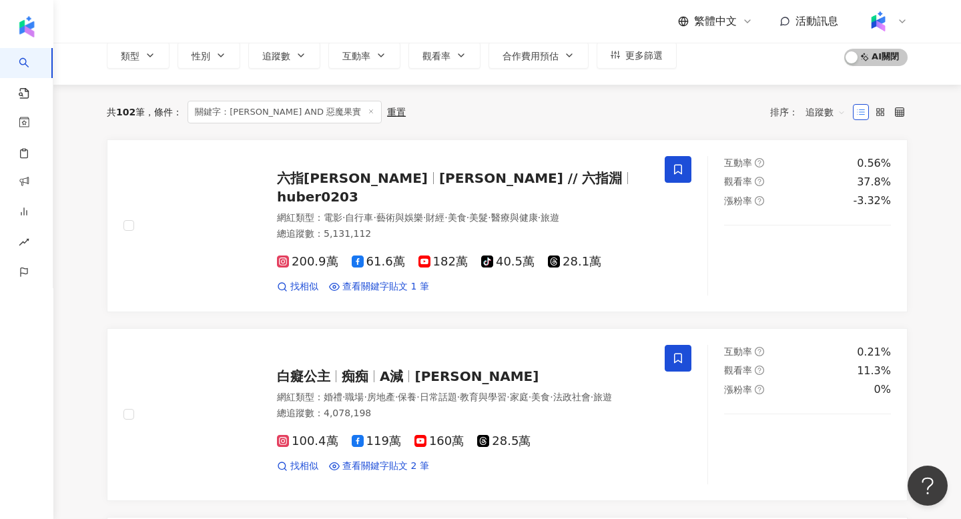
scroll to position [0, 0]
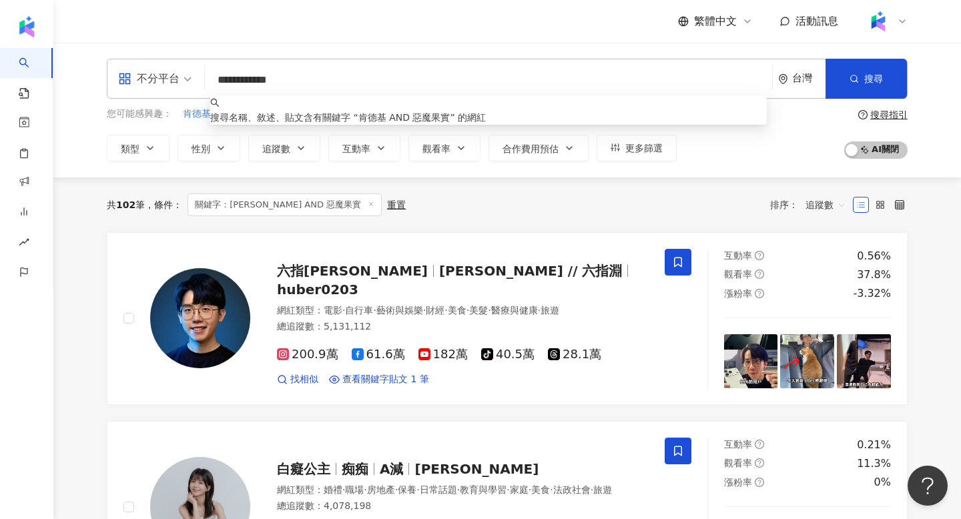
drag, startPoint x: 330, startPoint y: 82, endPoint x: 170, endPoint y: 77, distance: 160.2
click at [170, 77] on div "**********" at bounding box center [507, 79] width 801 height 40
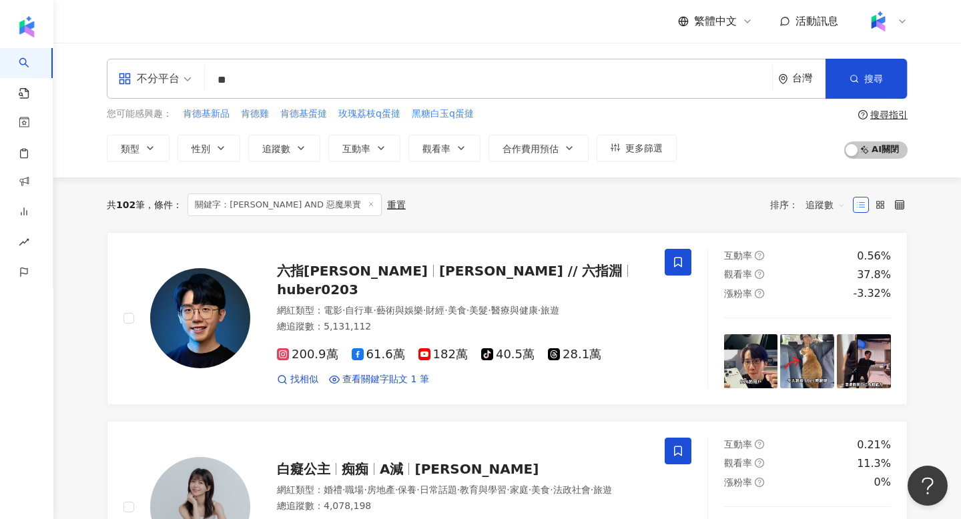
type input "*"
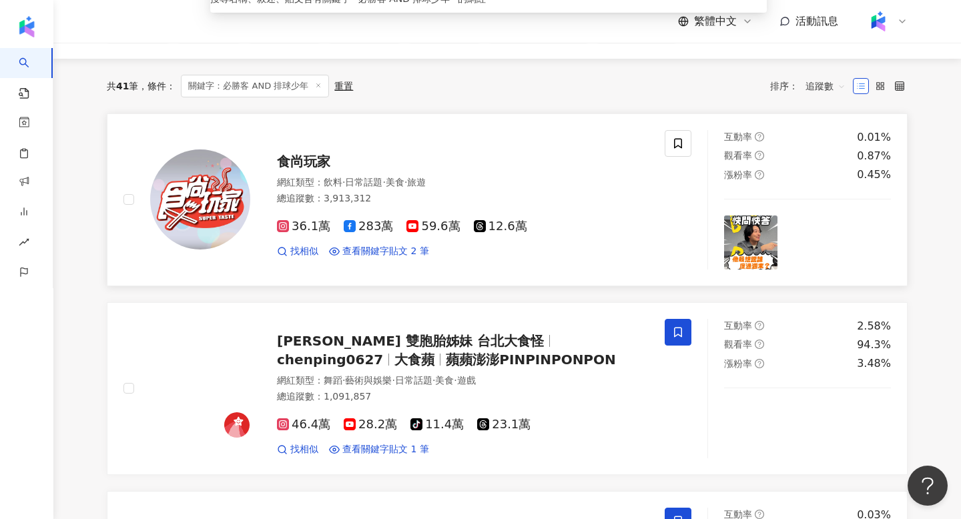
scroll to position [143, 0]
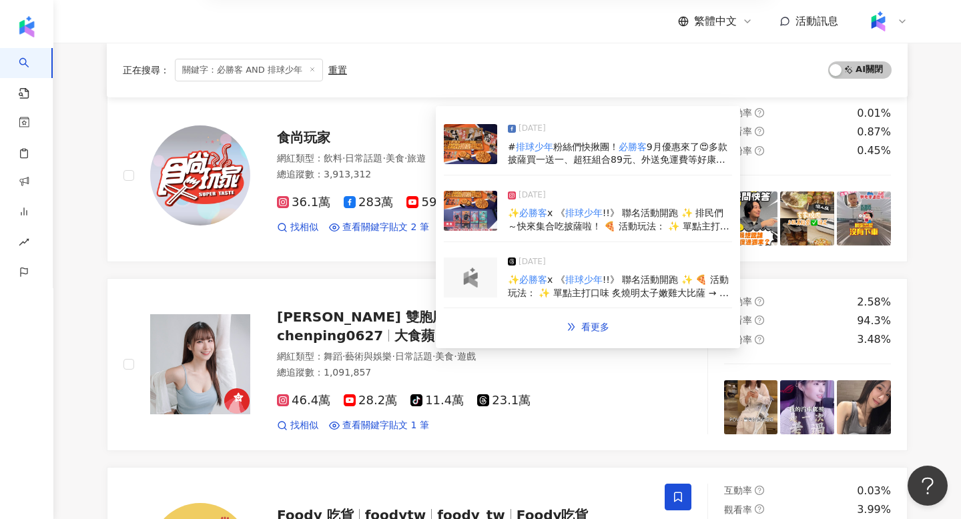
type input "**********"
click at [481, 275] on img at bounding box center [470, 278] width 27 height 20
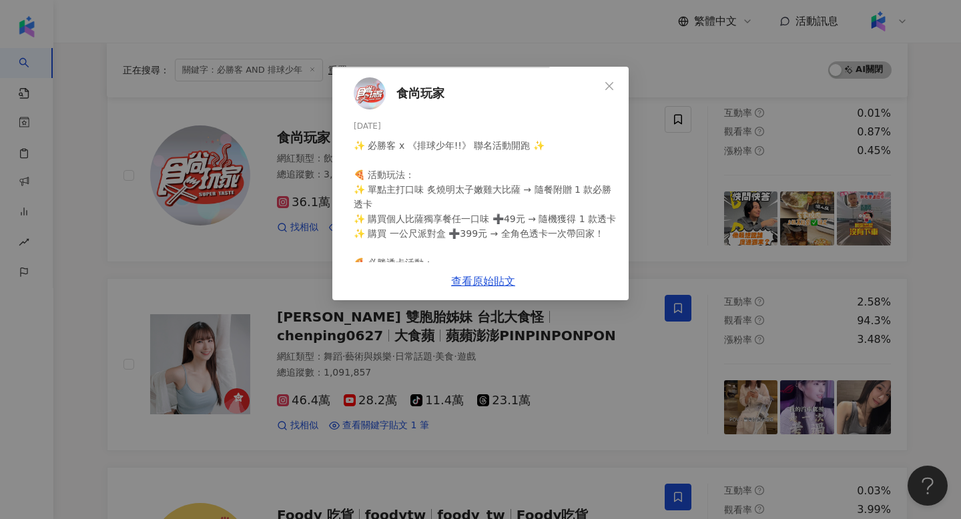
scroll to position [125, 0]
click at [515, 288] on link "查看原始貼文" at bounding box center [483, 281] width 64 height 13
click at [822, 224] on div "食尚玩家 2025/8/27 ✨ 必勝客 x 《排球少年!!》 聯名活動開跑 ✨ 🍕 活動玩法： ✨ 單點主打口味 炙燒明太子嫩雞大比薩 → 隨餐附贈 1 款…" at bounding box center [480, 259] width 961 height 519
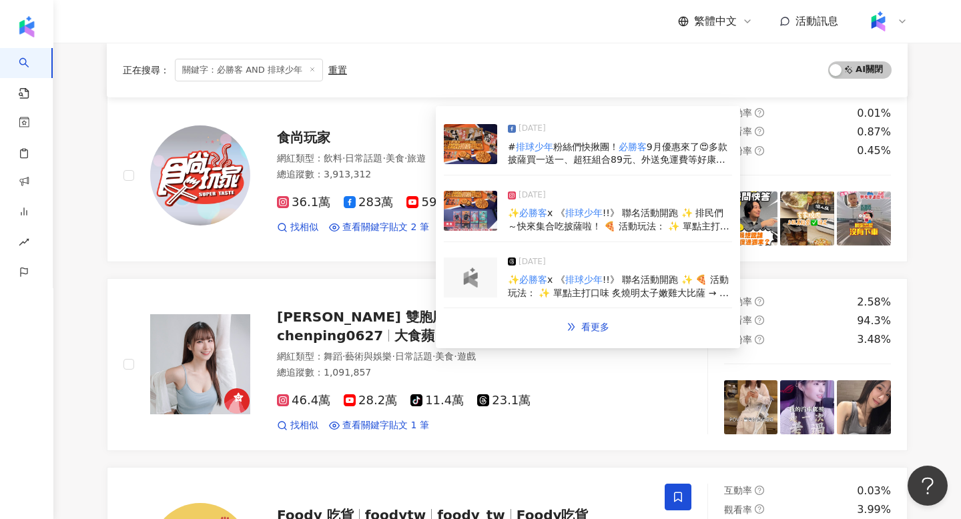
click at [472, 213] on img at bounding box center [470, 211] width 53 height 40
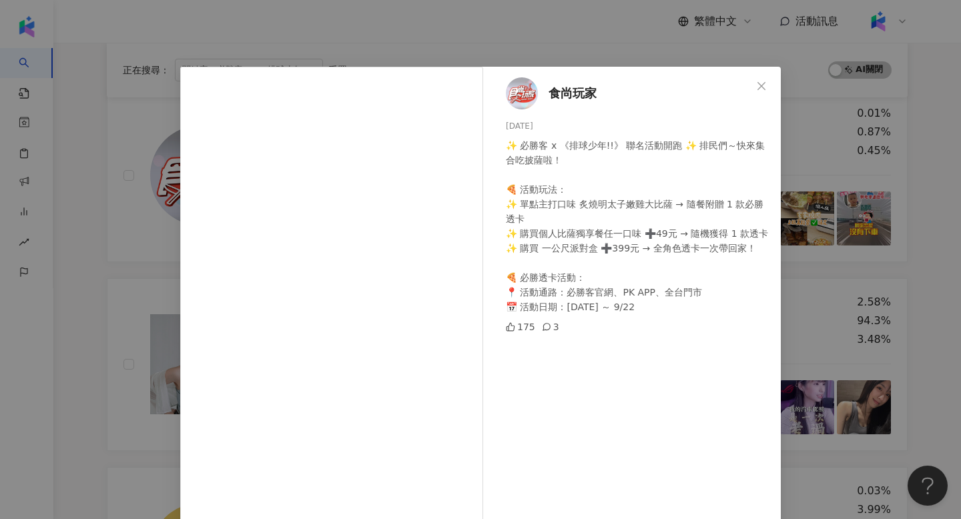
scroll to position [79, 0]
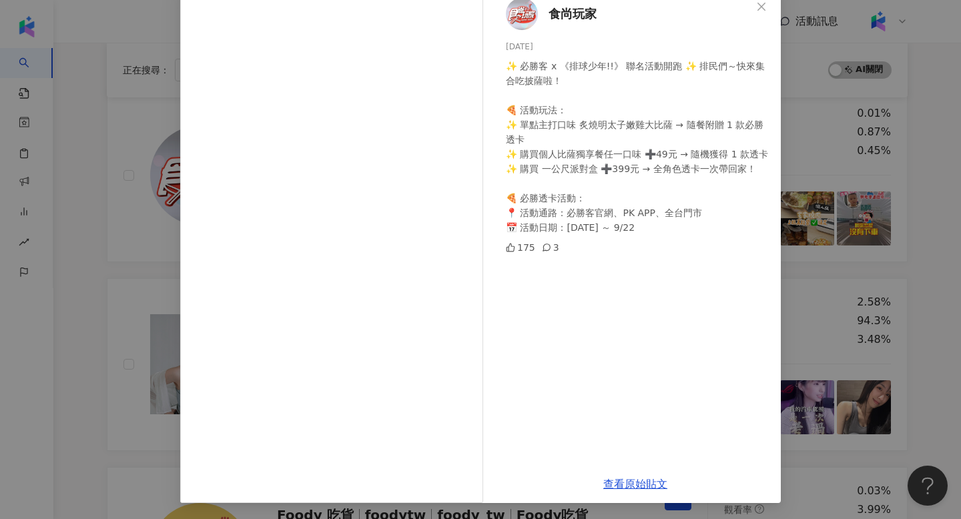
click at [822, 277] on div "食尚玩家 2025/8/27 ✨ 必勝客 x 《排球少年!!》 聯名活動開跑 ✨ 排民們～快來集合吃披薩啦！ 🍕 活動玩法： ✨ 單點主打口味 炙燒明太子嫩雞…" at bounding box center [480, 259] width 961 height 519
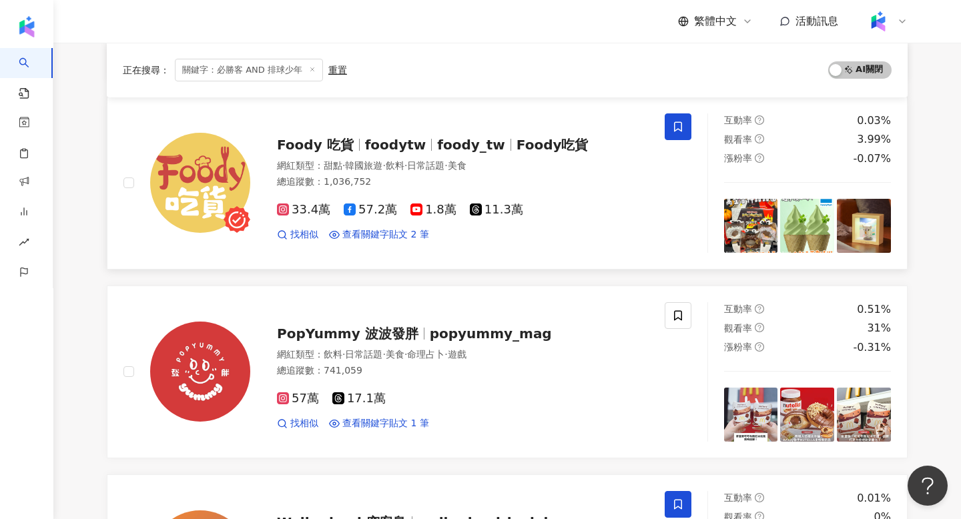
scroll to position [514, 0]
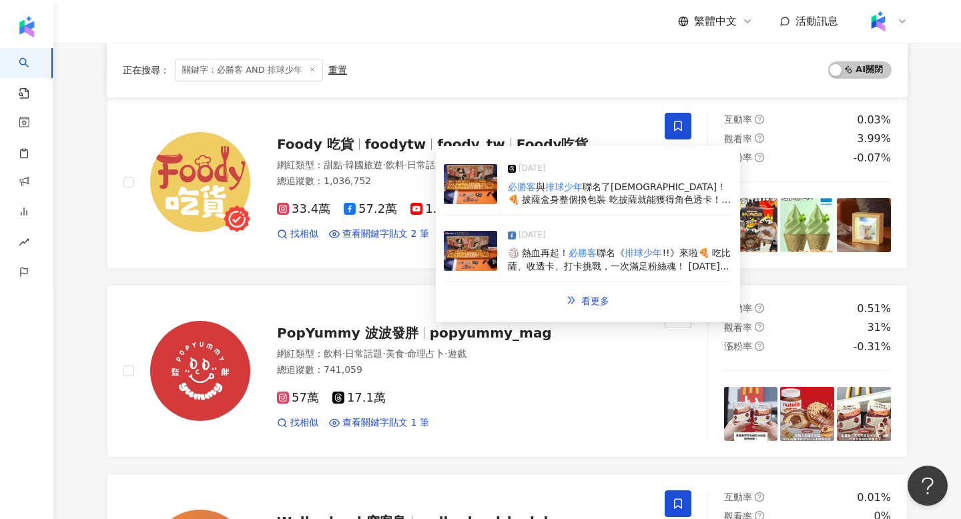
click at [481, 204] on img at bounding box center [470, 184] width 53 height 40
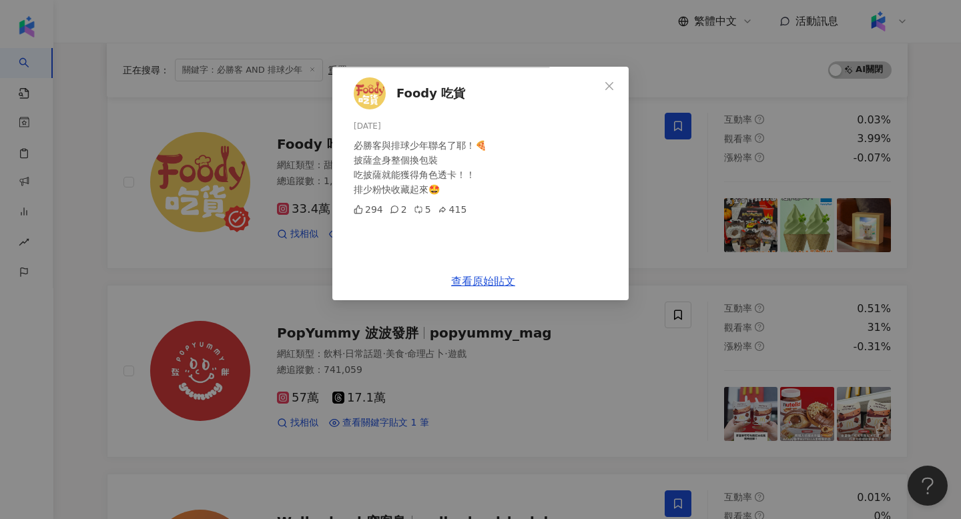
click at [872, 200] on div "Foody 吃貨 [DATE] 必勝客與排球少年聯名了耶！🍕 披薩盒身整個換包裝 吃披薩就能獲得角色透卡！！ 排少粉快收藏起來🤩 294 2 5 415 查看…" at bounding box center [480, 259] width 961 height 519
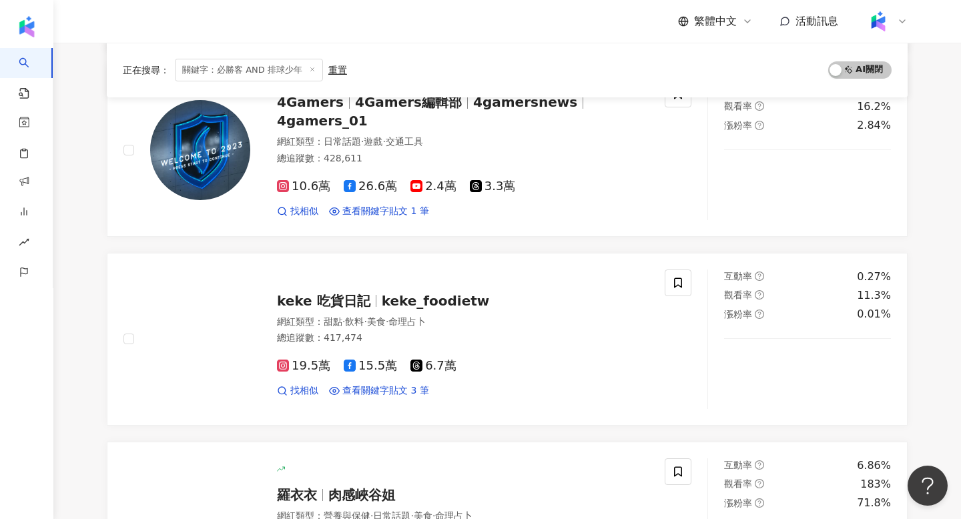
scroll to position [1719, 0]
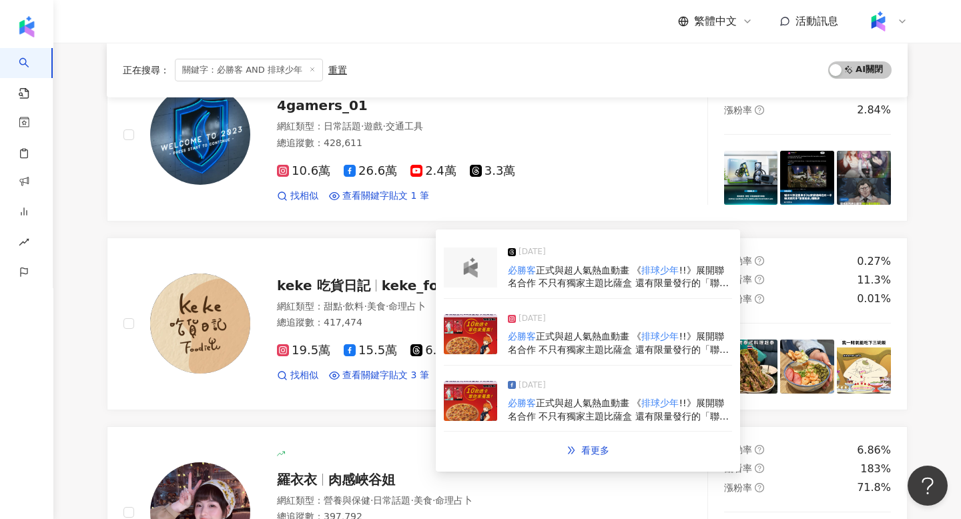
click at [477, 272] on img at bounding box center [470, 268] width 27 height 20
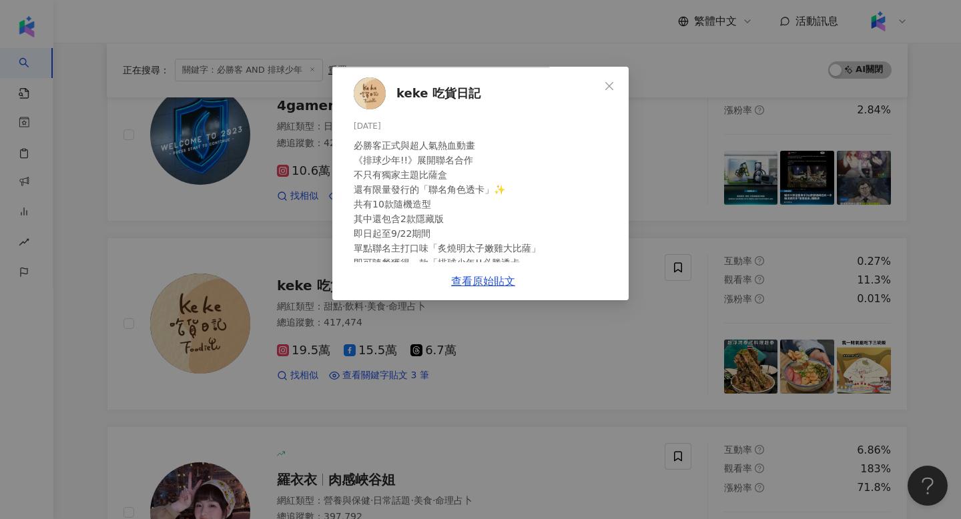
scroll to position [65, 0]
click at [515, 288] on link "查看原始貼文" at bounding box center [483, 281] width 64 height 13
click at [820, 182] on div "keke 吃貨日記 2025/8/26 必勝客正式與超人氣熱血動畫 《排球少年!!》展開聯名合作 不只有獨家主題比薩盒 還有限量發行的「聯名角色透卡」✨ 共有…" at bounding box center [480, 259] width 961 height 519
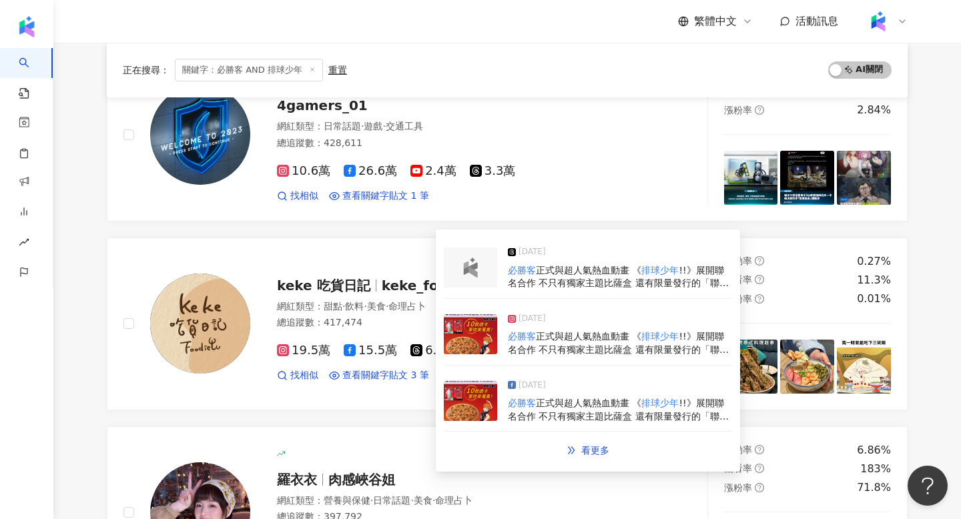
click at [459, 333] on img at bounding box center [470, 334] width 53 height 40
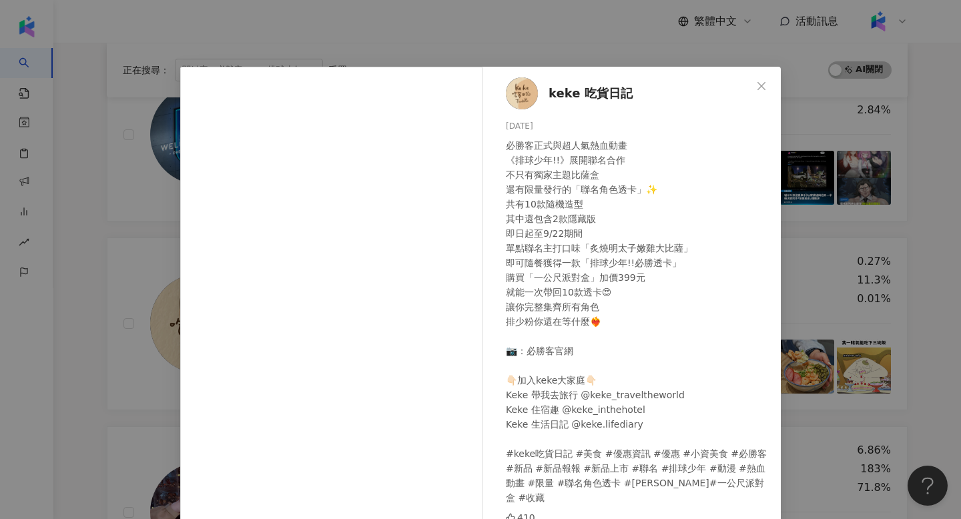
scroll to position [79, 0]
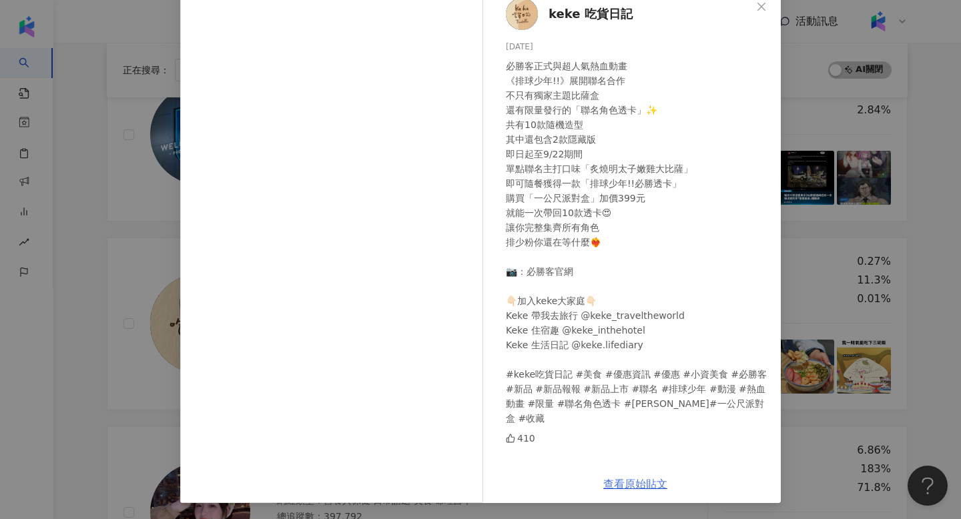
click at [627, 483] on link "查看原始貼文" at bounding box center [635, 484] width 64 height 13
